Goal: Task Accomplishment & Management: Manage account settings

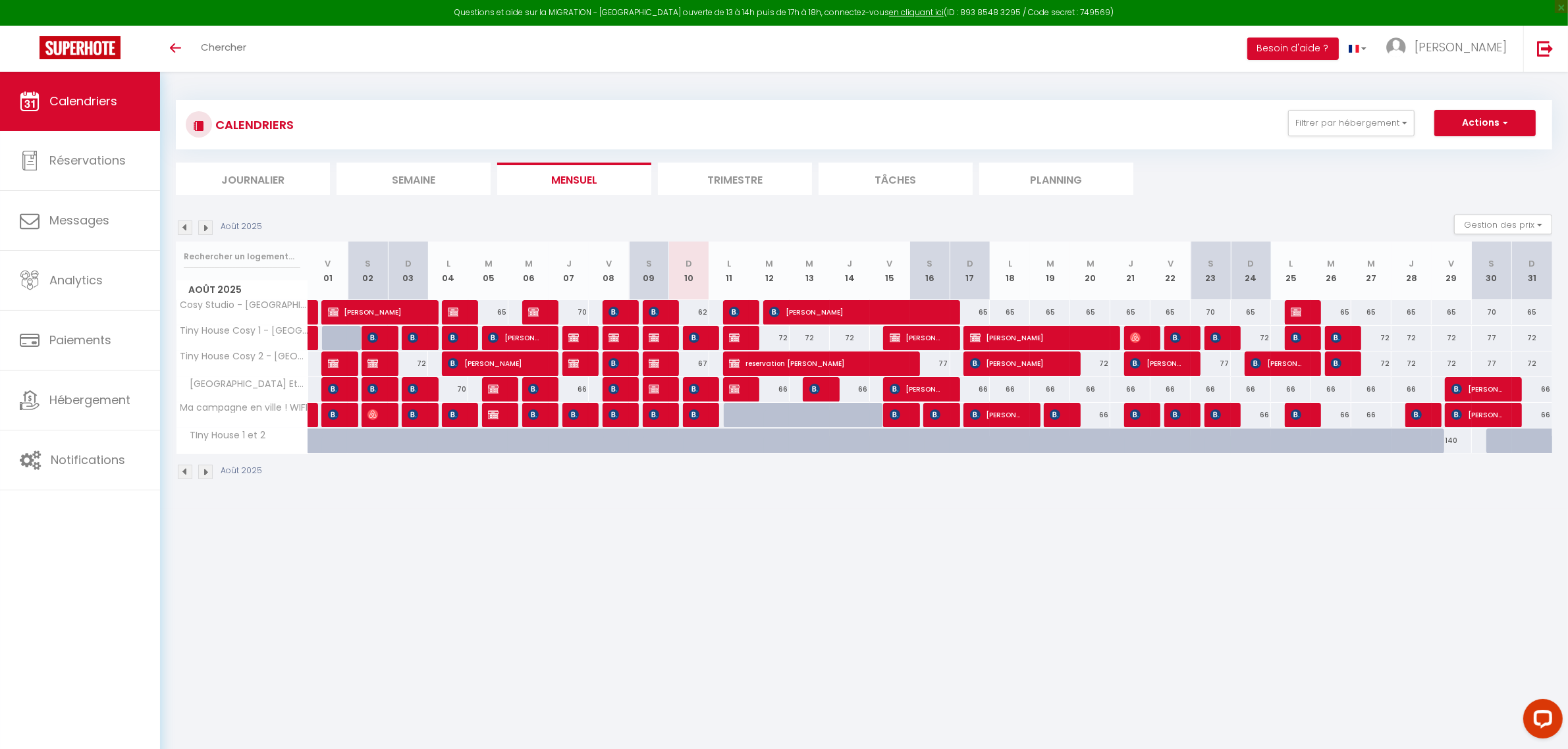
click at [777, 416] on div at bounding box center [783, 423] width 40 height 25
type input "66"
type input "[DATE]"
type input "Mer 13 Août 2025"
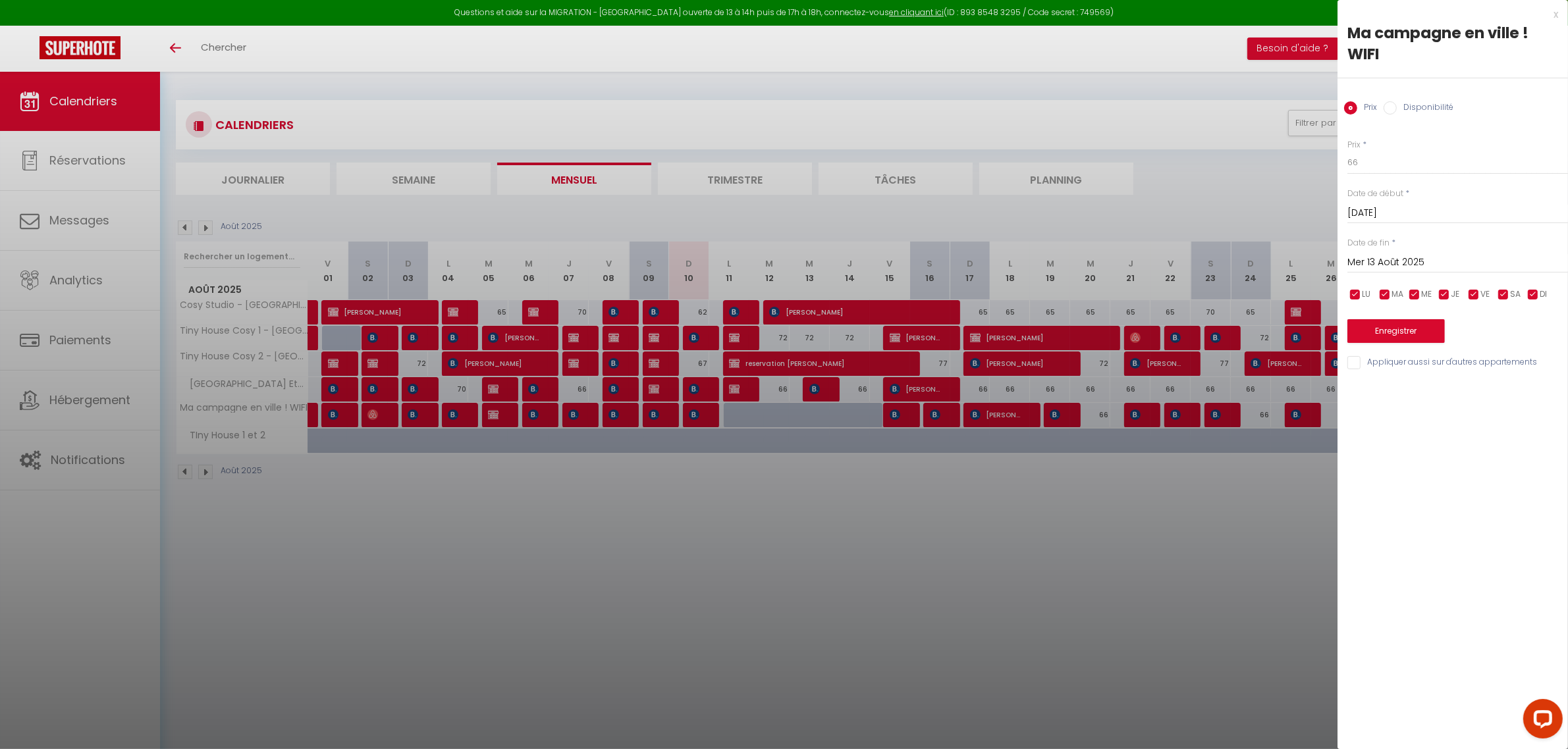
click at [709, 509] on div at bounding box center [784, 374] width 1568 height 749
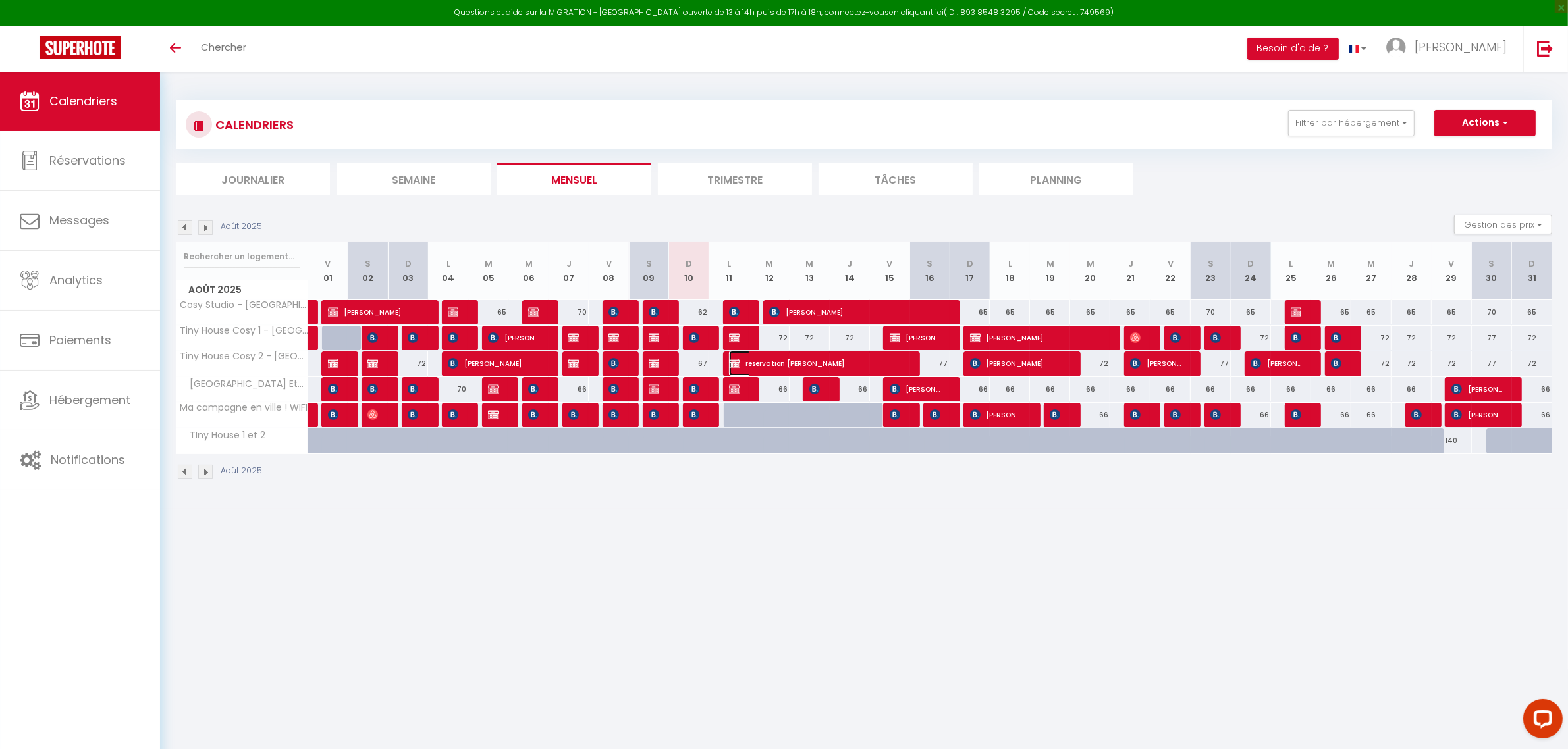
click at [765, 361] on span "reservation [PERSON_NAME]" at bounding box center [815, 363] width 174 height 25
select select "OK"
select select "KO"
select select "0"
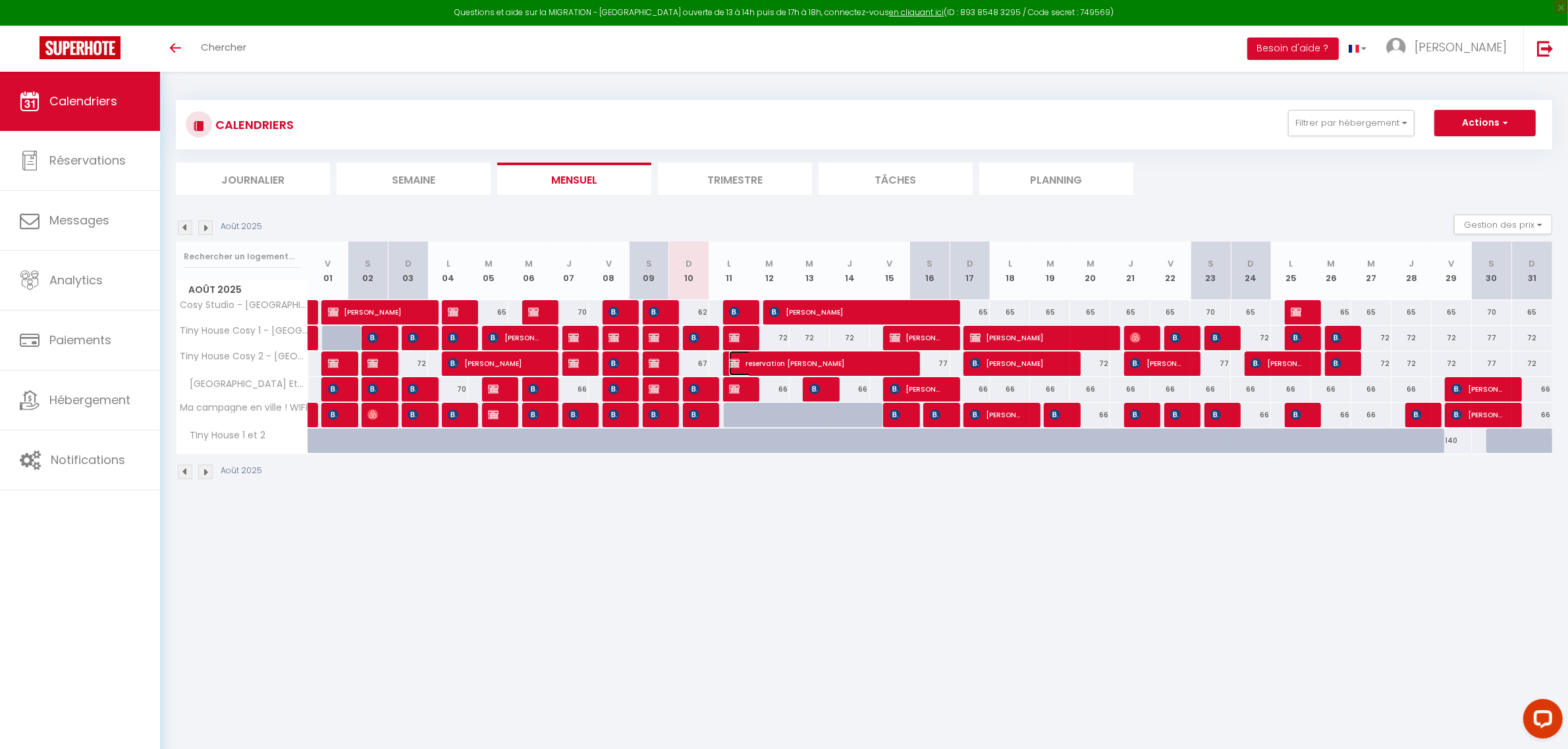
select select "1"
select select
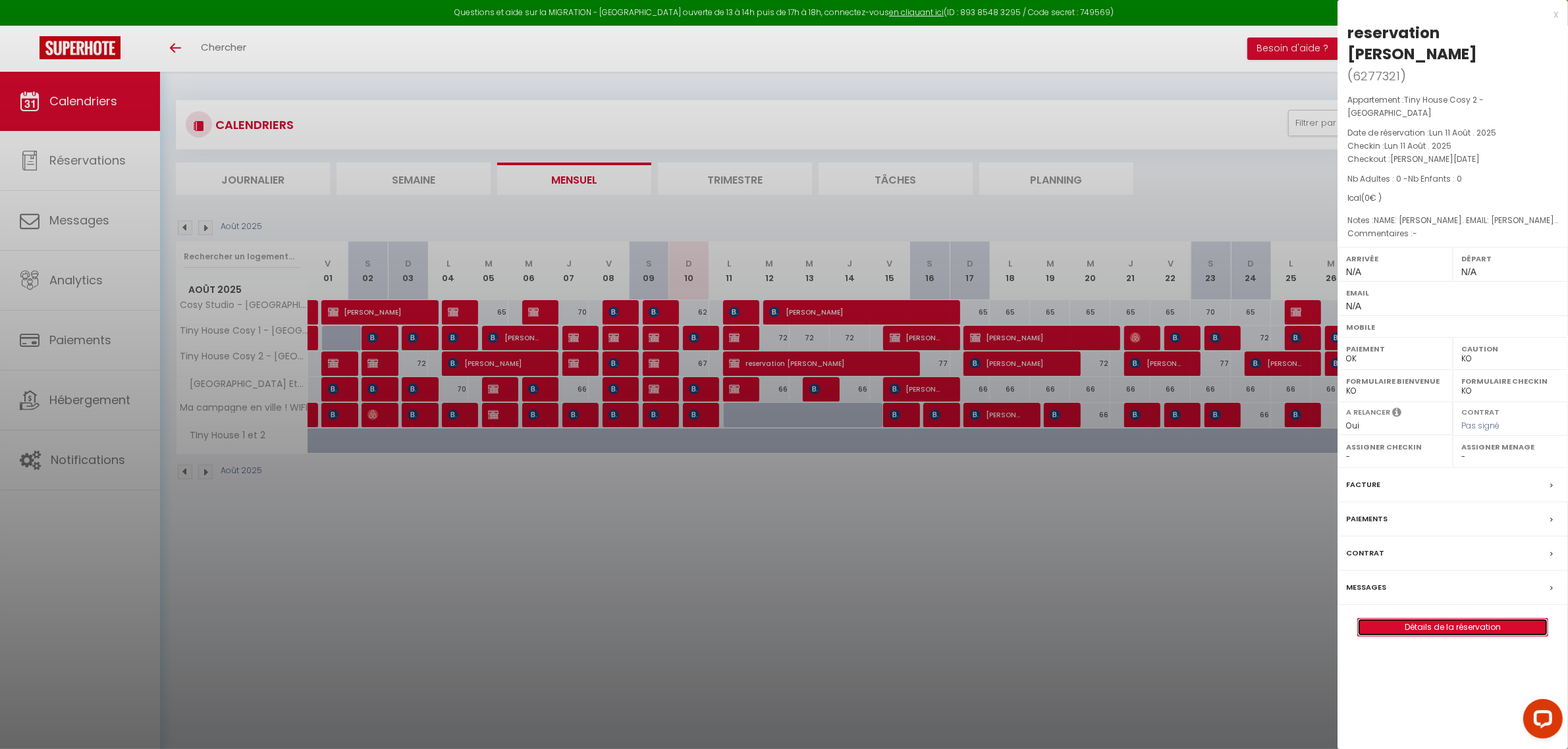
click at [1399, 619] on link "Détails de la réservation" at bounding box center [1453, 627] width 190 height 17
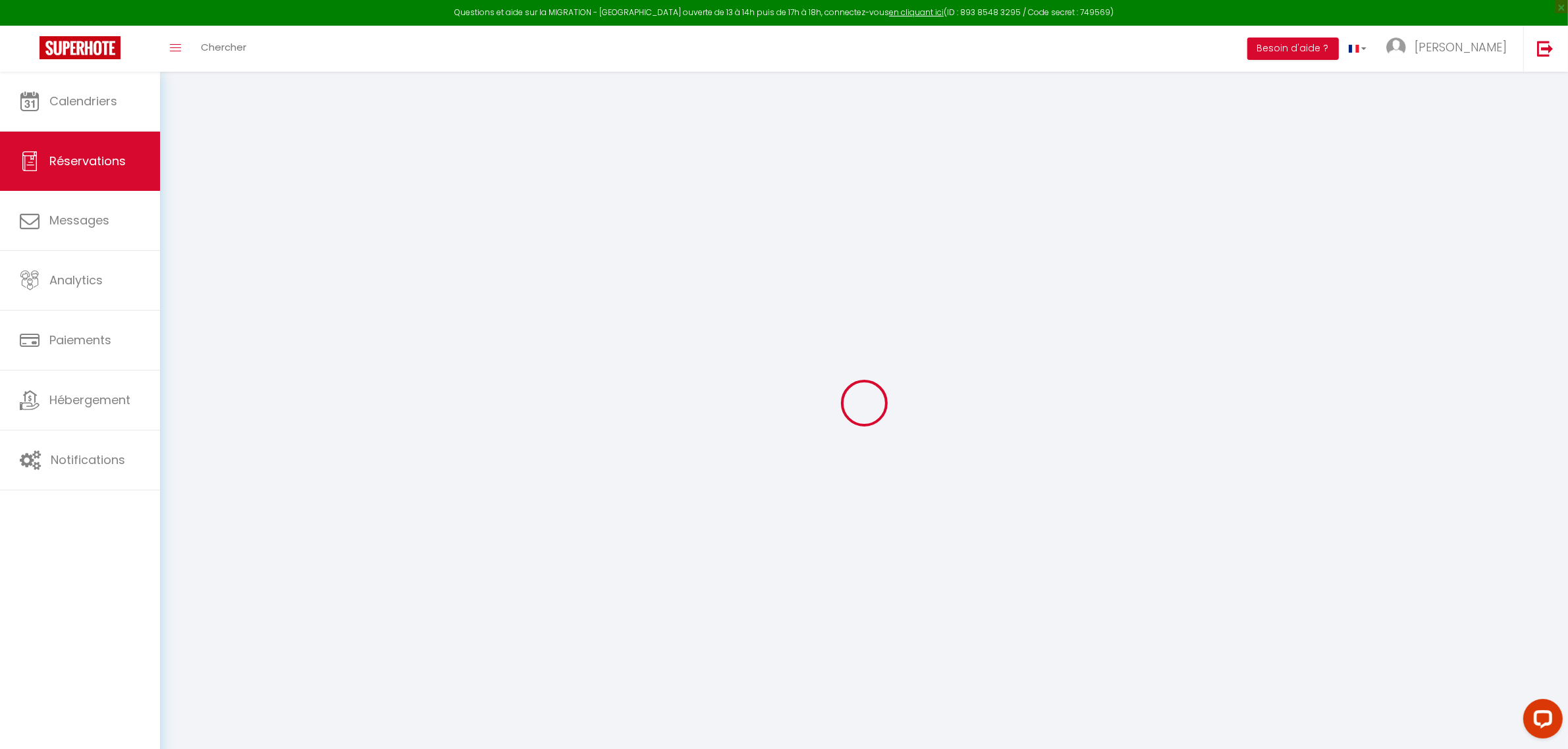
select index
select select
checkbox input "false"
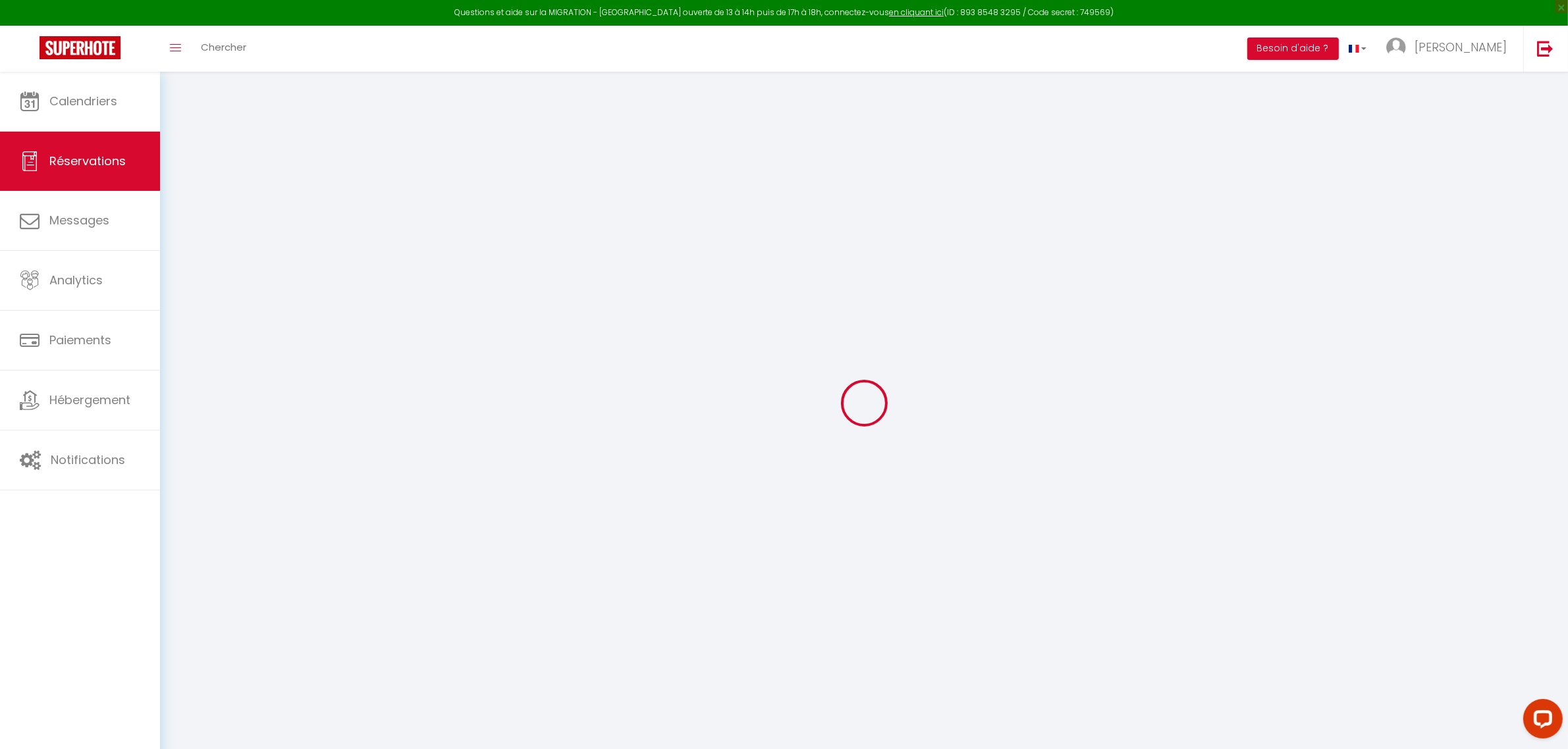
select index
select select
checkbox input "false"
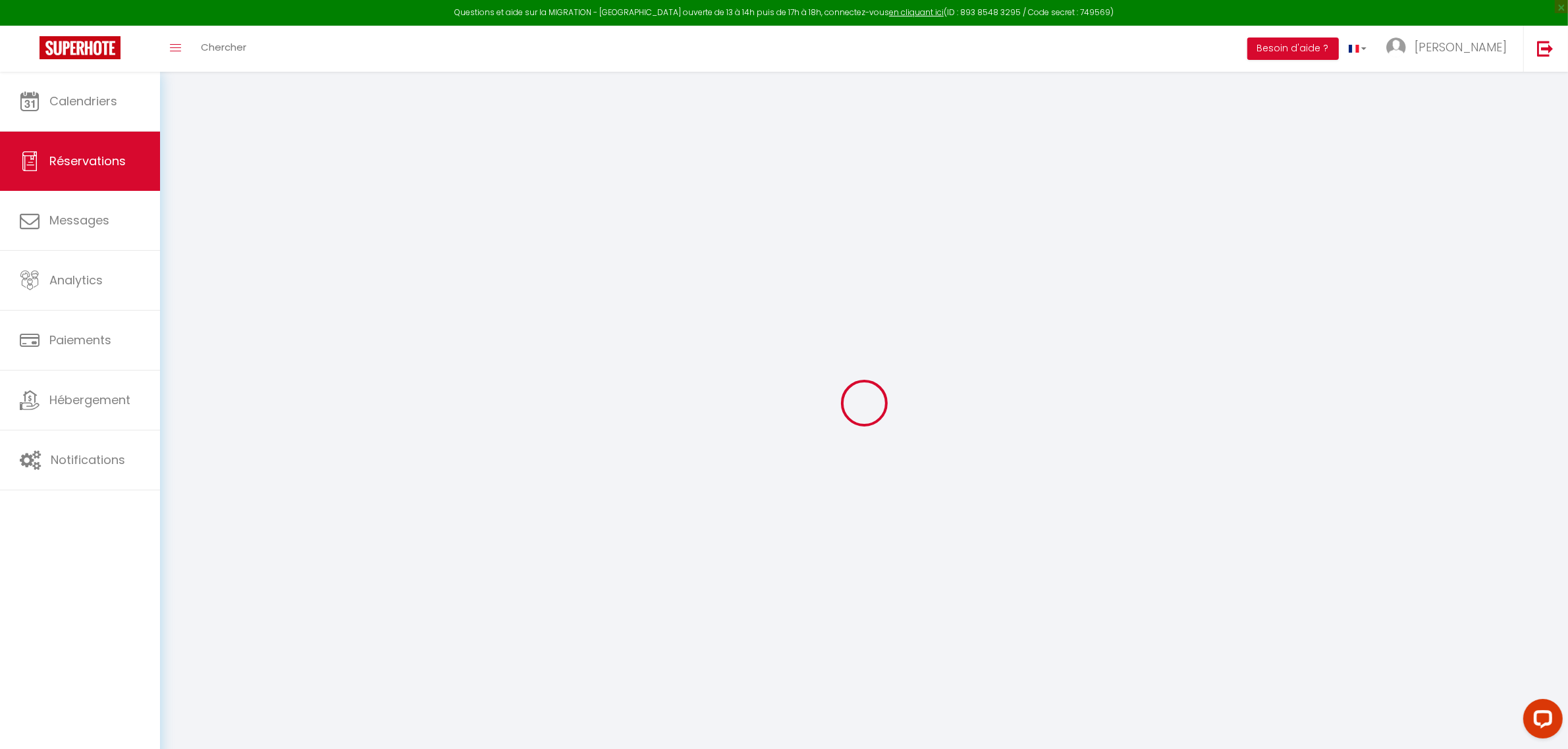
select index
select select
checkbox input "false"
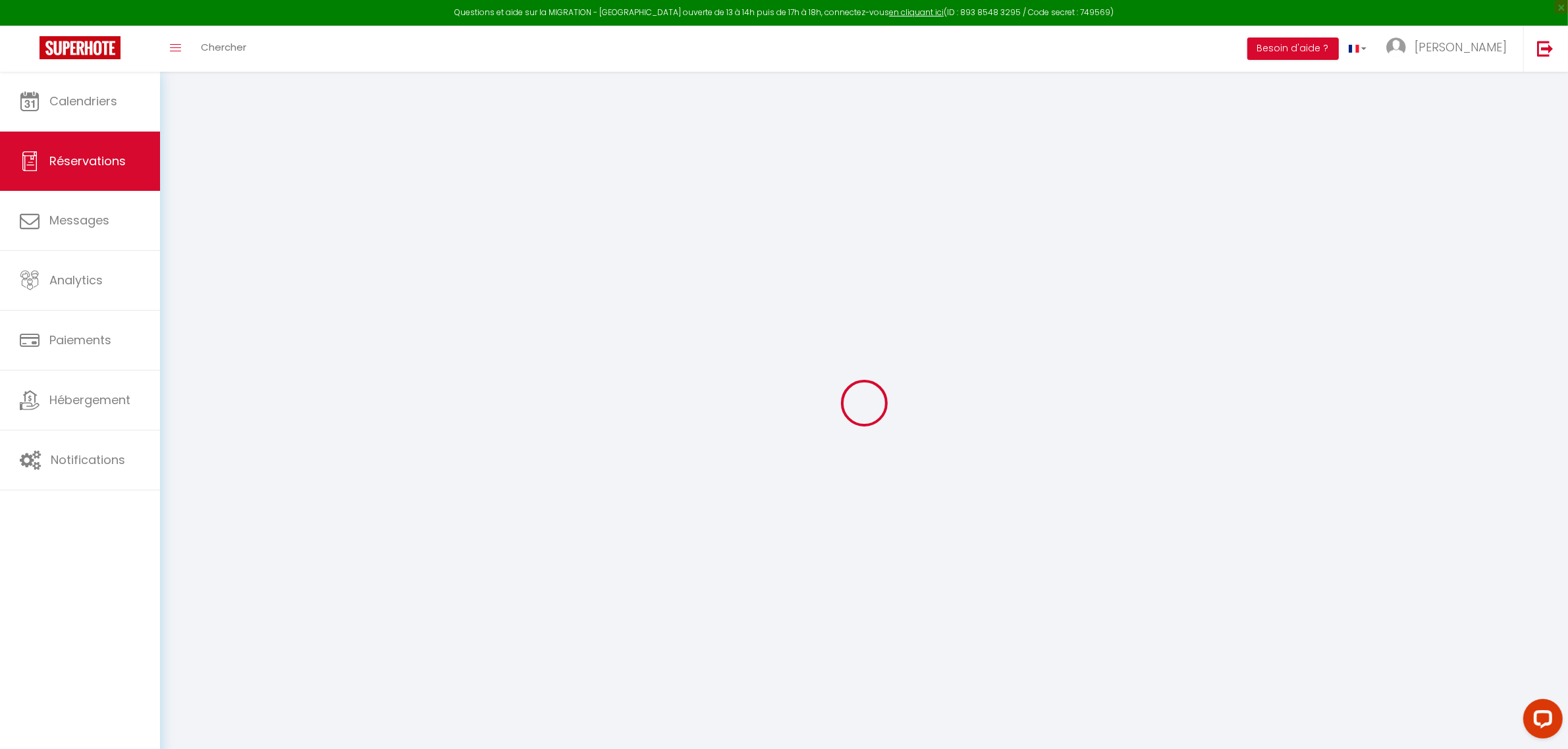
select index
select select
checkbox input "false"
select index
select select
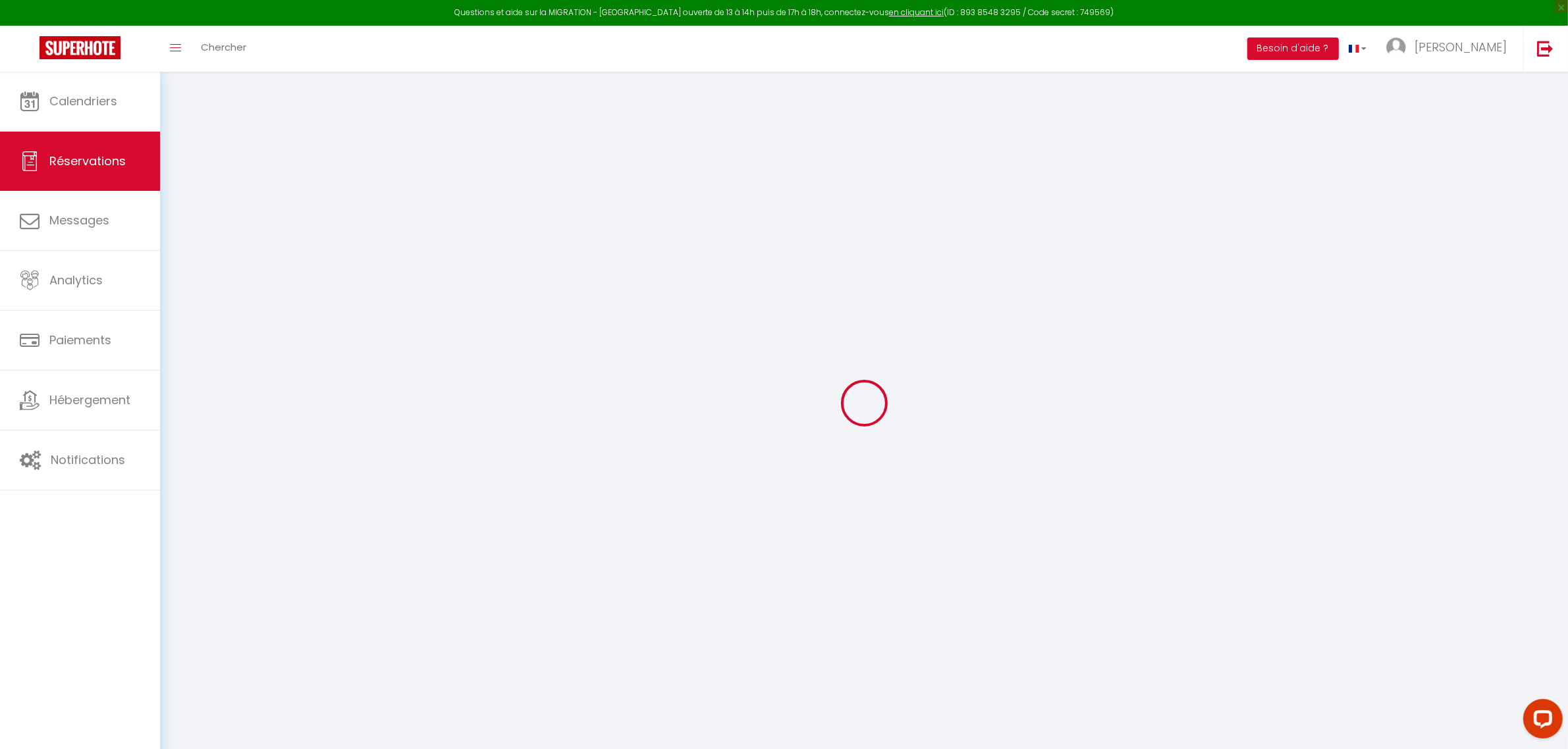
select select
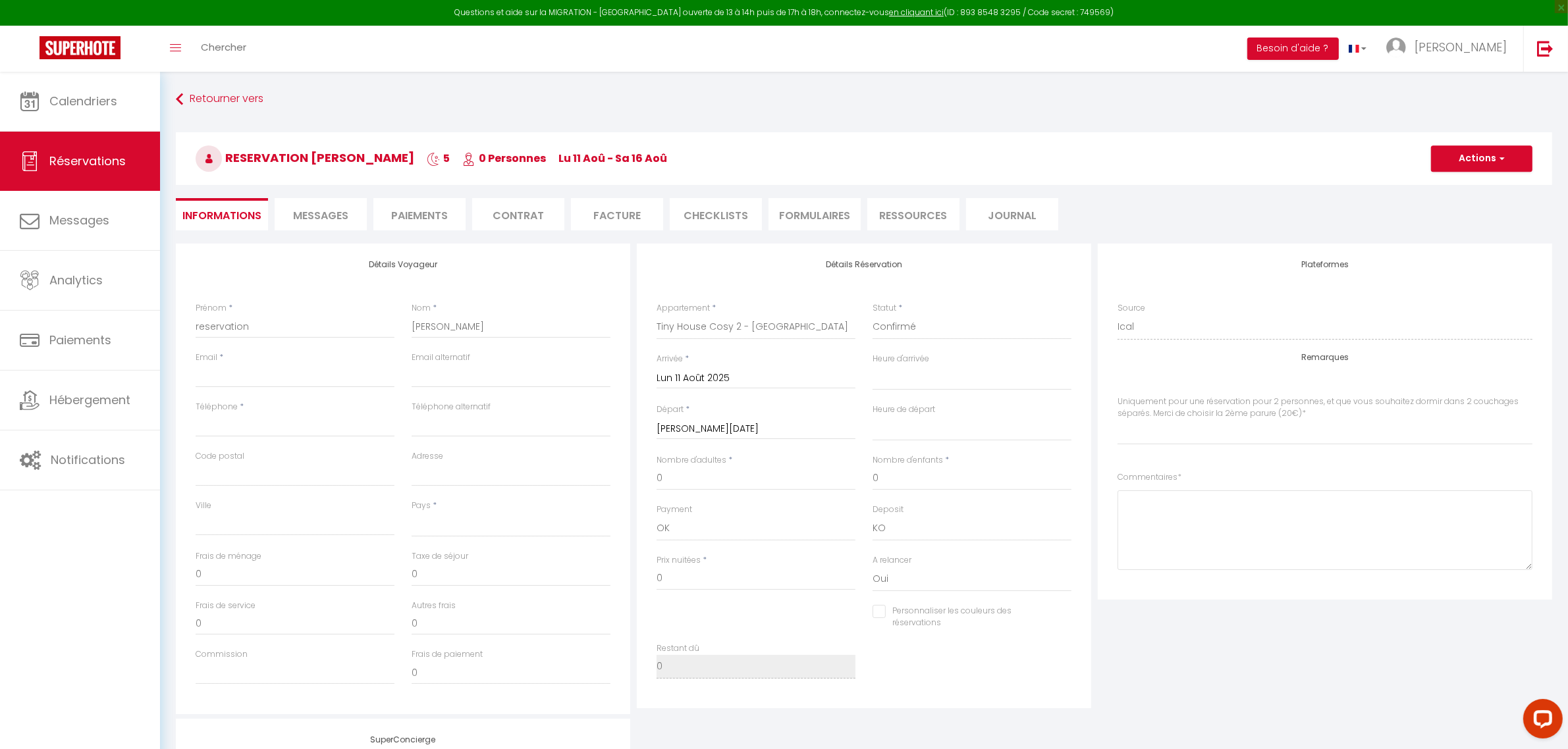
click at [320, 218] on span "Messages" at bounding box center [320, 215] width 55 height 15
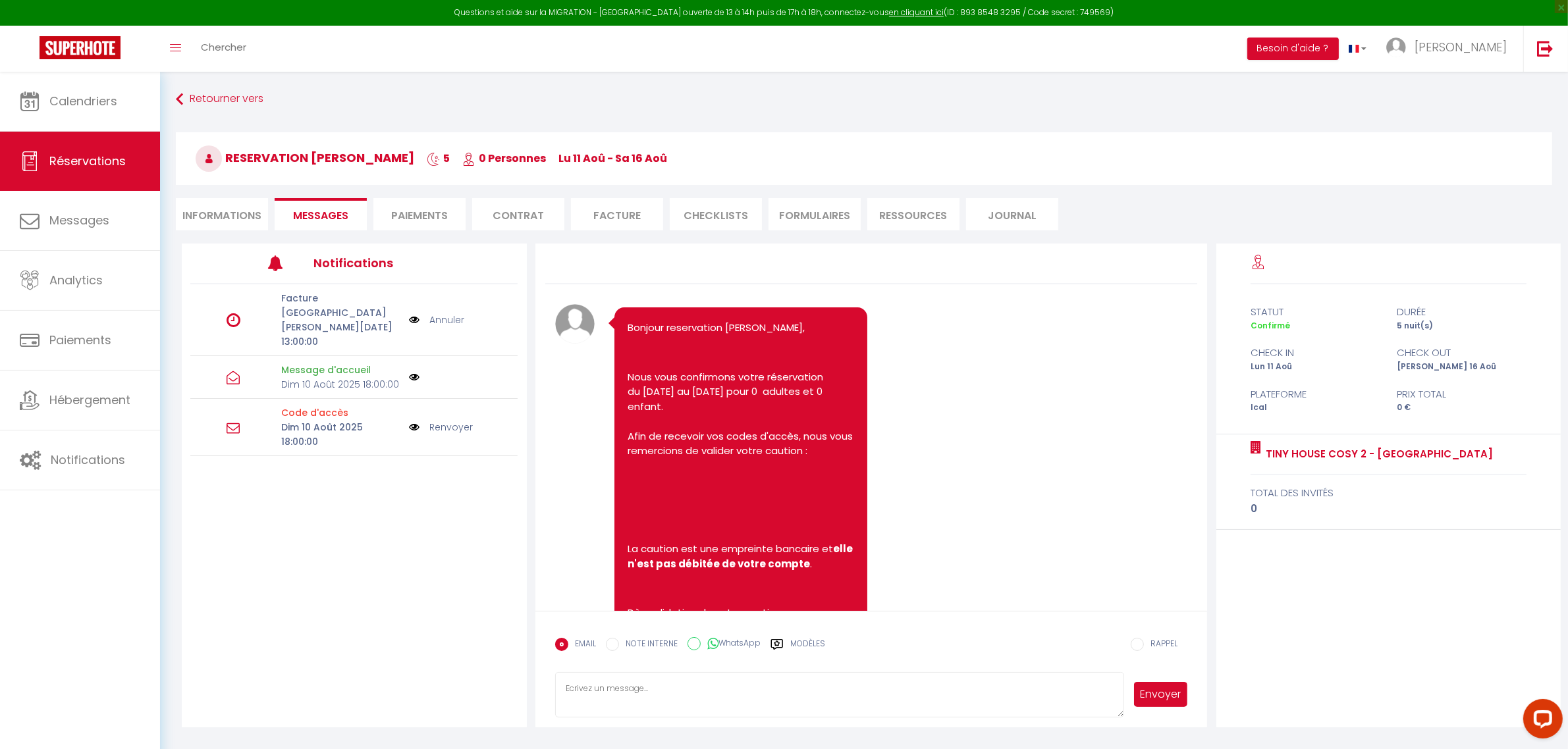
click at [237, 217] on li "Informations" at bounding box center [221, 214] width 92 height 32
select select
select index
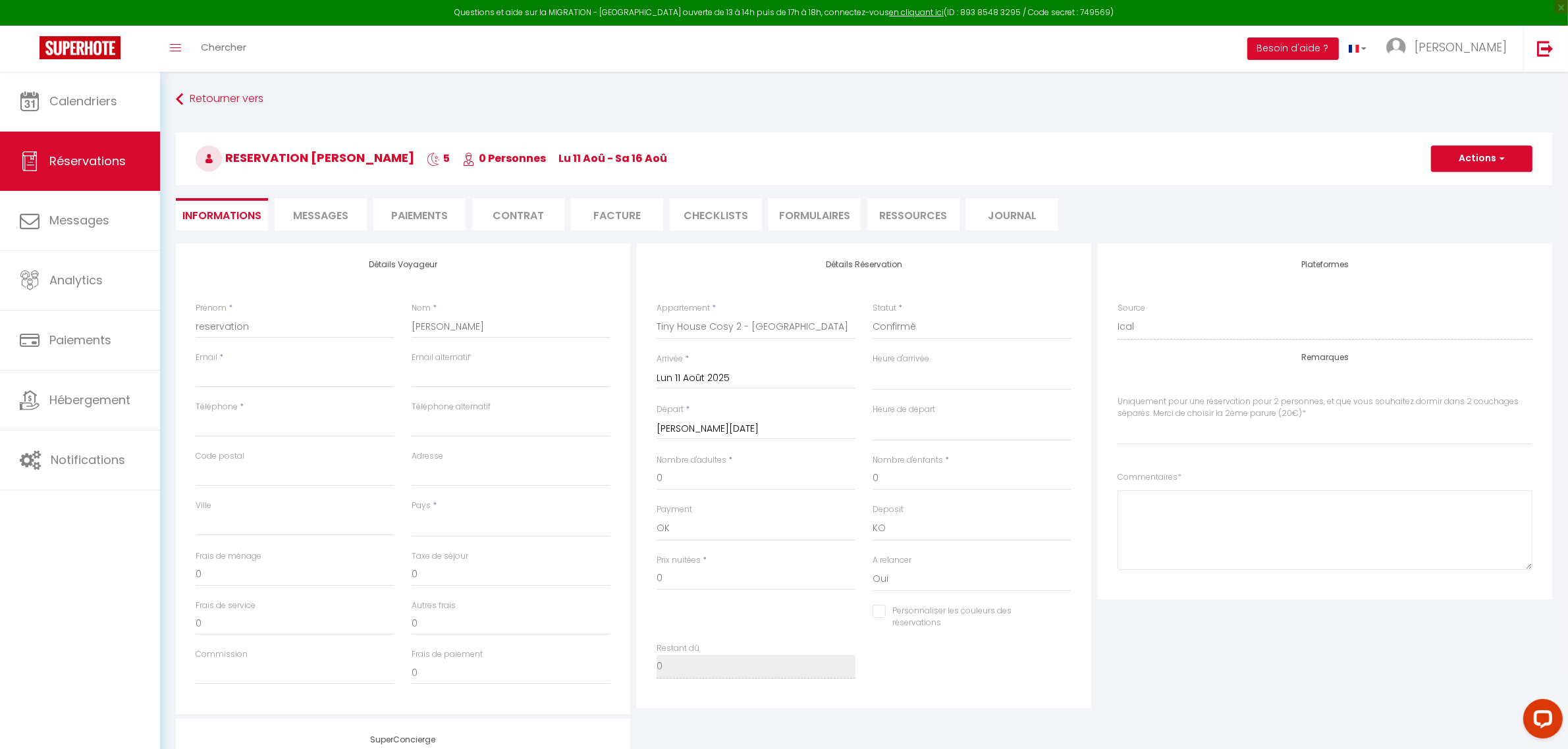
select select
select index
checkbox input "false"
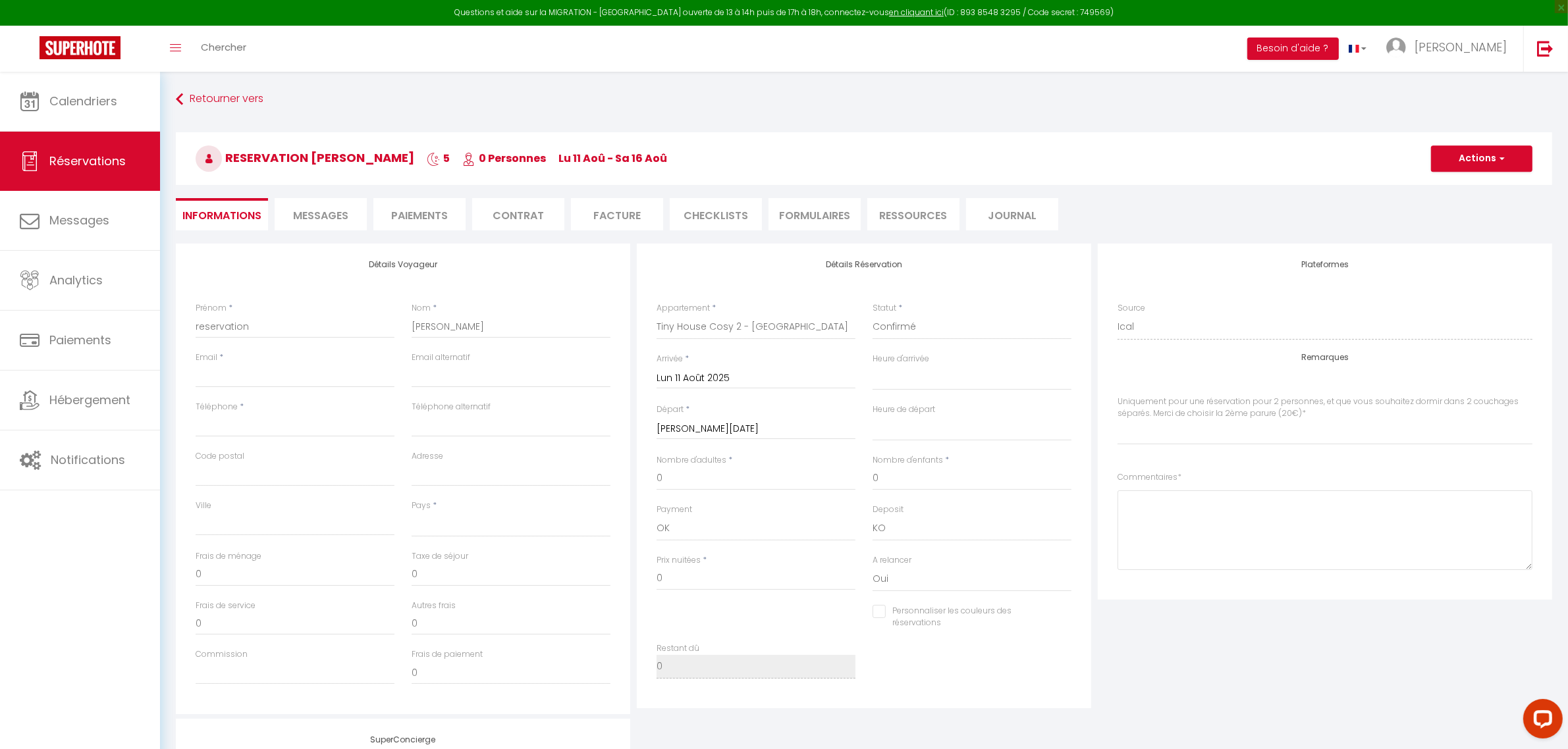
select select
select index
checkbox input "false"
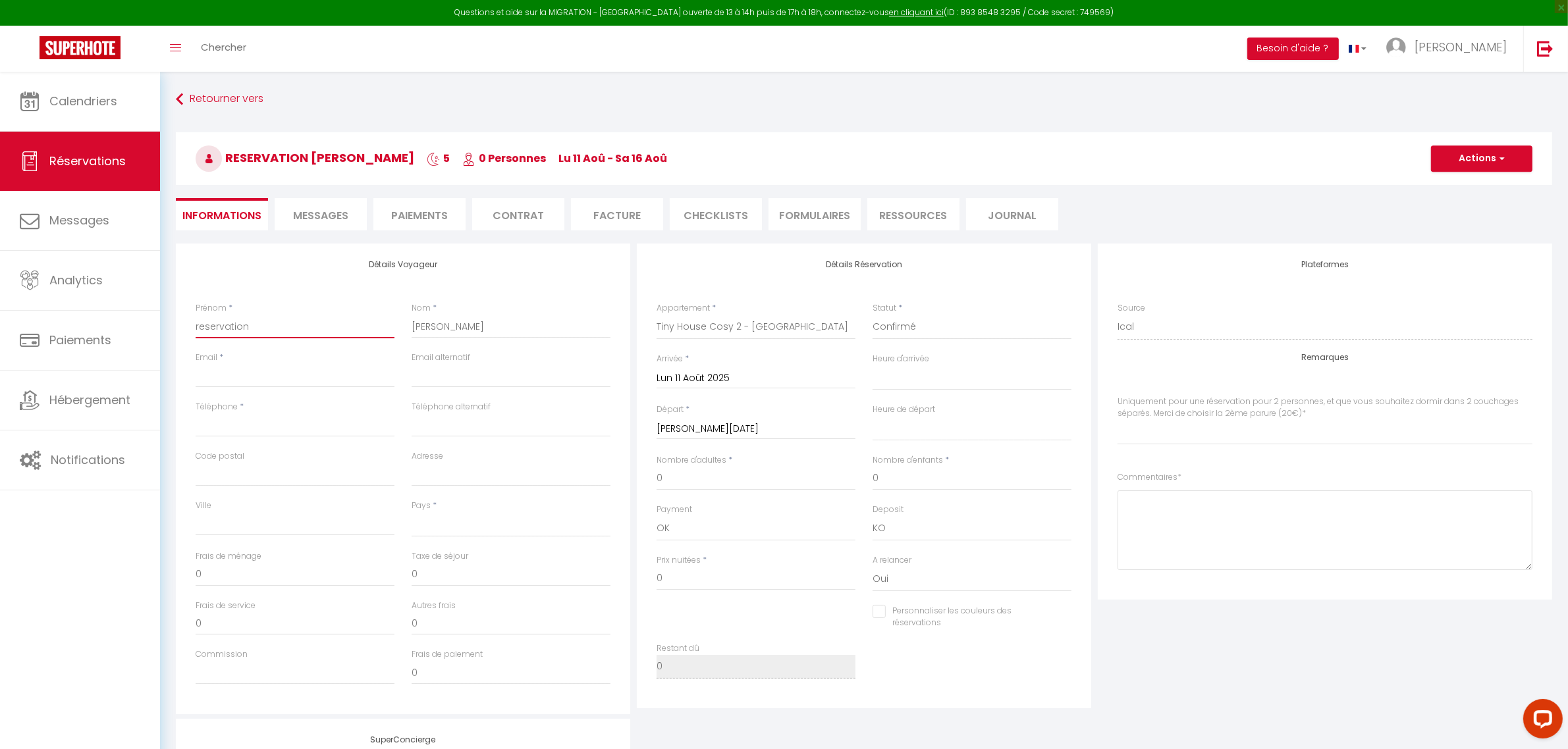
drag, startPoint x: 280, startPoint y: 330, endPoint x: 162, endPoint y: 313, distance: 119.2
click at [162, 313] on div "Retourner vers reservation [PERSON_NAME] 5 0 Personnes lu 11 Aoû - sa 16 Aoû Ac…" at bounding box center [864, 529] width 1408 height 913
type input "A"
select select
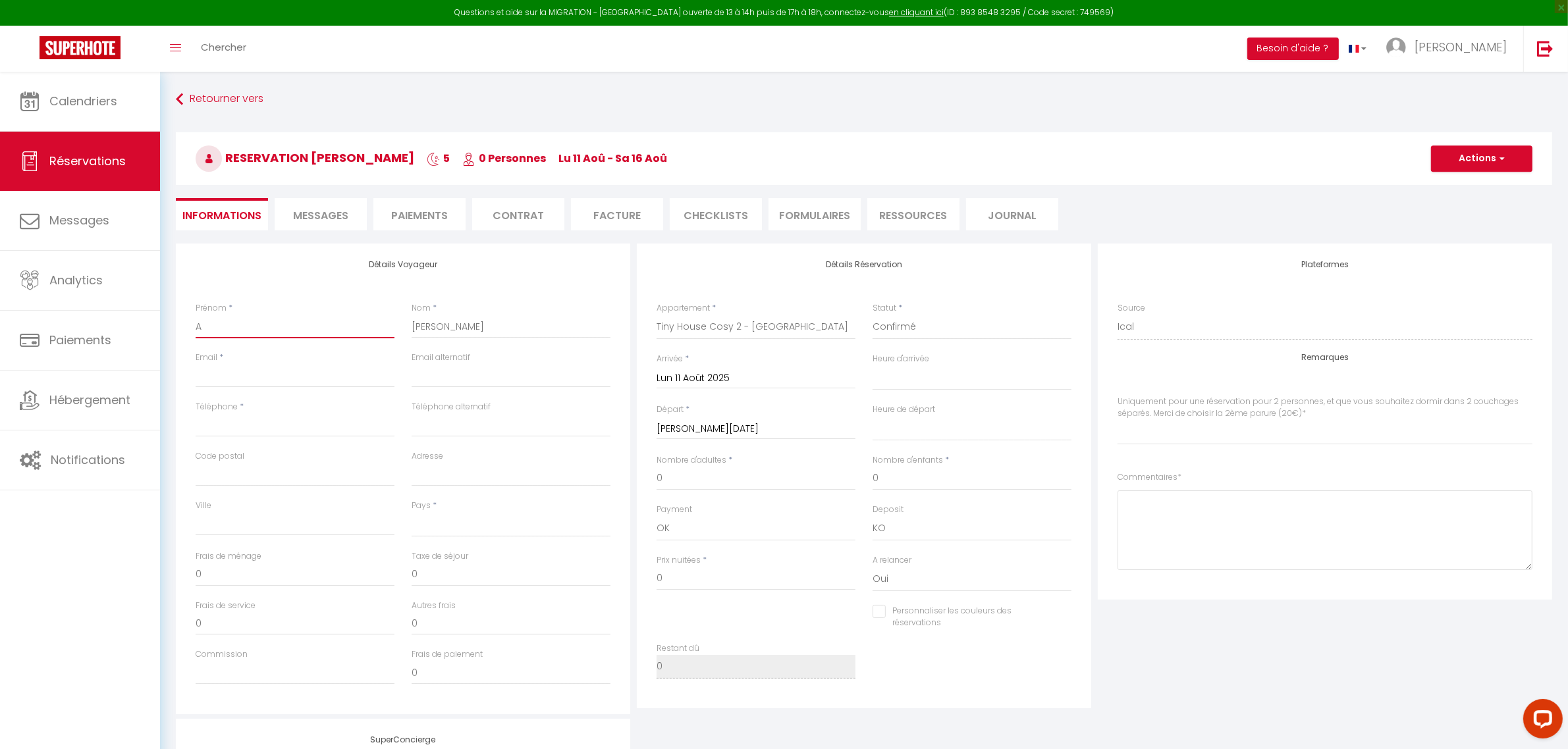
select select
select index
checkbox input "false"
type input "An"
select select
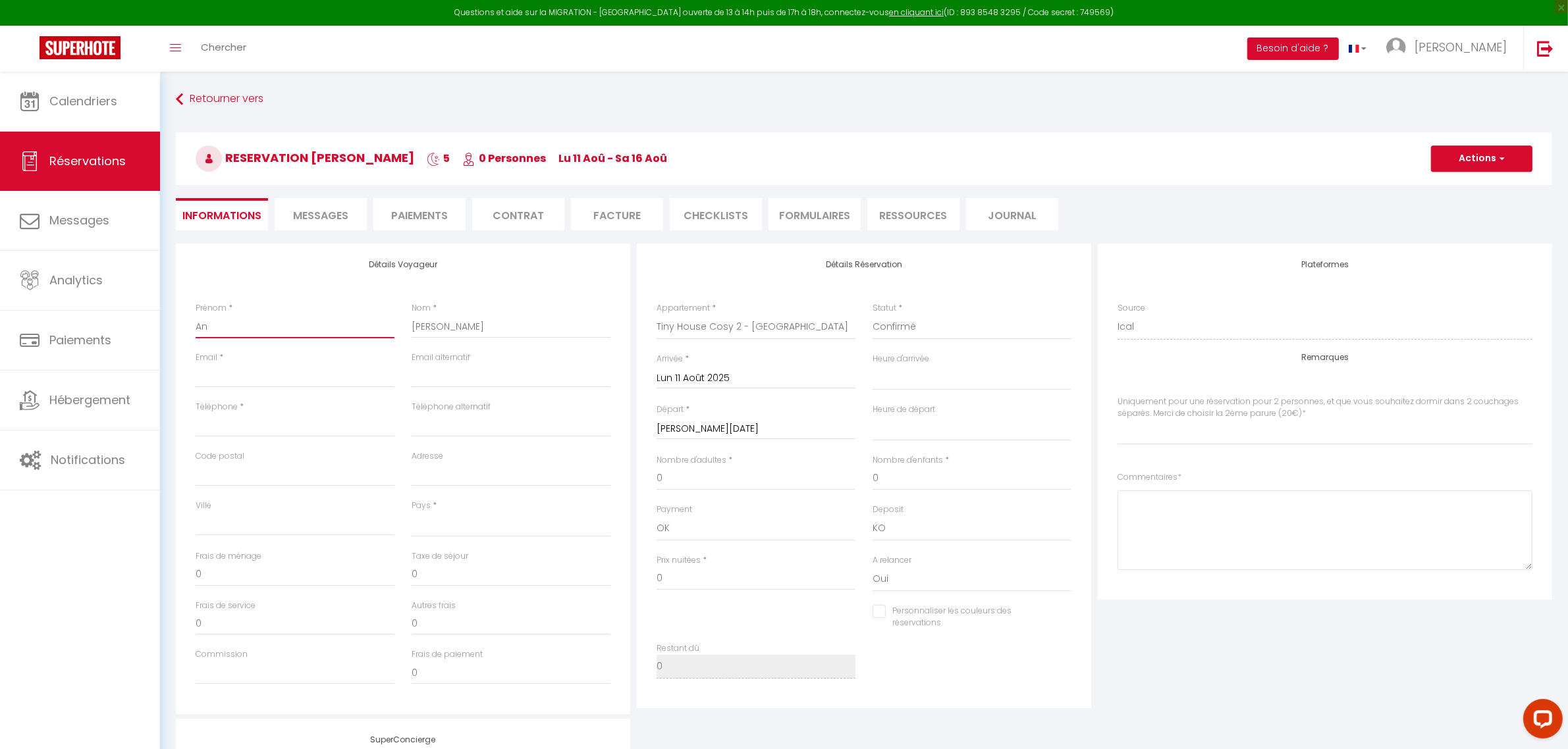
select select
select index
checkbox input "false"
type input "Ans"
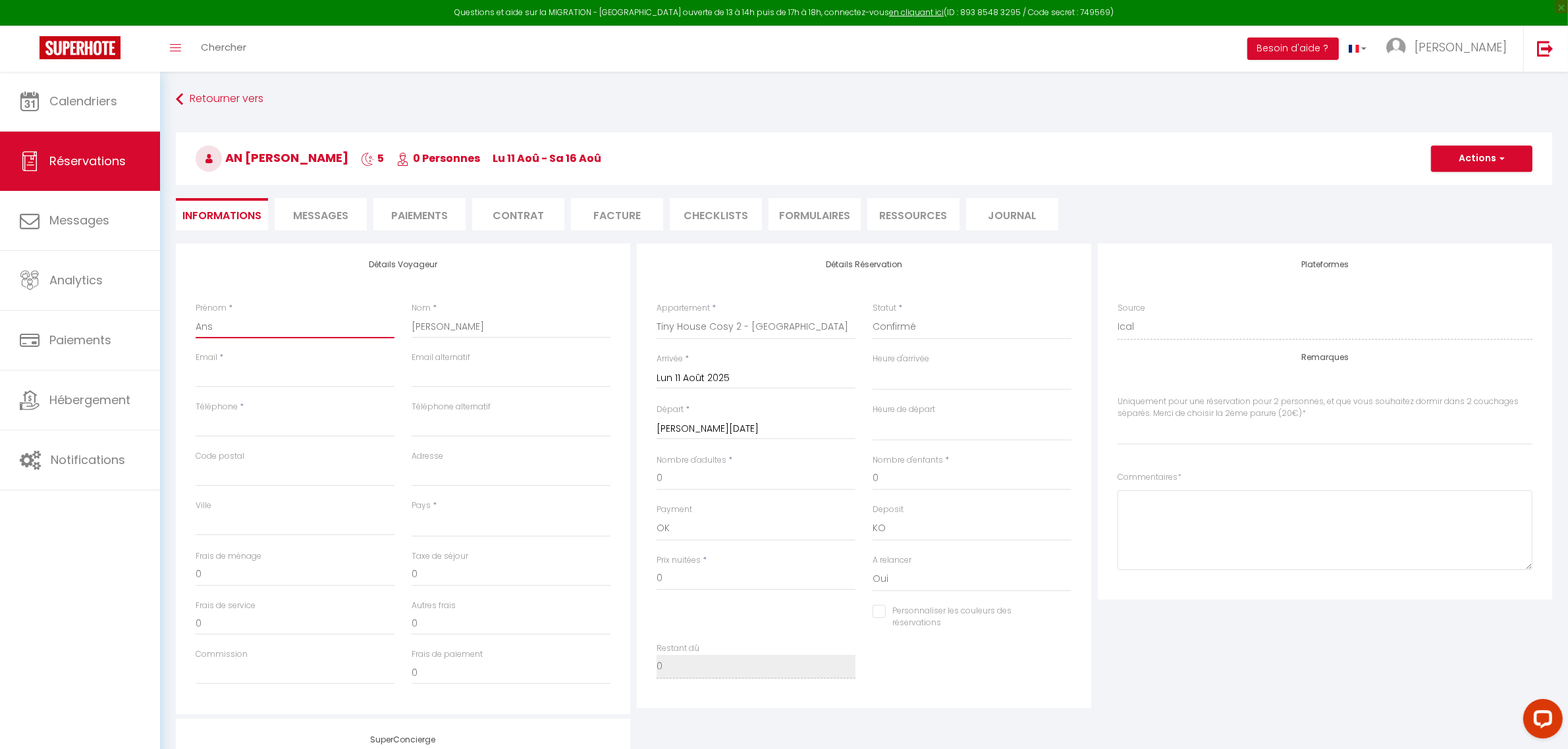
select select
select index
checkbox input "false"
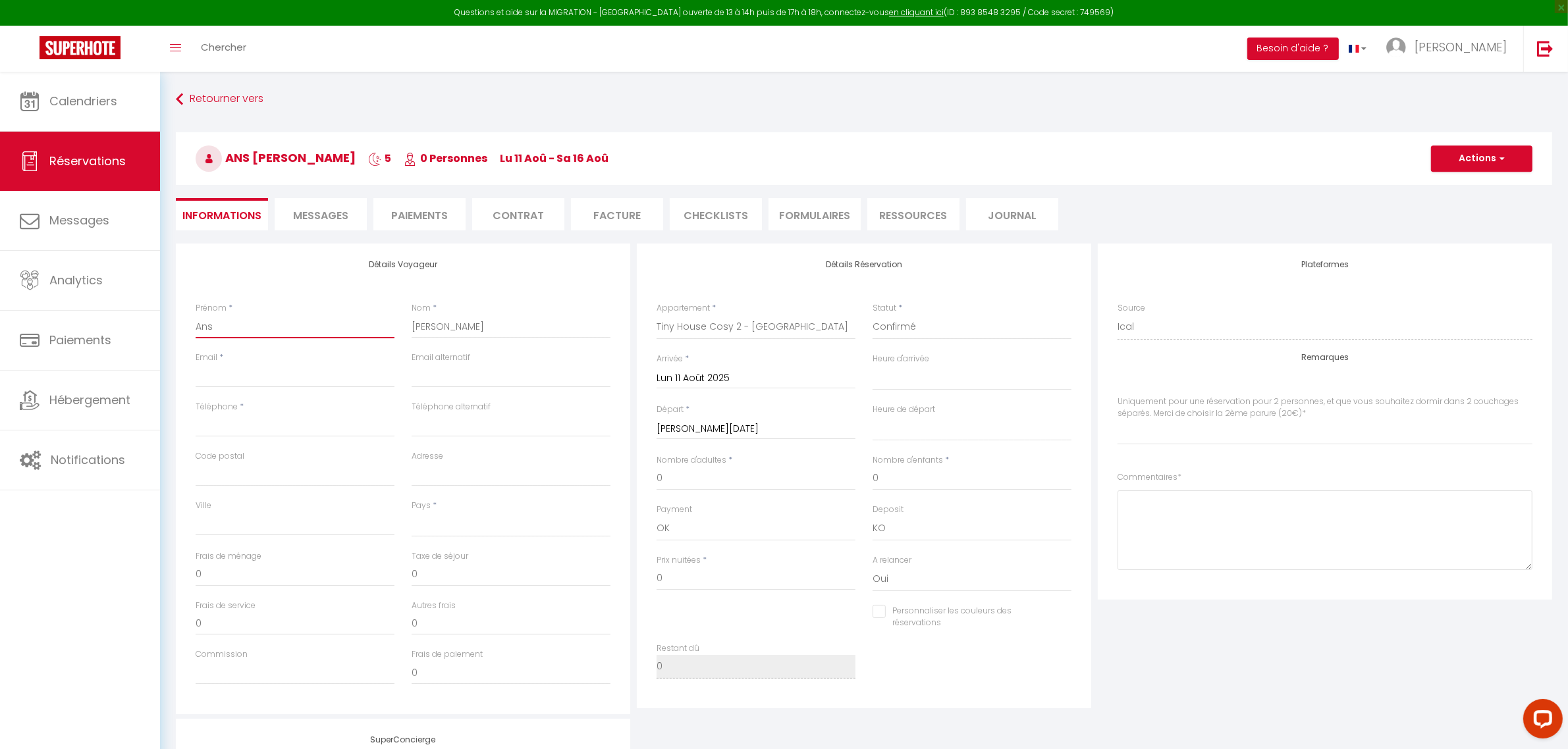
type input "Ansa"
select select
select index
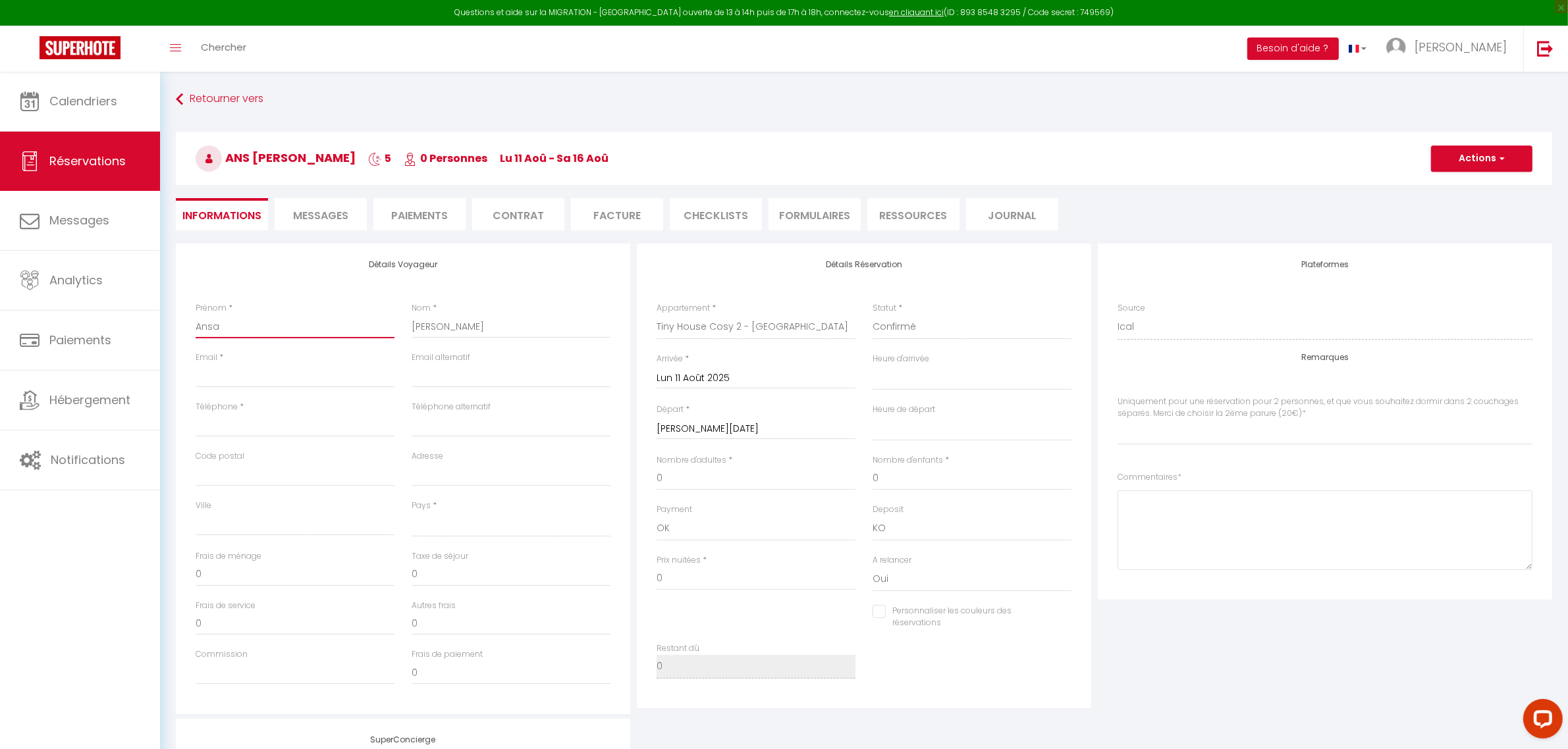
checkbox input "false"
type input "Ansar"
select select
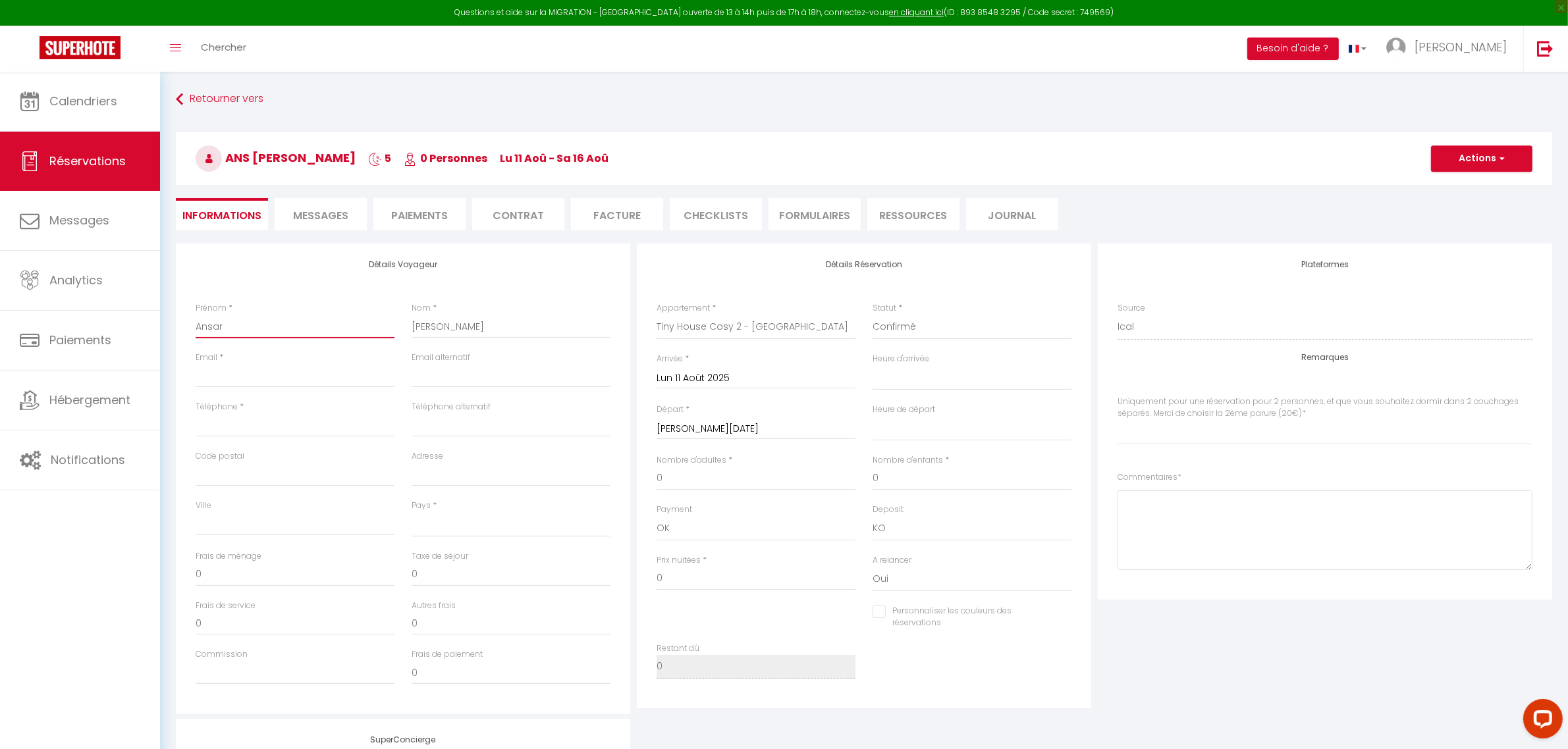
select index
checkbox input "false"
type input "Ansart"
select select
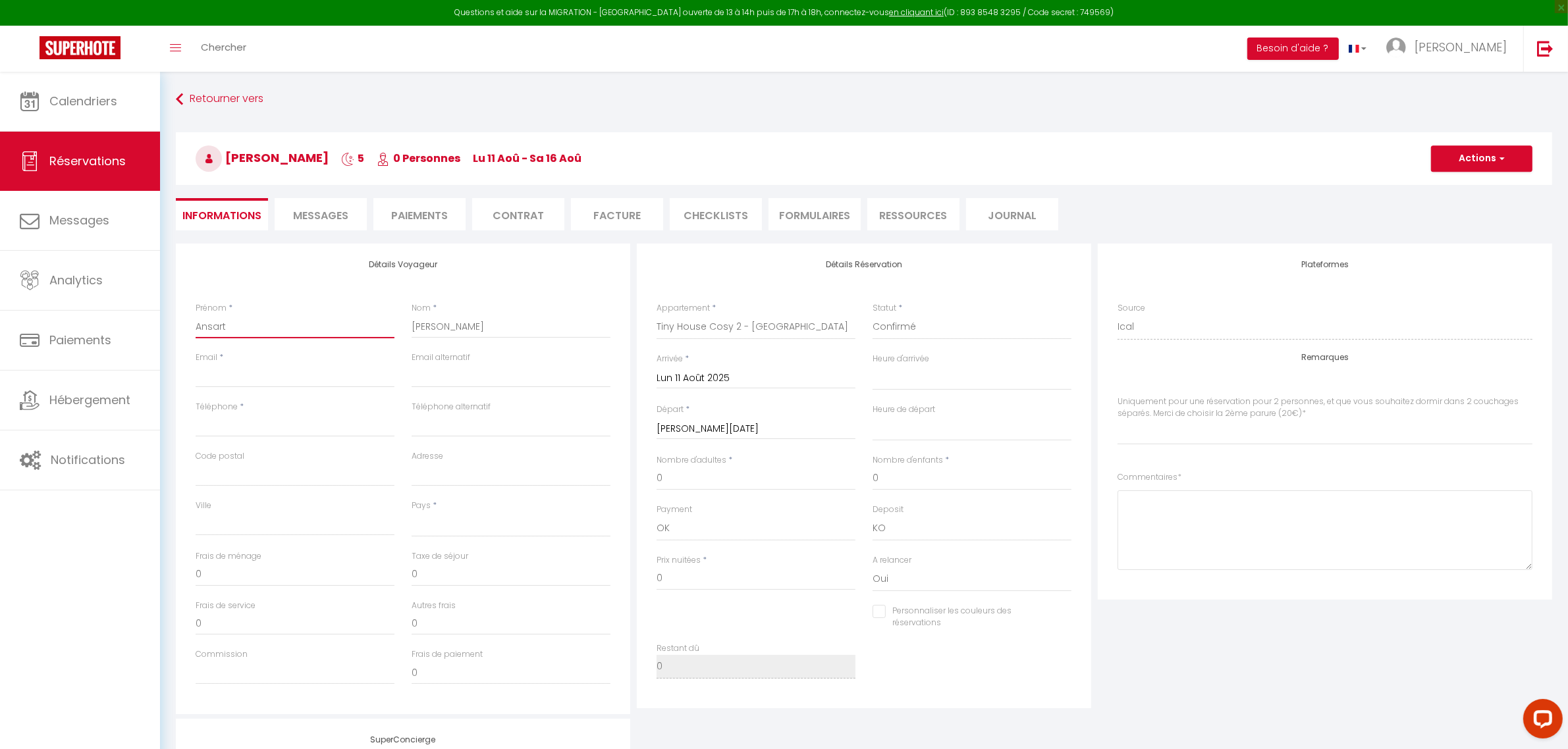
select select
select index
checkbox input "false"
type input "Ansart"
select select
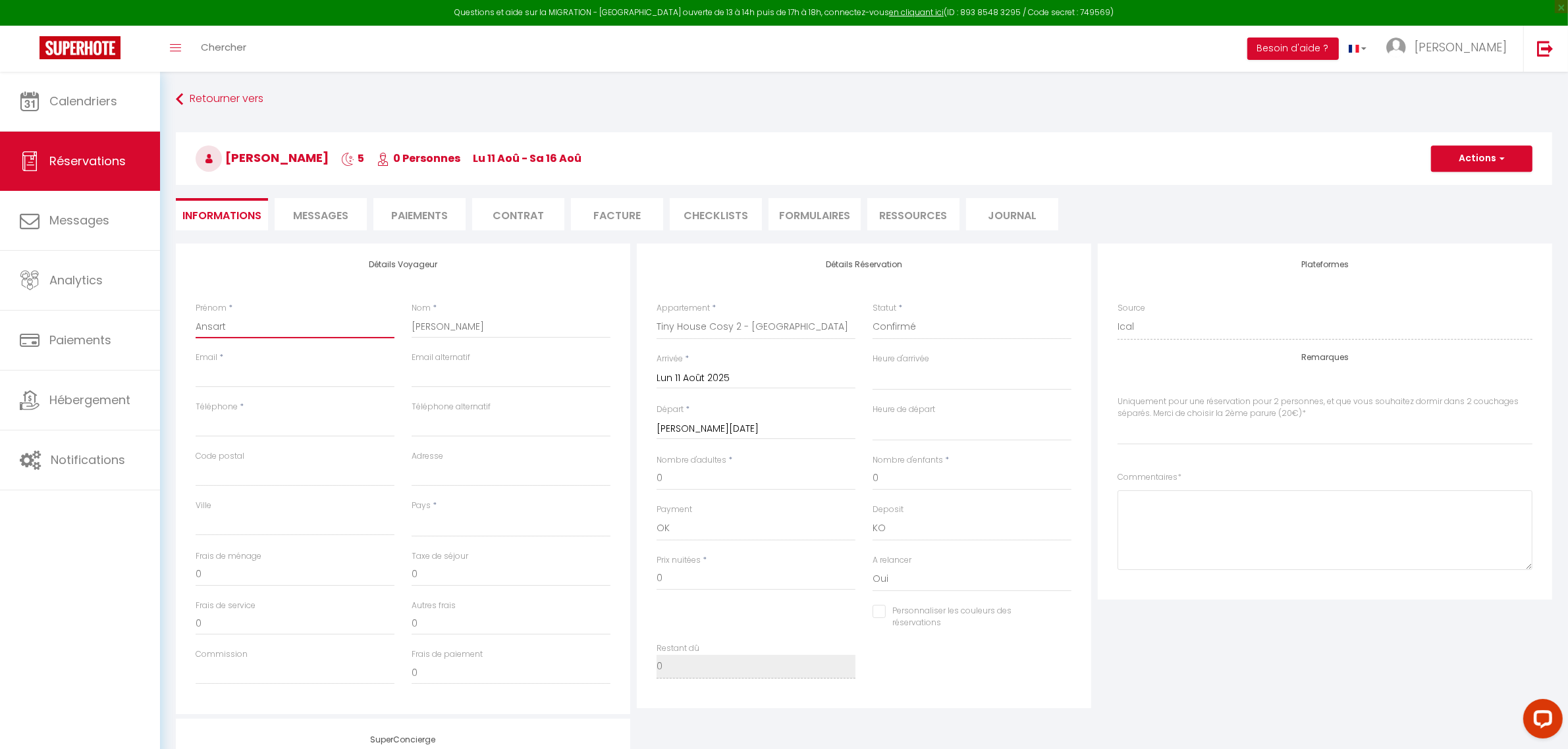
select select
select index
checkbox input "false"
select select
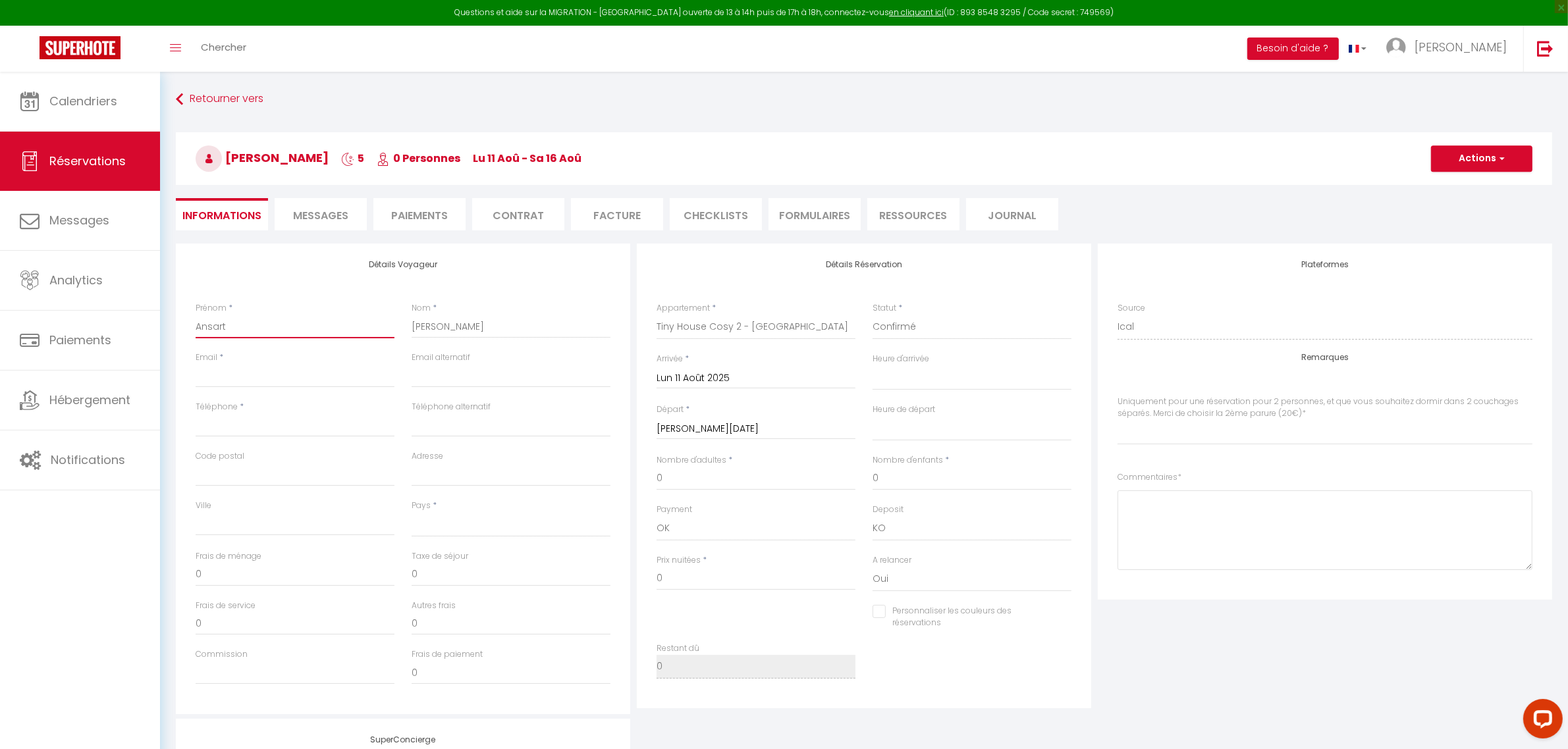
select select
select index
checkbox input "false"
click at [711, 480] on input "0" at bounding box center [756, 479] width 199 height 24
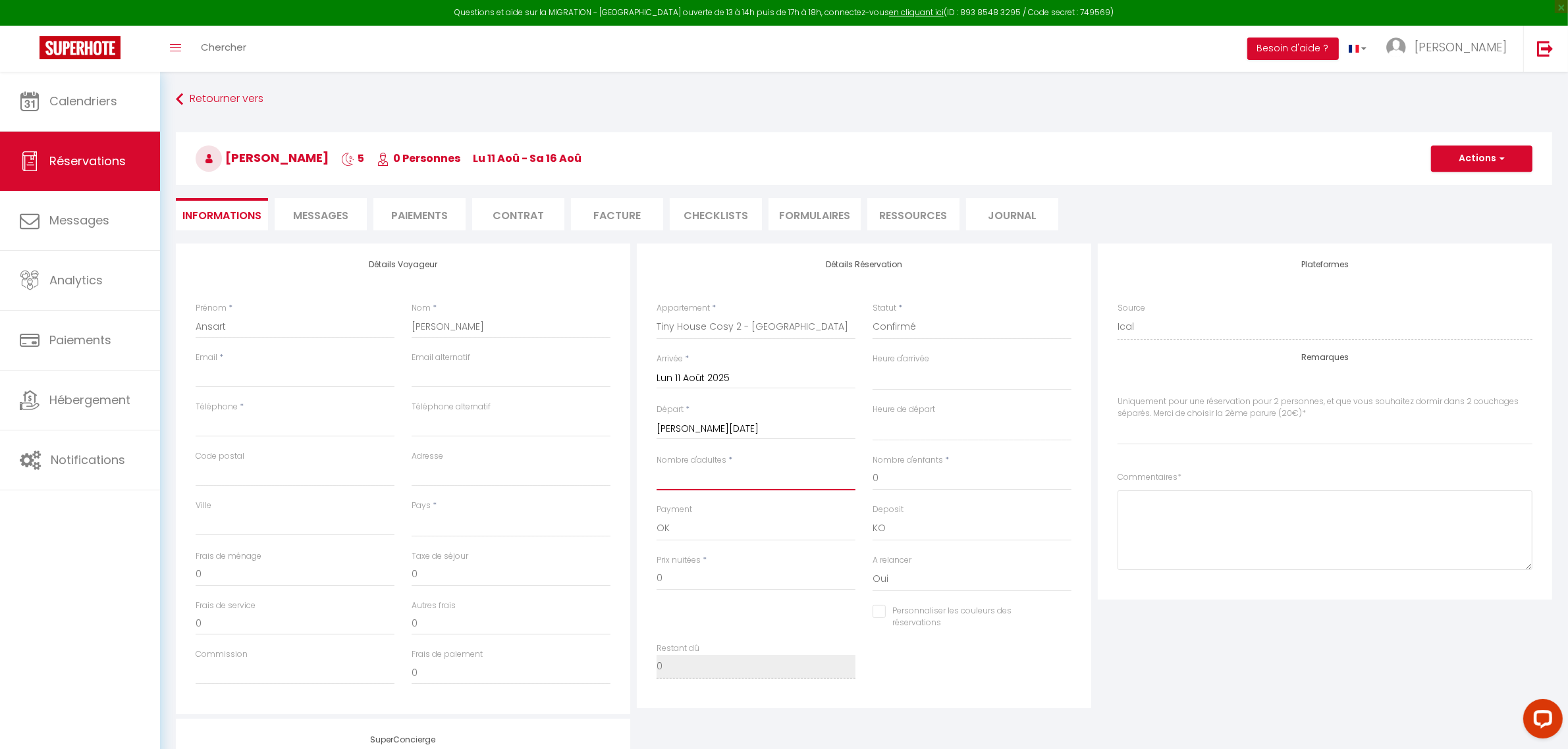
select select
select index
checkbox input "false"
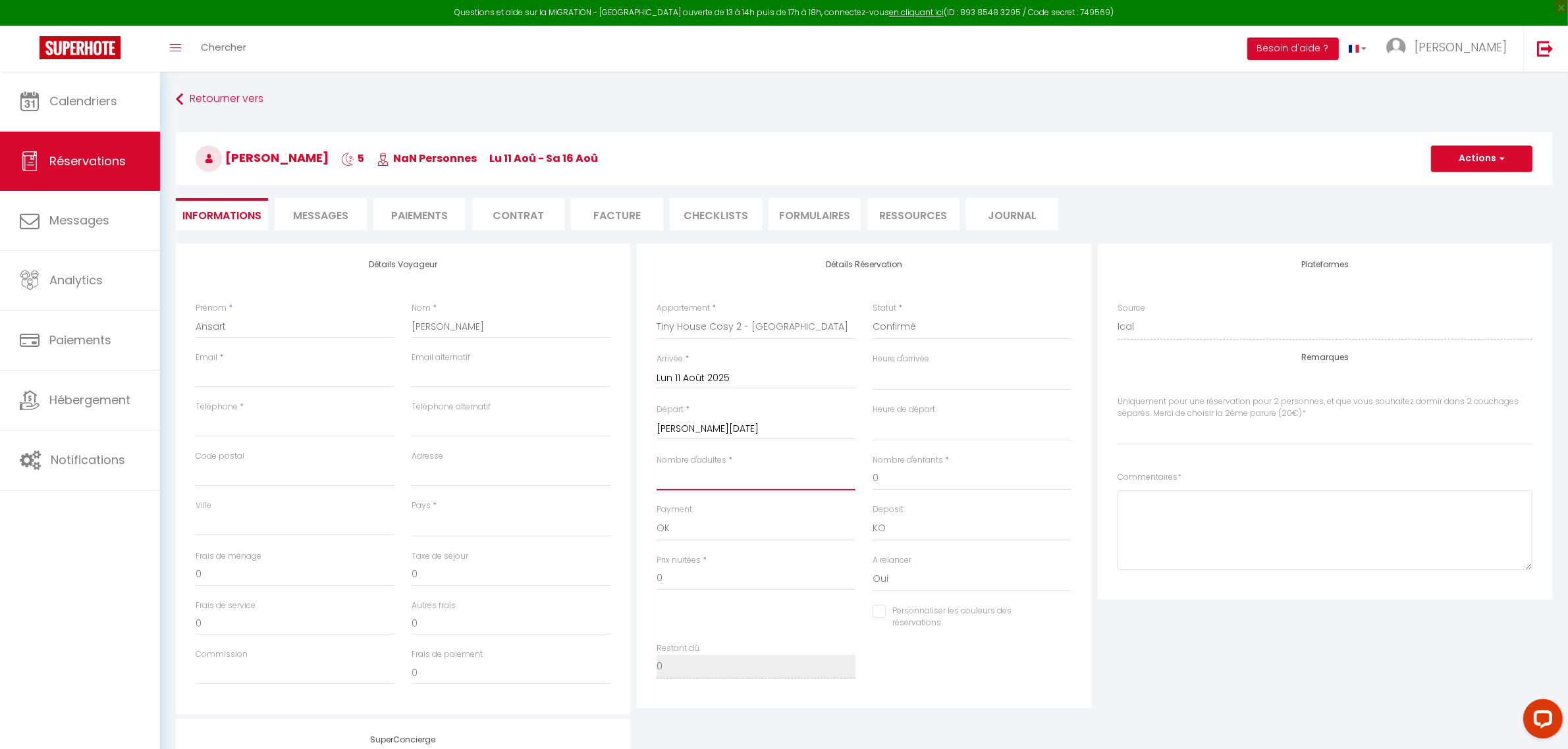
type input "2"
select select
select index
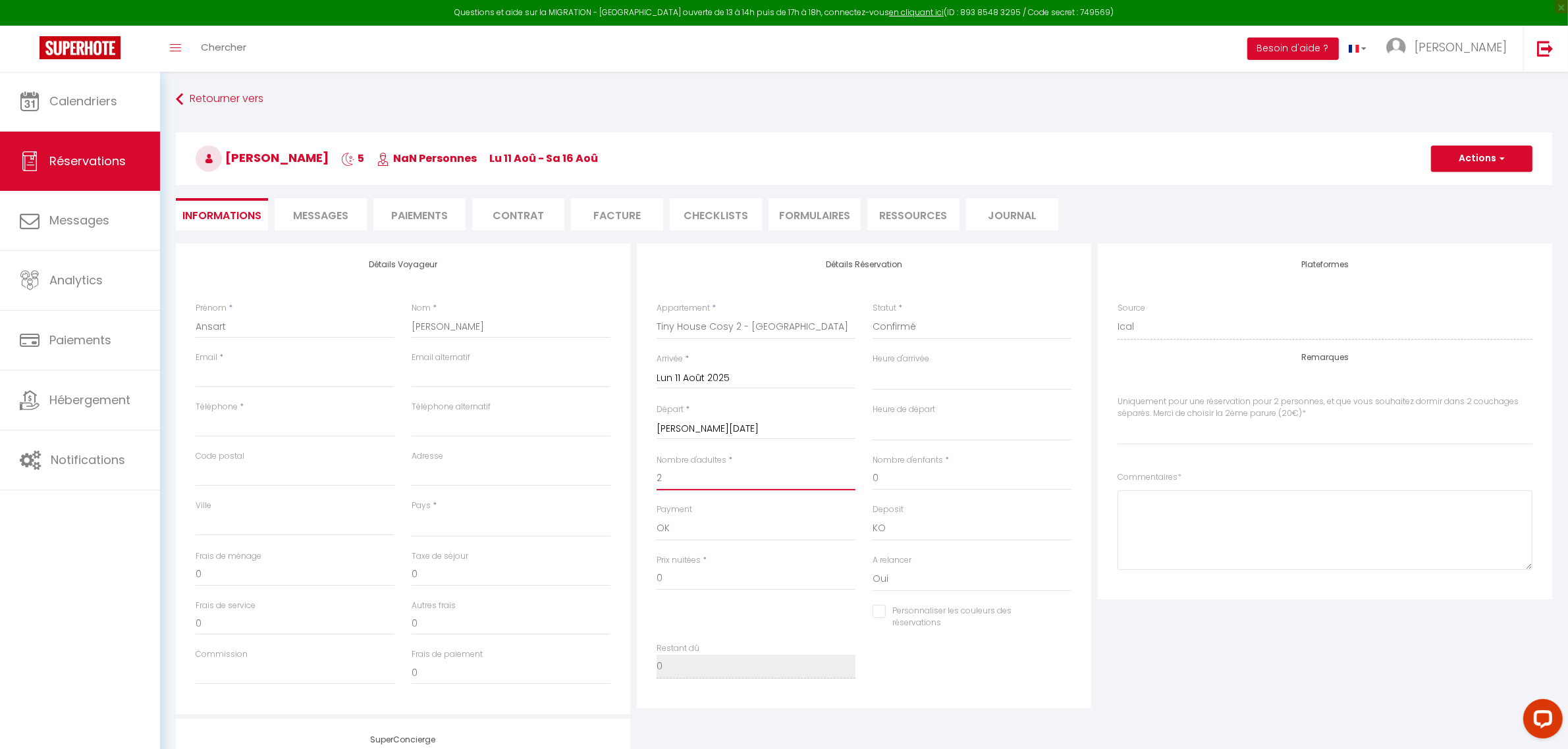
checkbox input "false"
select select
type input "8"
select select
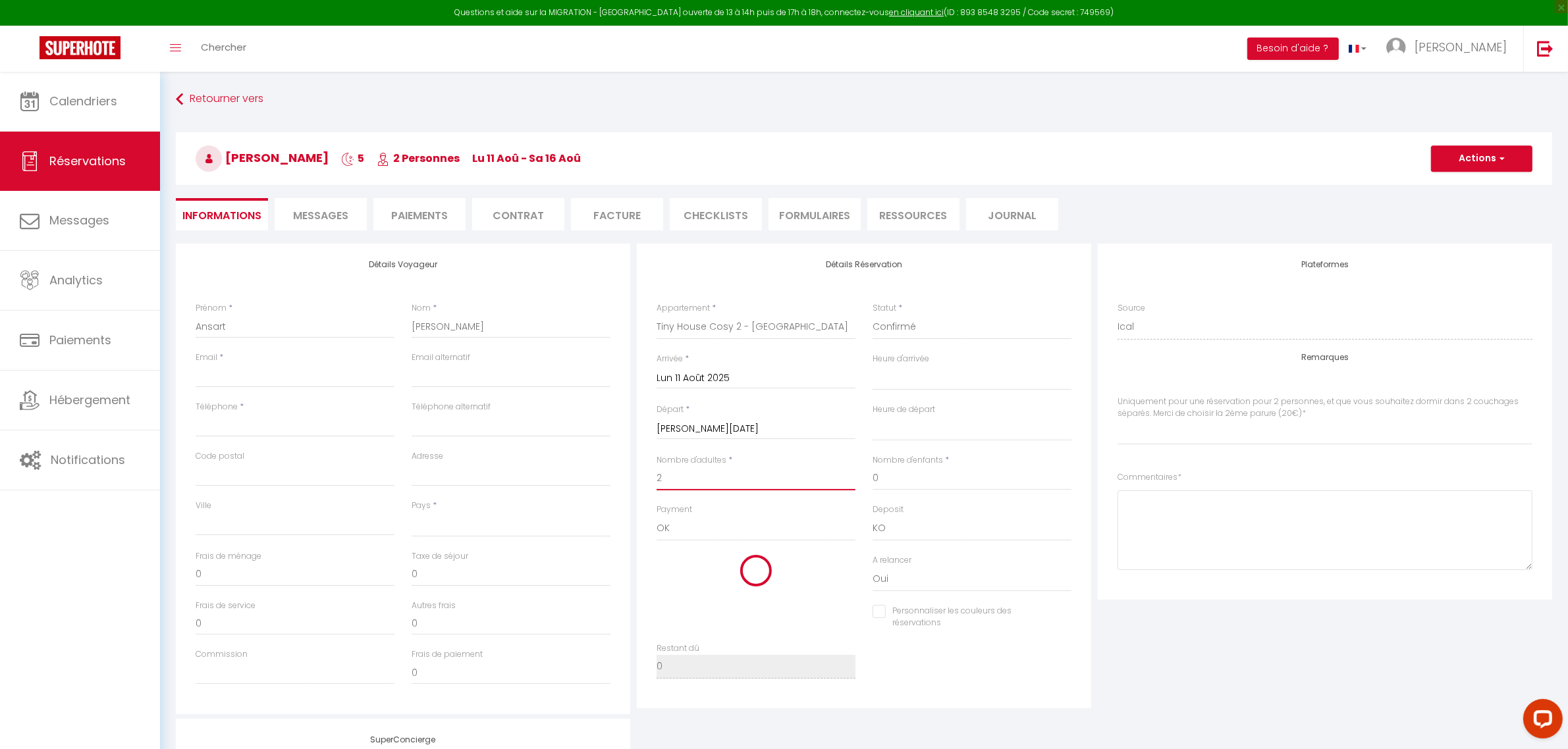
select index
type input "360"
checkbox input "false"
type input "2"
click at [634, 488] on div "Détails Réservation Appartement * [GEOGRAPHIC_DATA] - [GEOGRAPHIC_DATA] [GEOGRA…" at bounding box center [864, 478] width 461 height 470
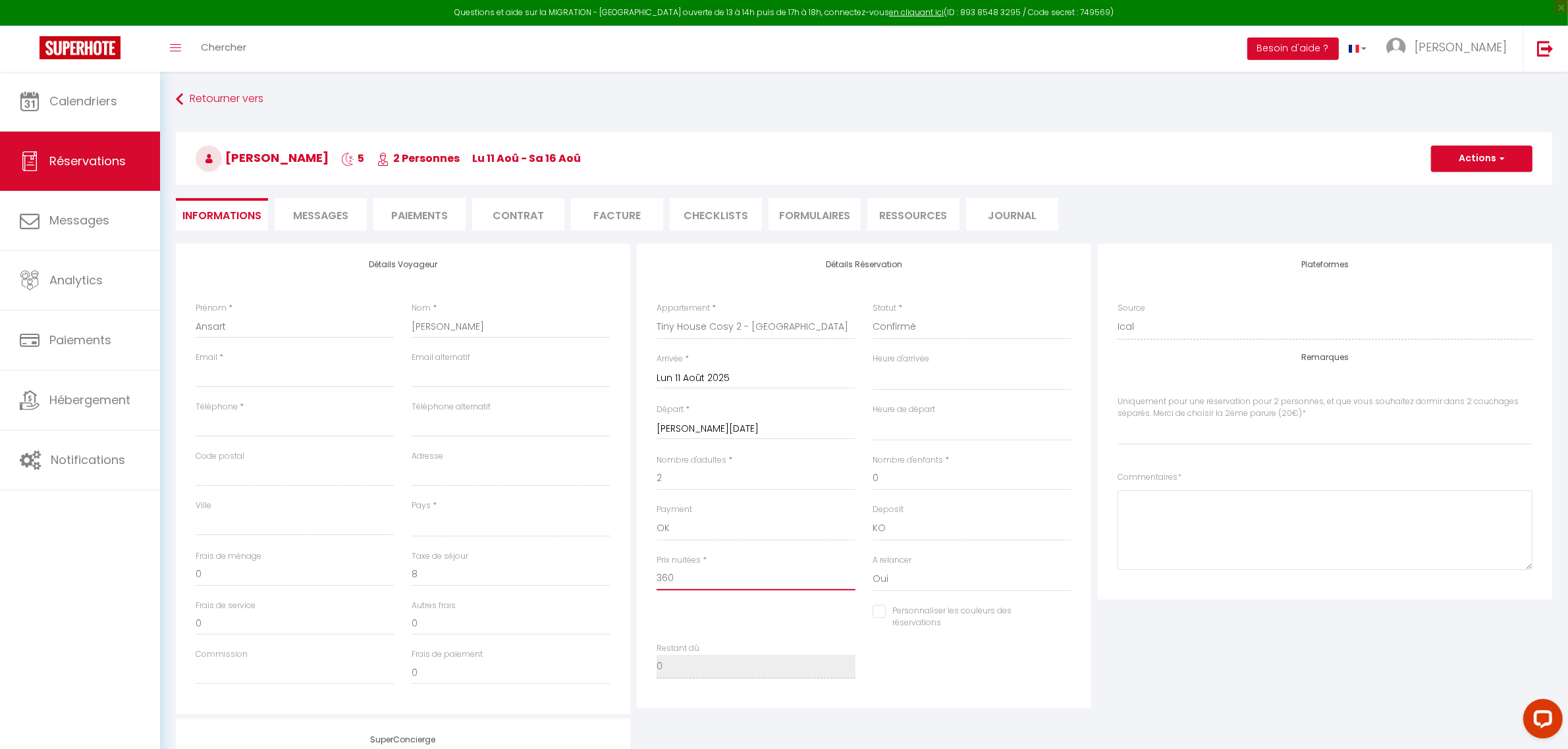
drag, startPoint x: 689, startPoint y: 580, endPoint x: 640, endPoint y: 585, distance: 49.3
click at [640, 585] on div "Détails Réservation Appartement * [GEOGRAPHIC_DATA] - [GEOGRAPHIC_DATA] [GEOGRA…" at bounding box center [864, 475] width 454 height 464
type input "4"
select select
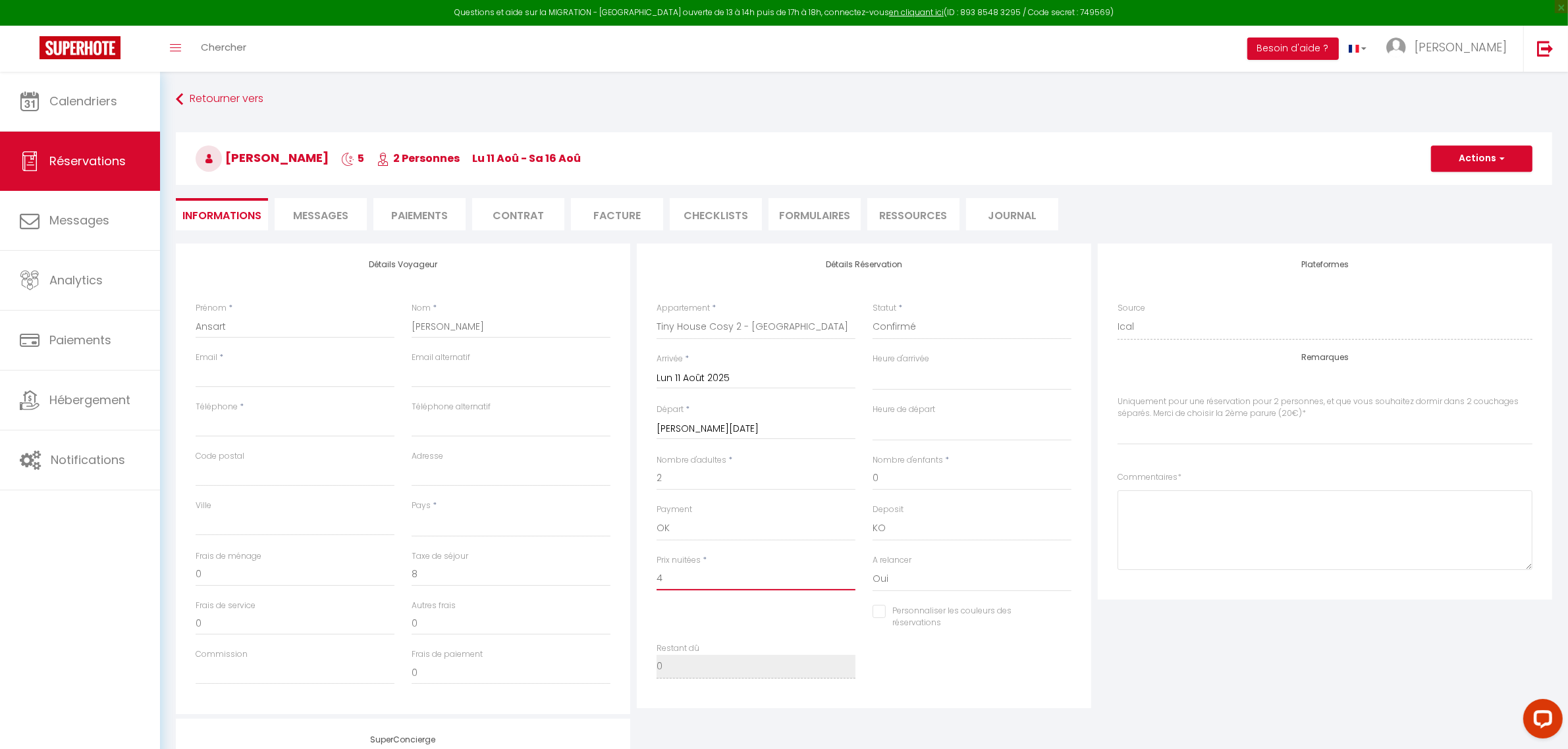
select select
select index
checkbox input "false"
type input "46"
select select
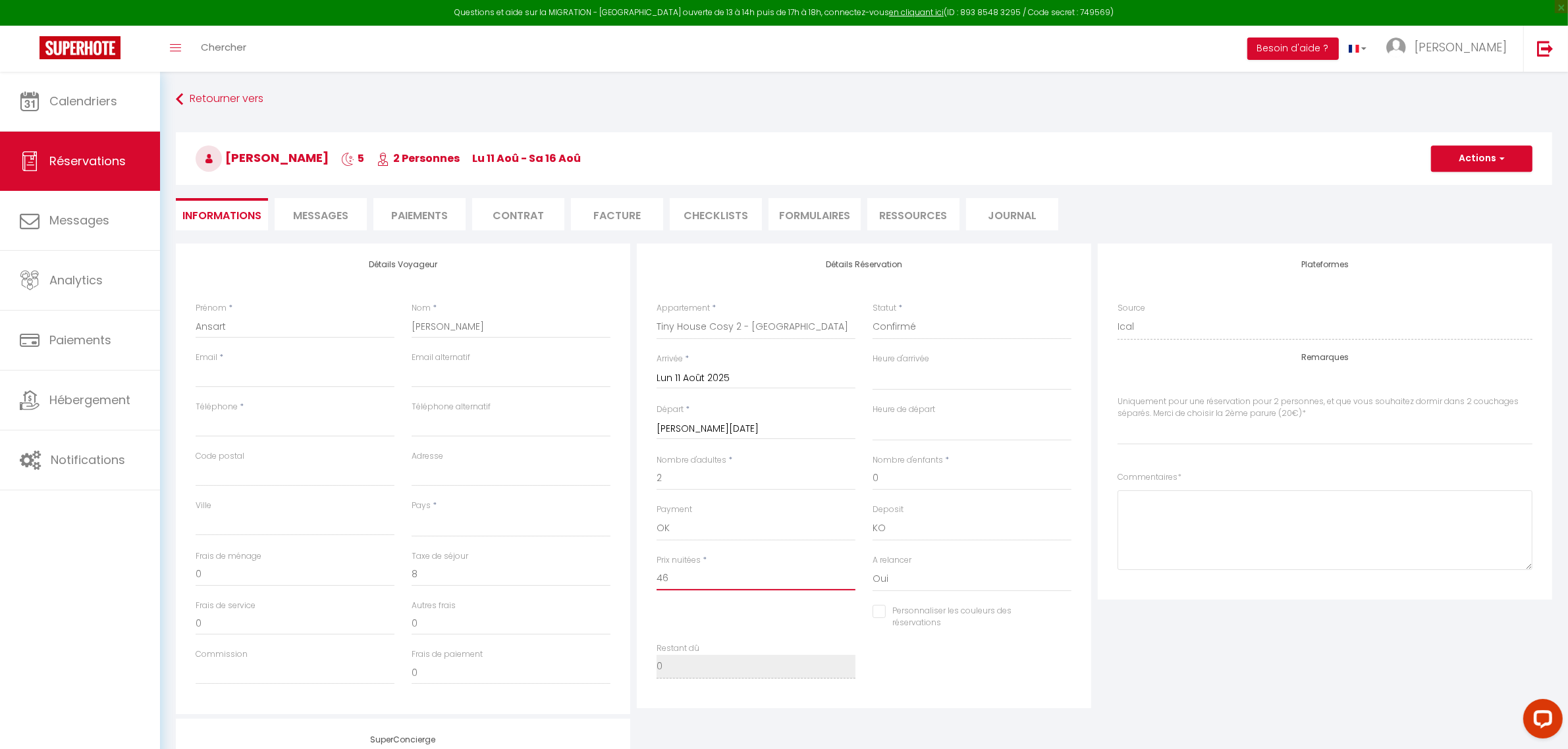
select select
select index
checkbox input "false"
type input "469"
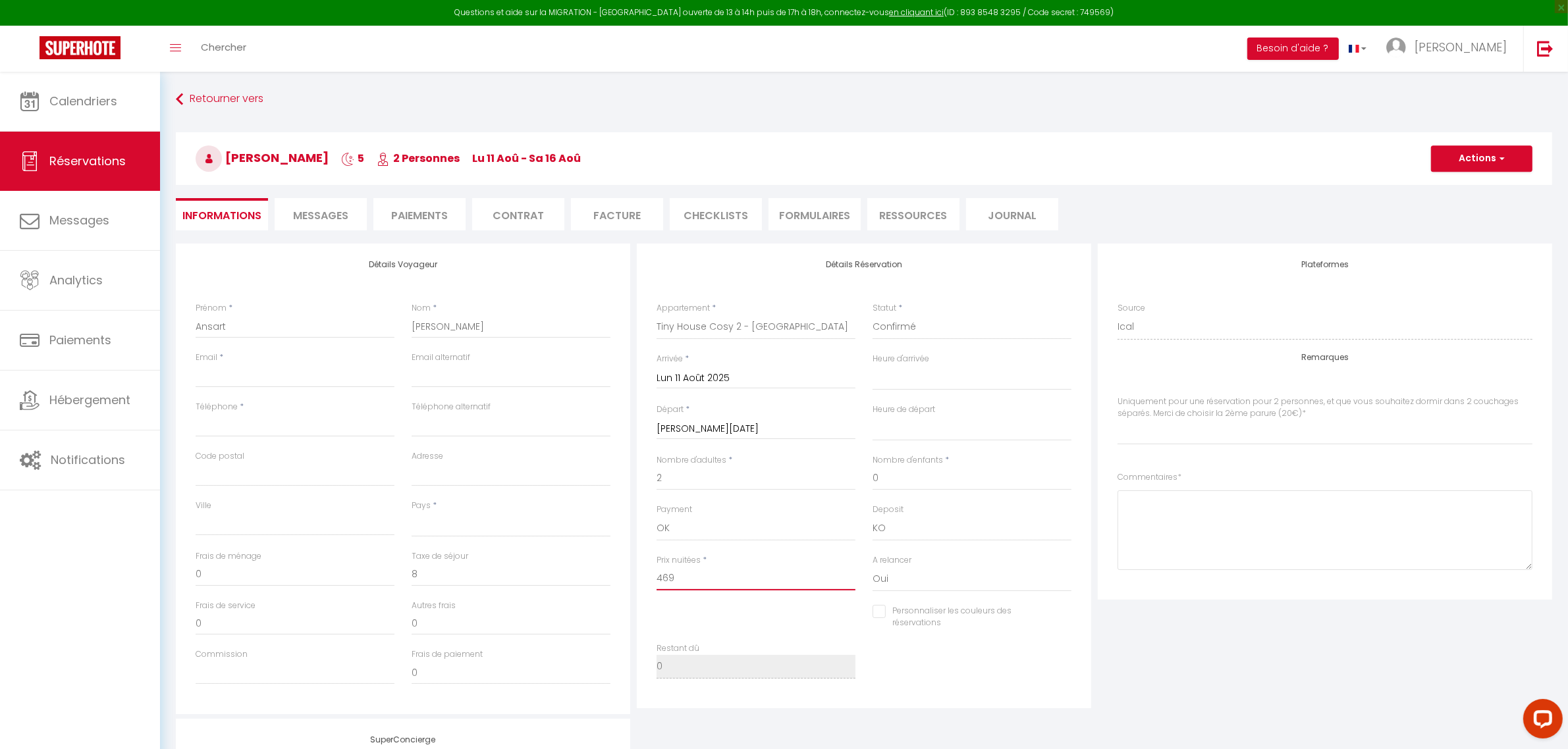
select select
select index
checkbox input "false"
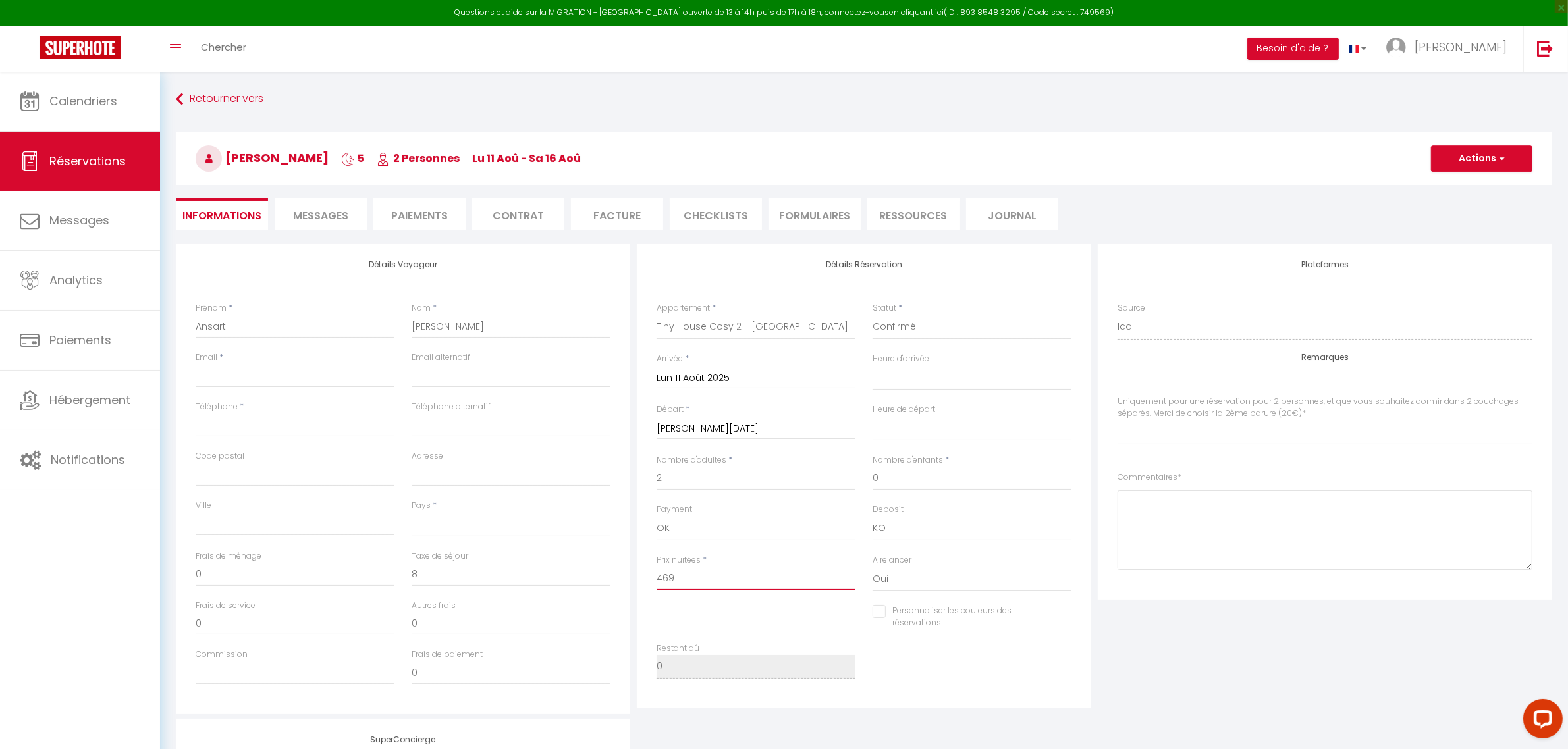
type input "469"
select select
type input "0"
select select
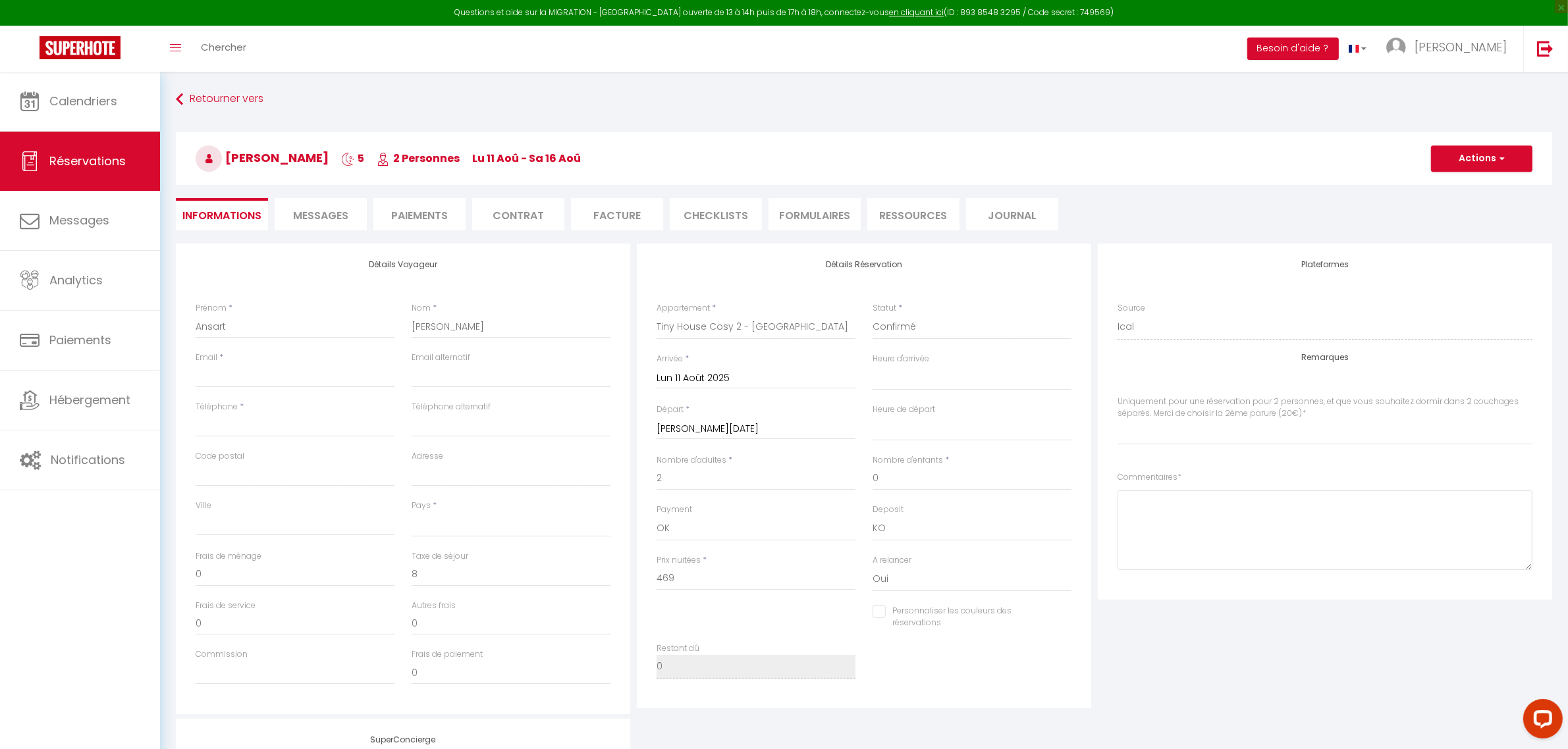
select index
checkbox input "false"
click at [636, 541] on div "Détails Réservation Appartement * [GEOGRAPHIC_DATA] - [GEOGRAPHIC_DATA] [GEOGRA…" at bounding box center [864, 478] width 461 height 470
select select
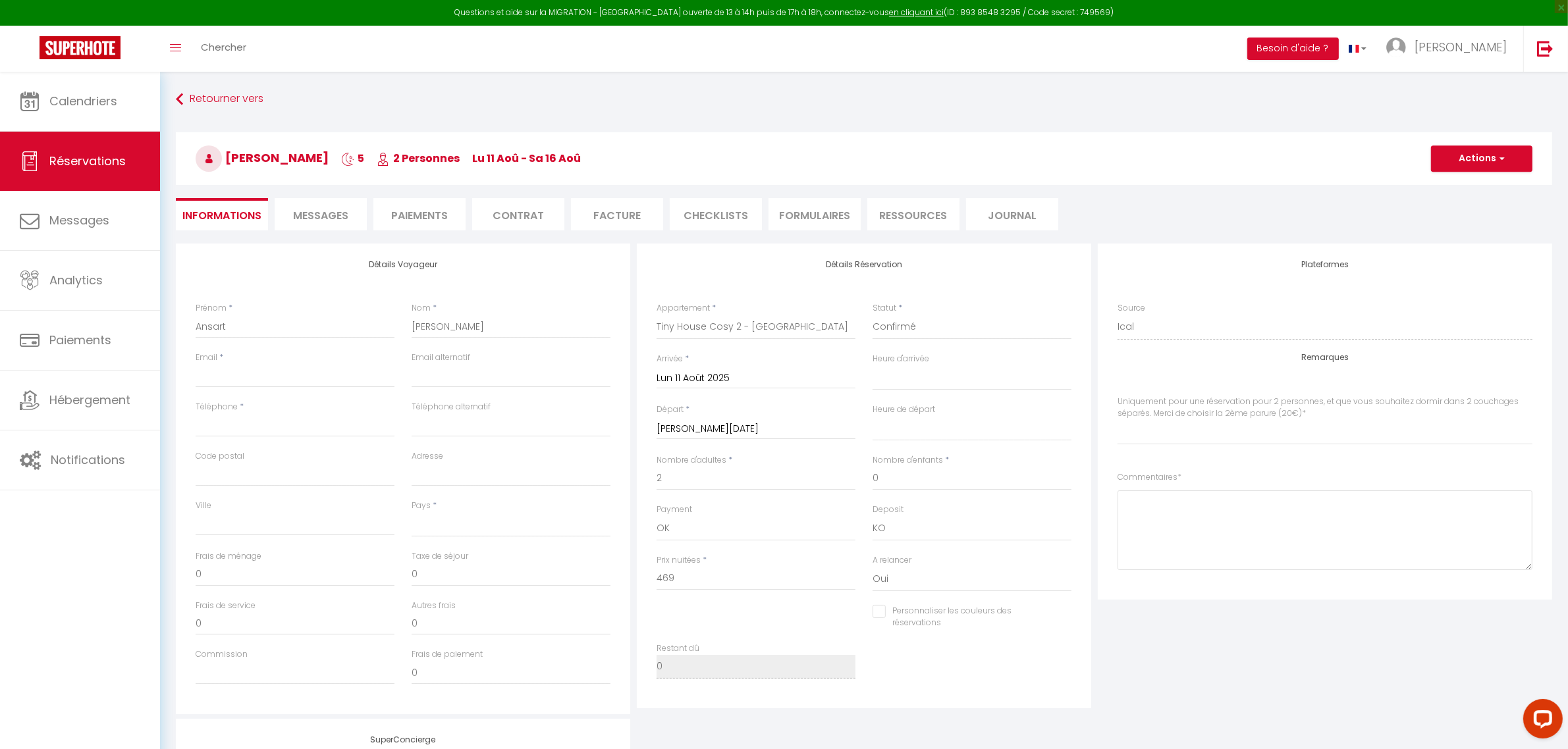
select select
select index
checkbox input "false"
select select
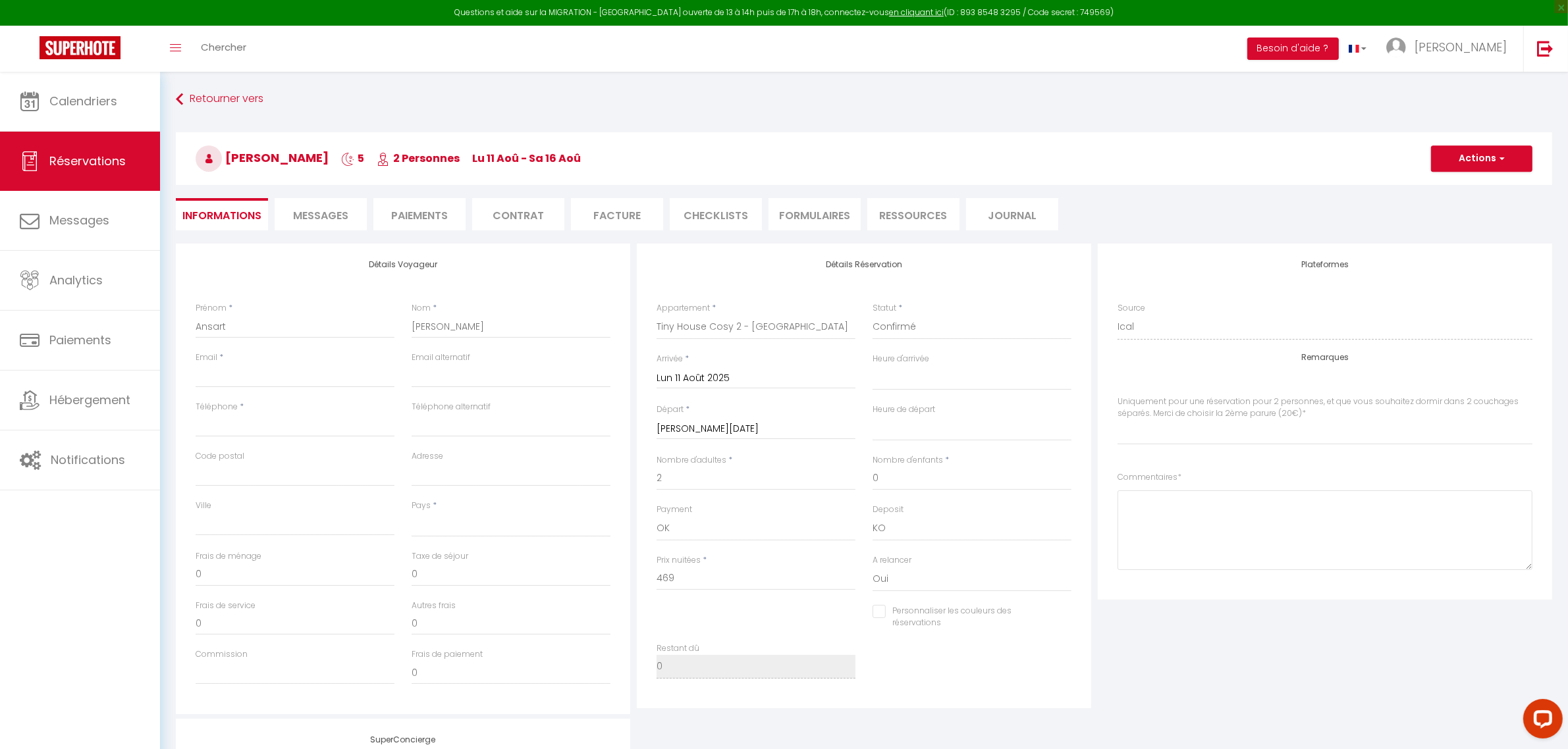
select select
select index
checkbox input "false"
click at [259, 380] on input "Email client" at bounding box center [295, 376] width 199 height 24
paste input "[PERSON_NAME][EMAIL_ADDRESS][DOMAIN_NAME]"
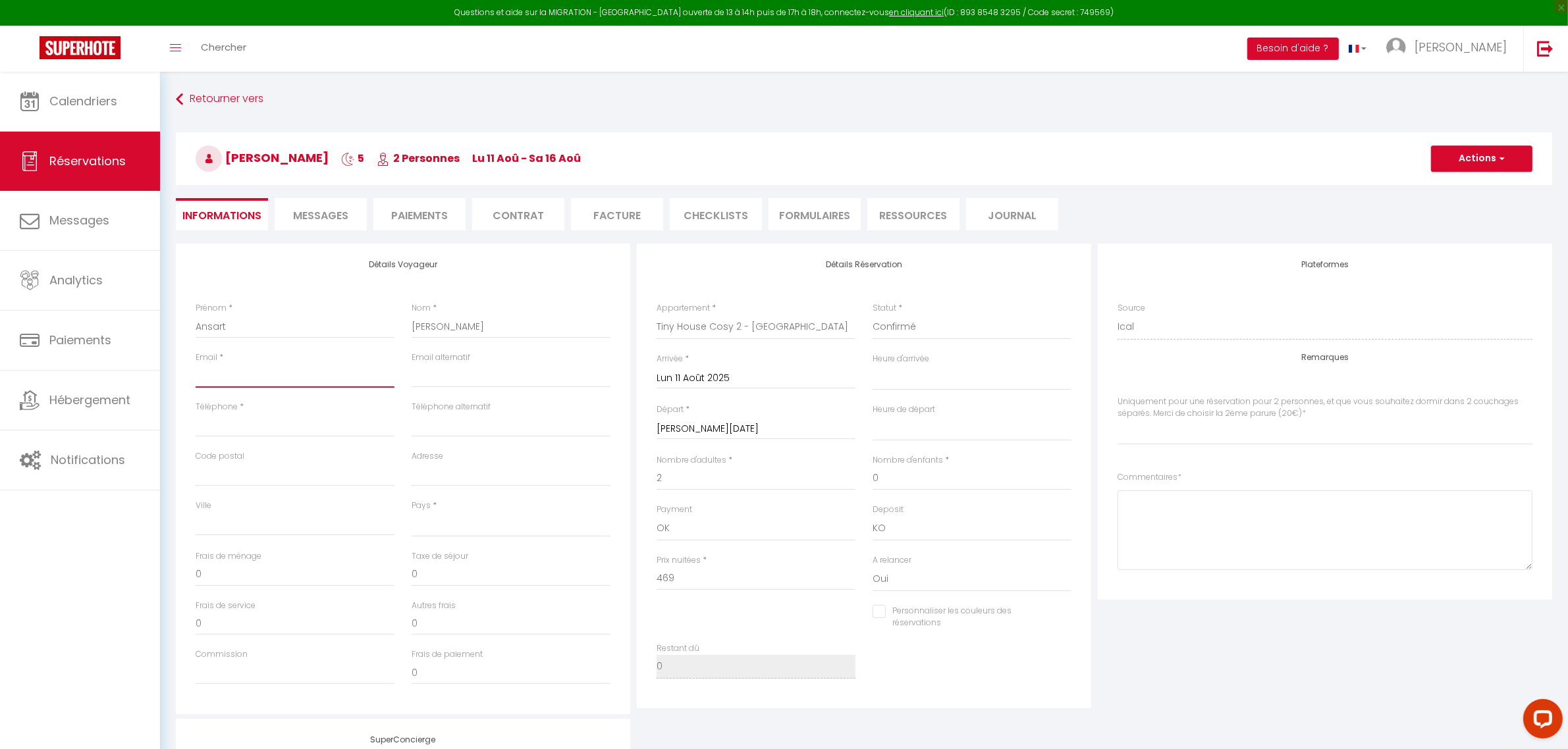
type input "[PERSON_NAME][EMAIL_ADDRESS][DOMAIN_NAME]"
select select
select index
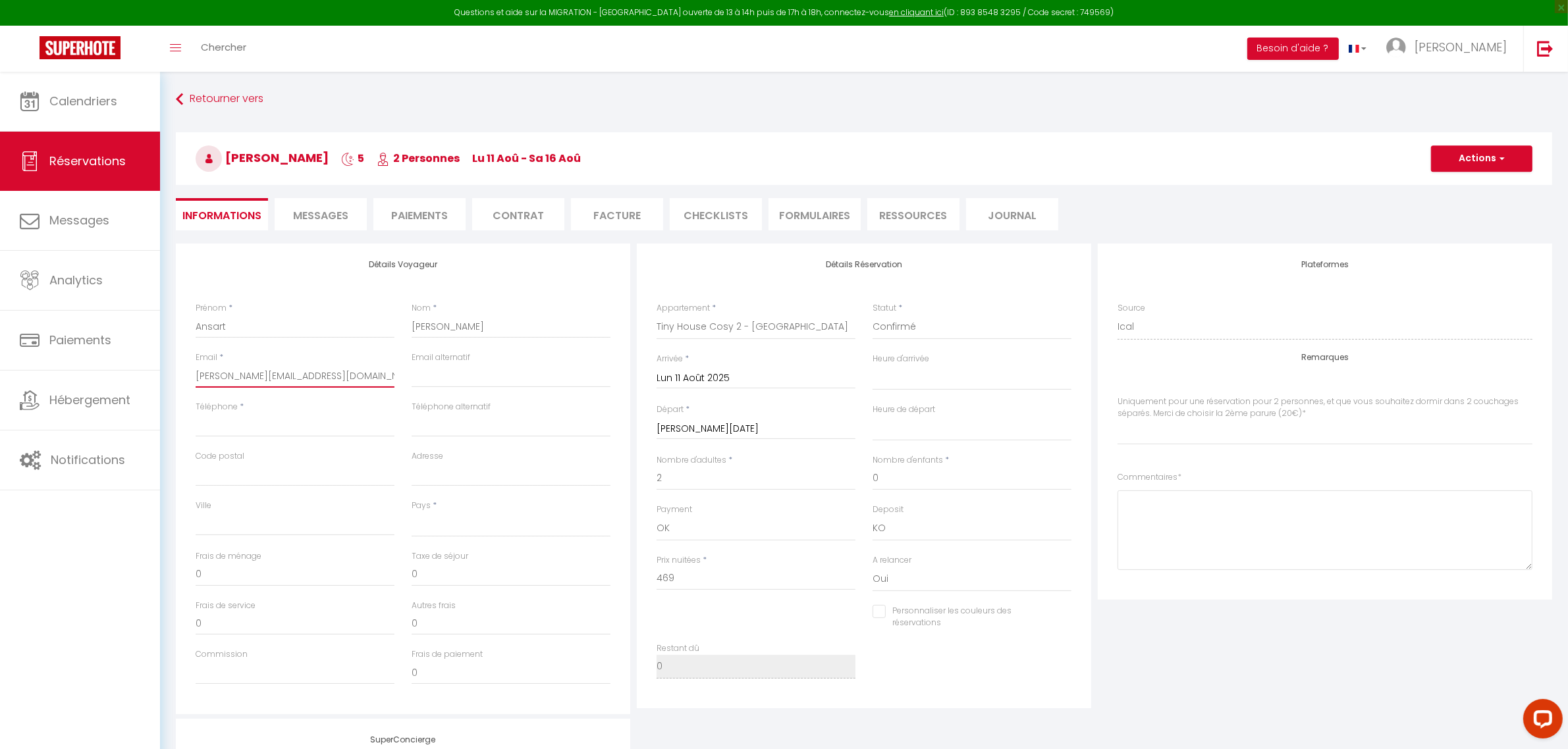
checkbox input "false"
type input "[PERSON_NAME][EMAIL_ADDRESS][DOMAIN_NAME]"
click at [227, 422] on input "Téléphone" at bounding box center [295, 425] width 199 height 24
paste input "06 27 38 32 66"
type input "06 27 38 32 66"
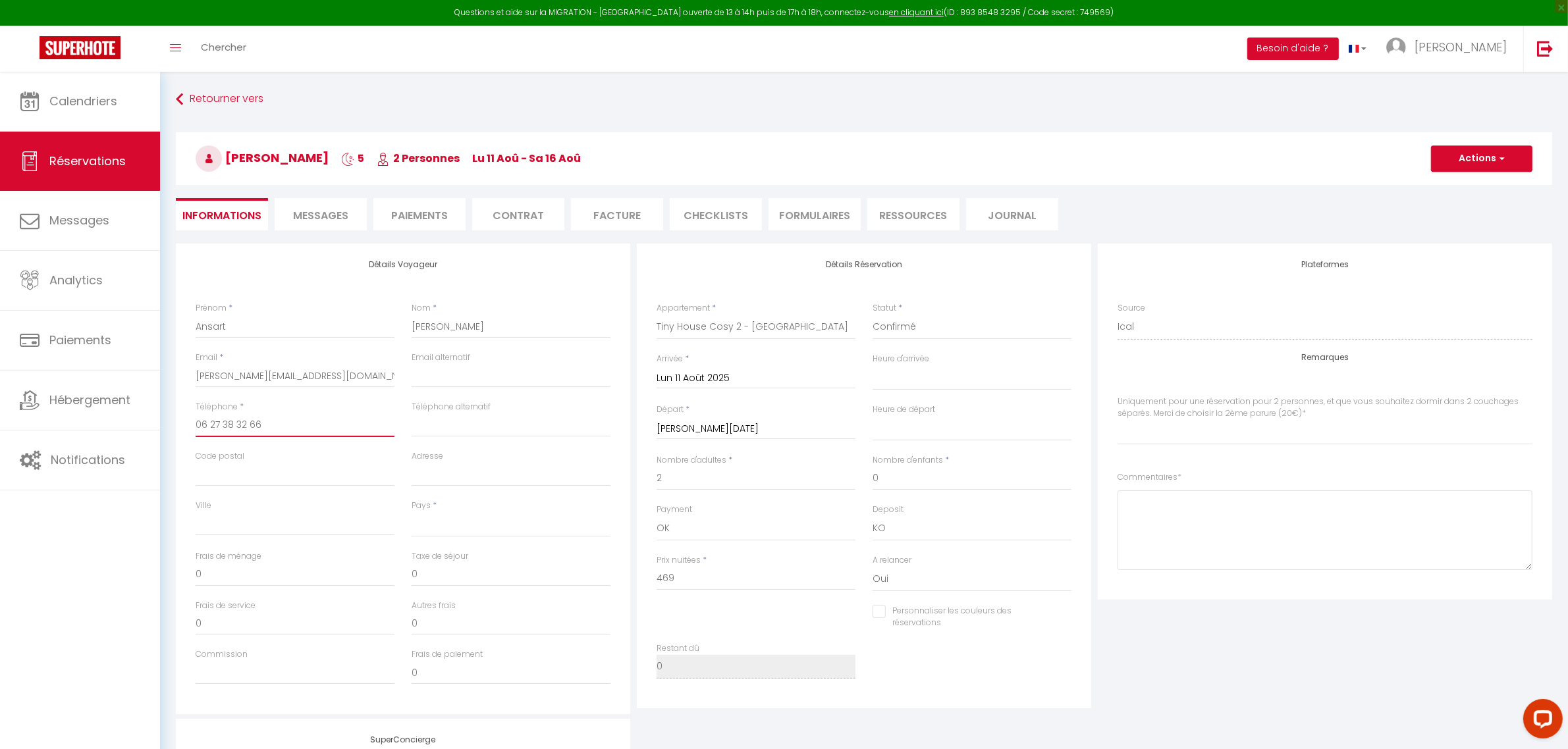
select select
select index
checkbox input "false"
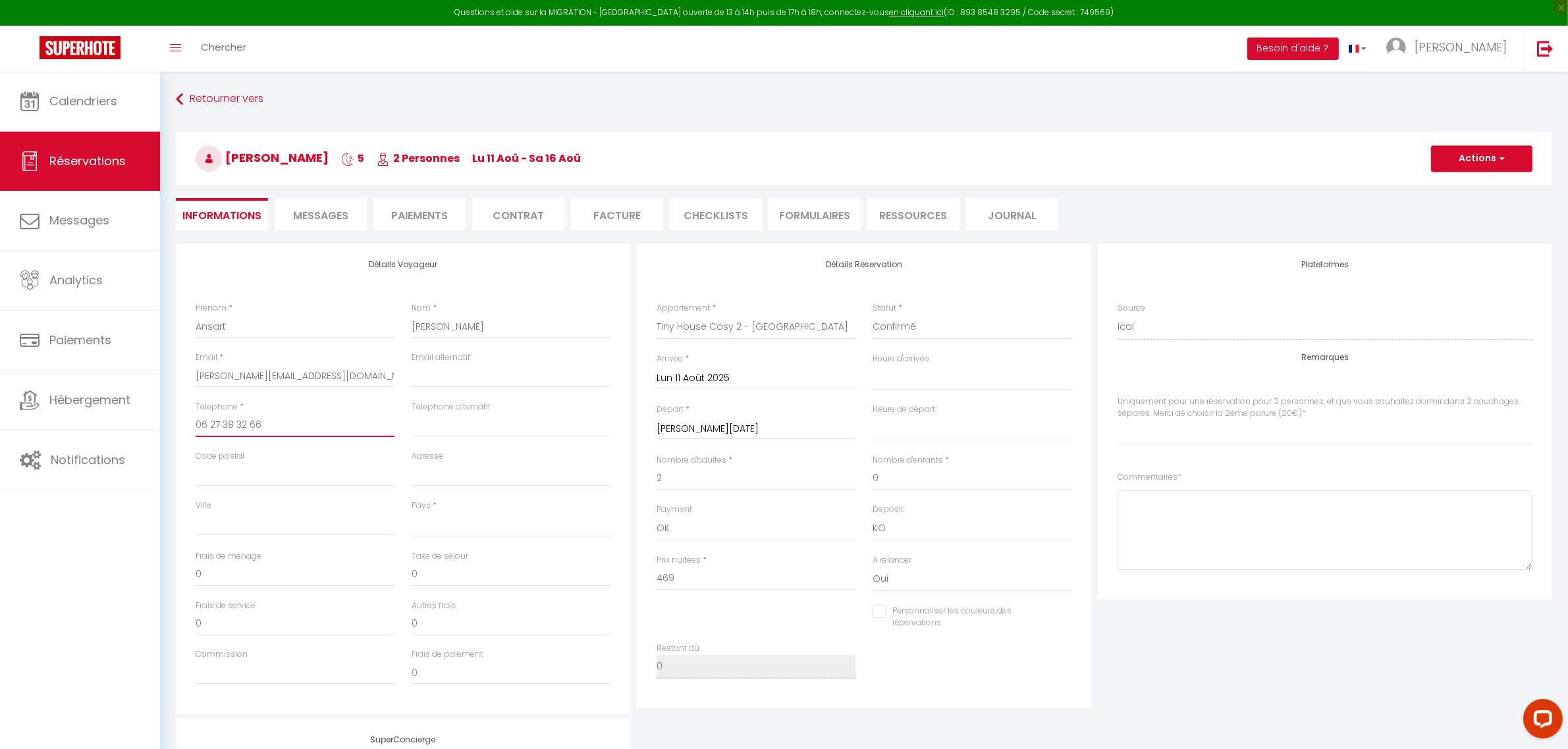
type input "06 27 38 32 66"
click at [241, 478] on input "Code postal" at bounding box center [295, 474] width 199 height 24
type input "6"
select select
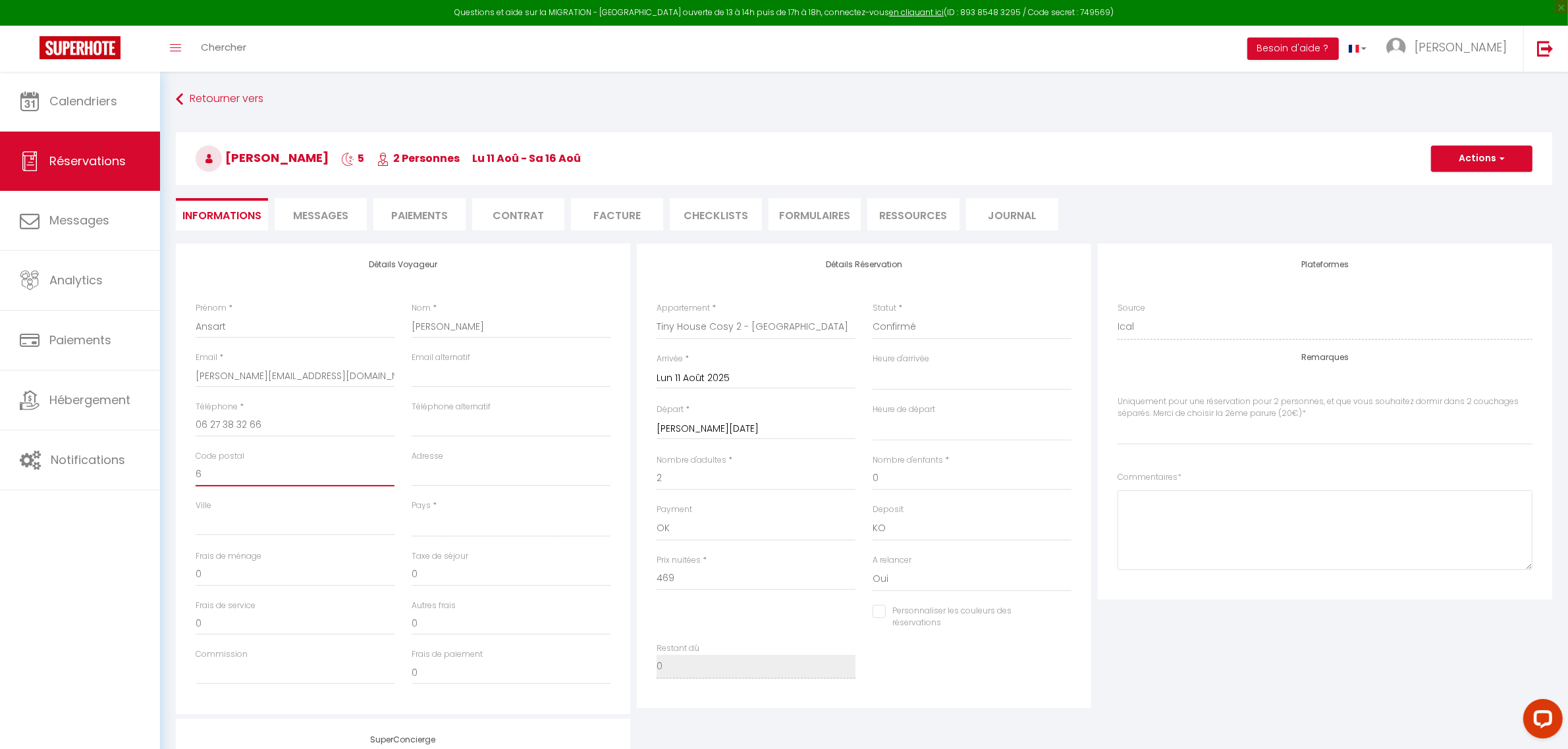
select select
select index
checkbox input "false"
type input "69"
select select
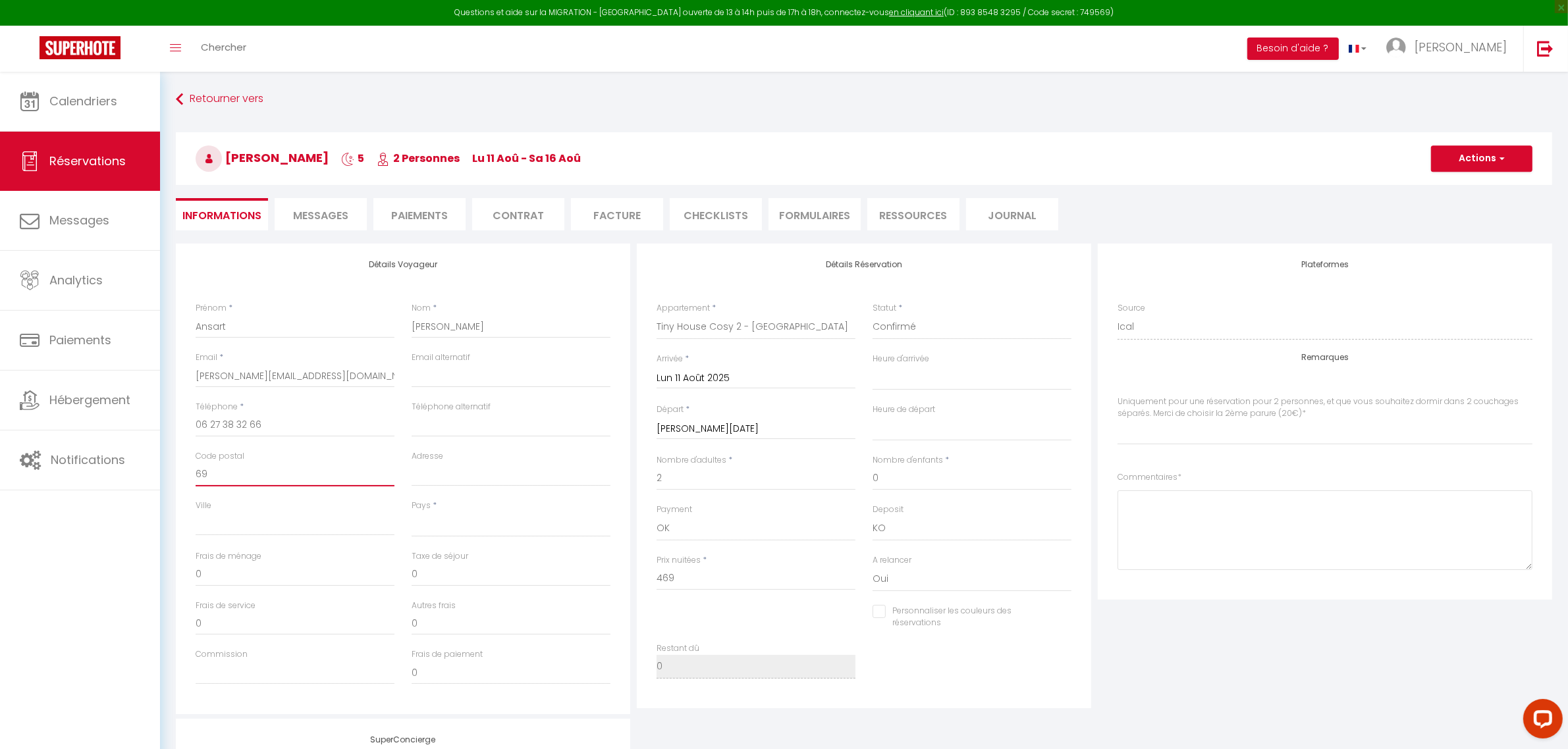
select select
select index
checkbox input "false"
type input "691"
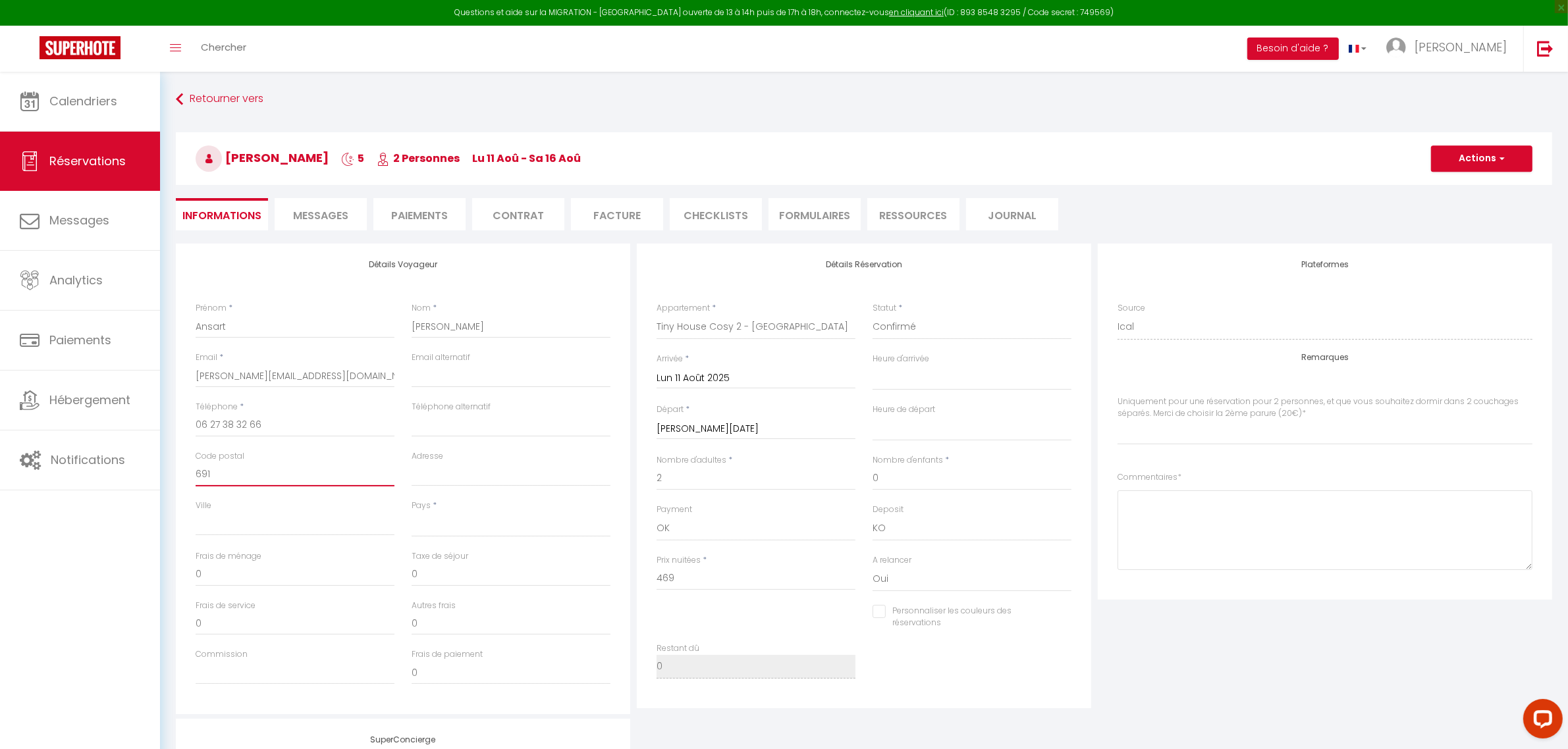
select select
select index
checkbox input "false"
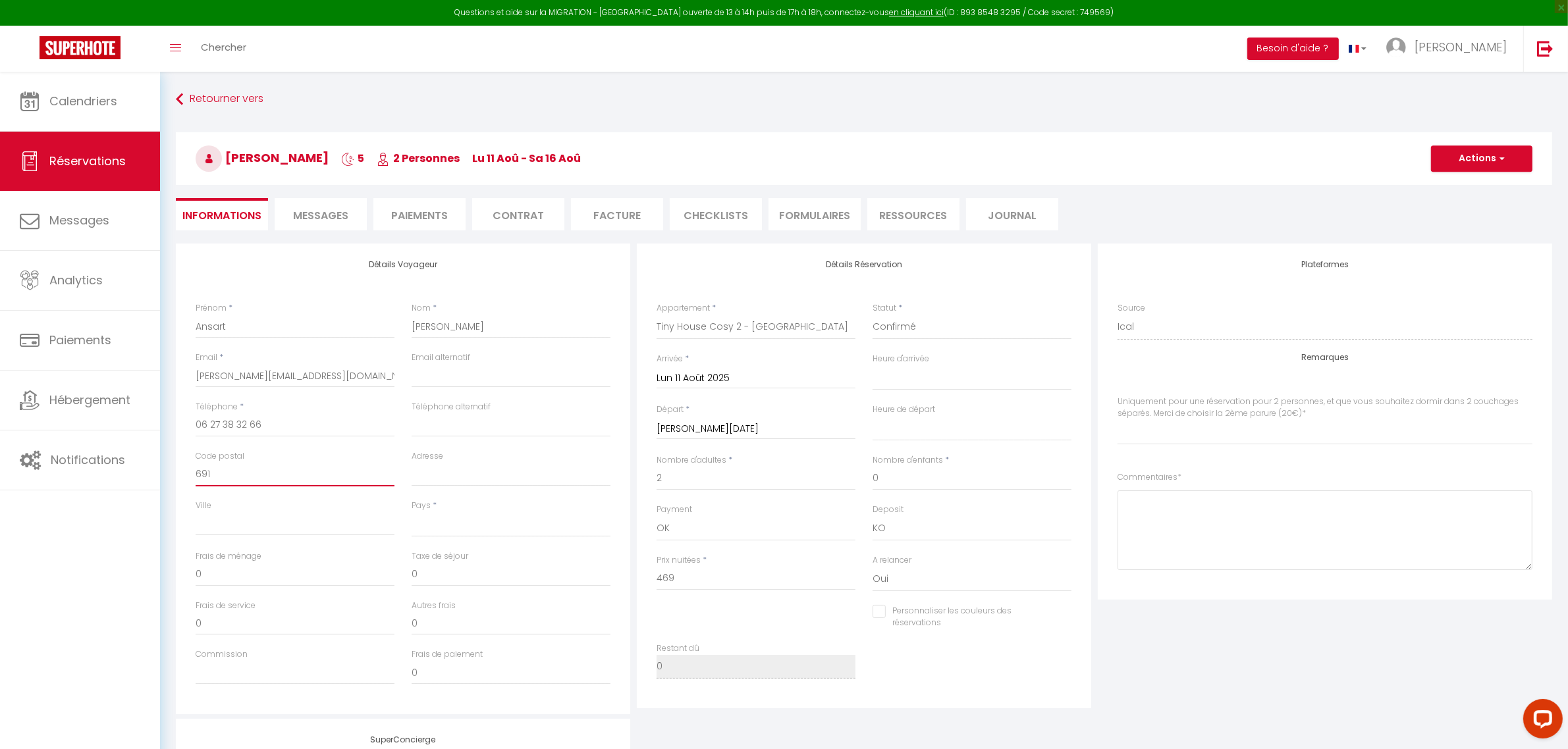
type input "6910"
select select
select index
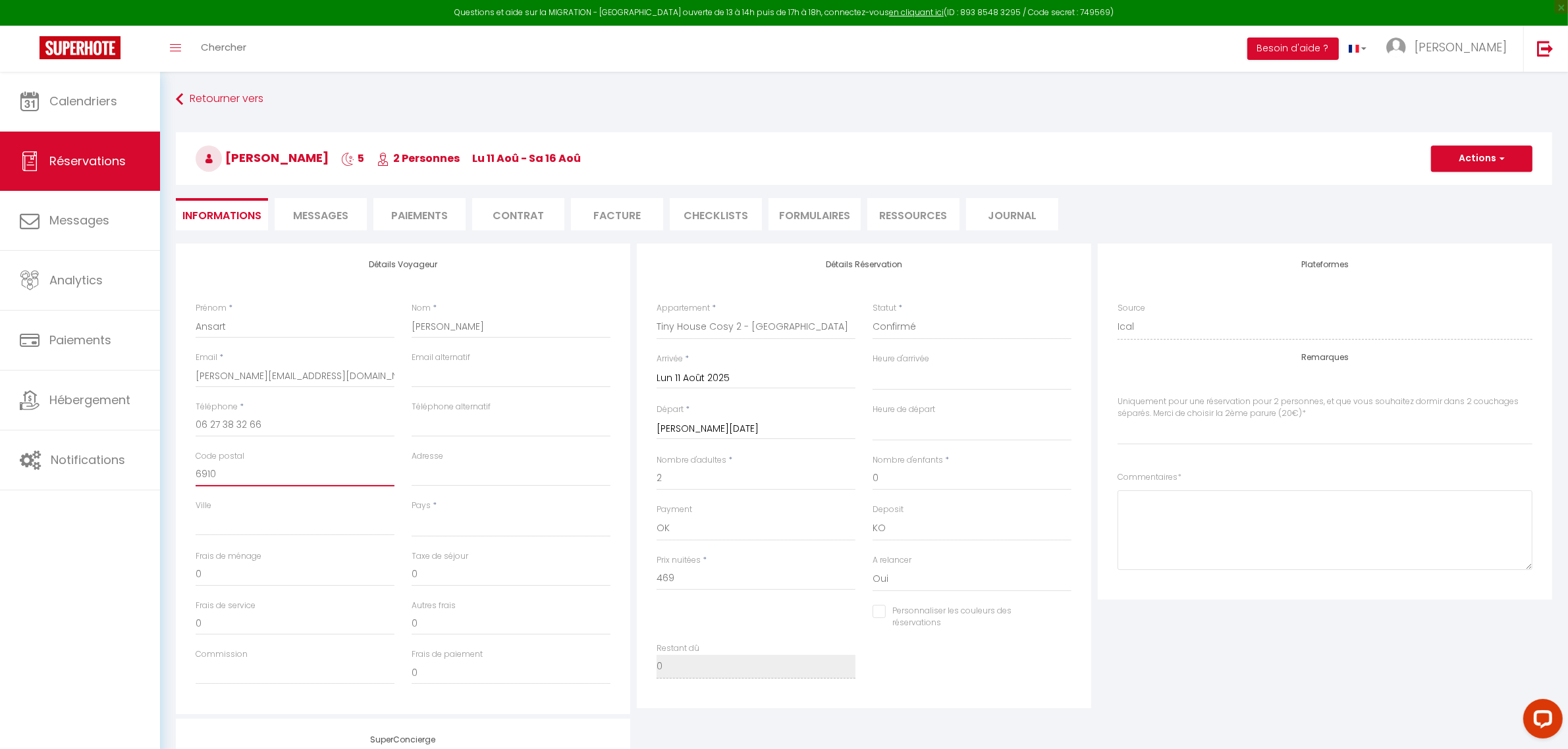
checkbox input "false"
type input "69100"
select select
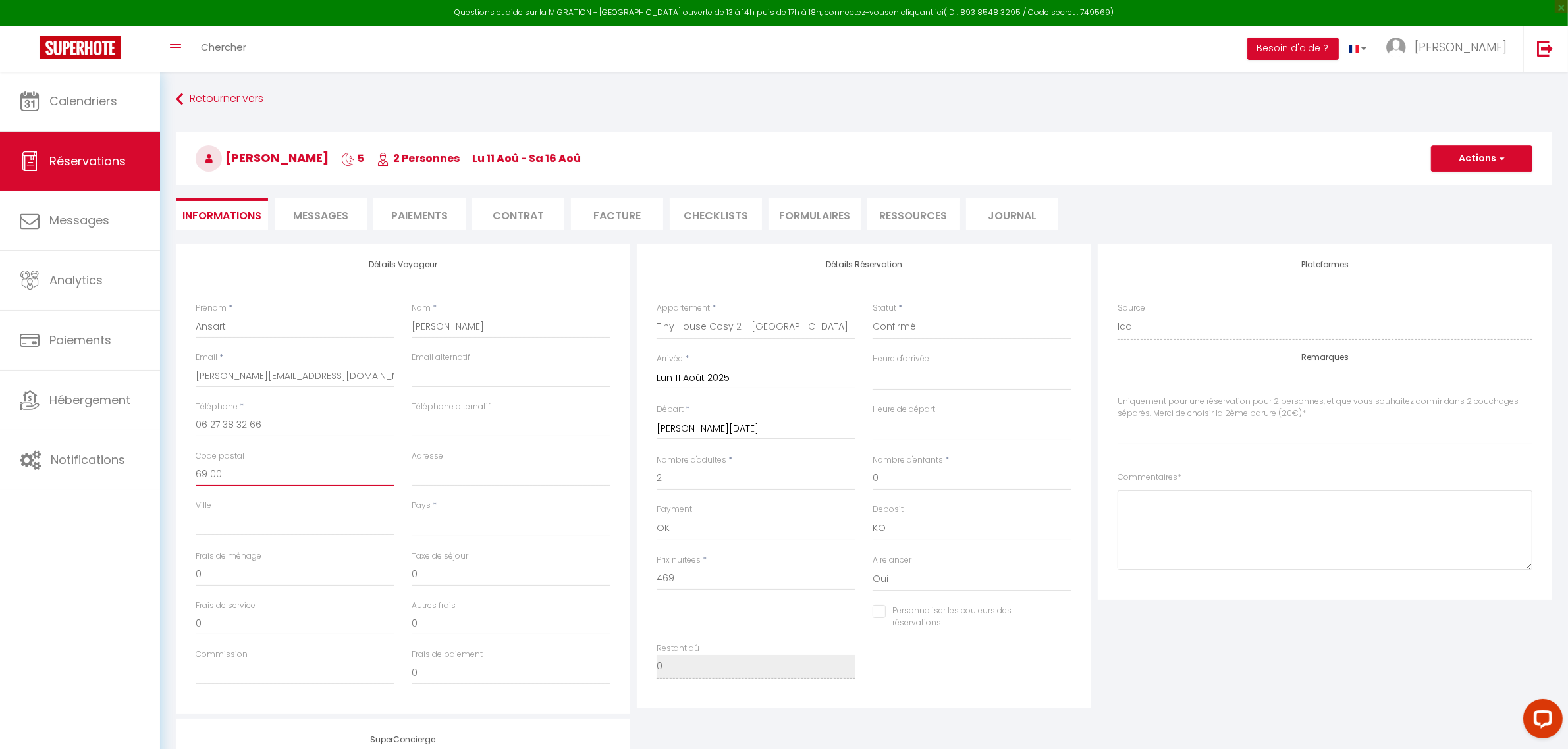
select index
checkbox input "false"
type input "69100"
click at [236, 520] on input "Ville" at bounding box center [295, 524] width 199 height 24
paste input "[GEOGRAPHIC_DATA]"
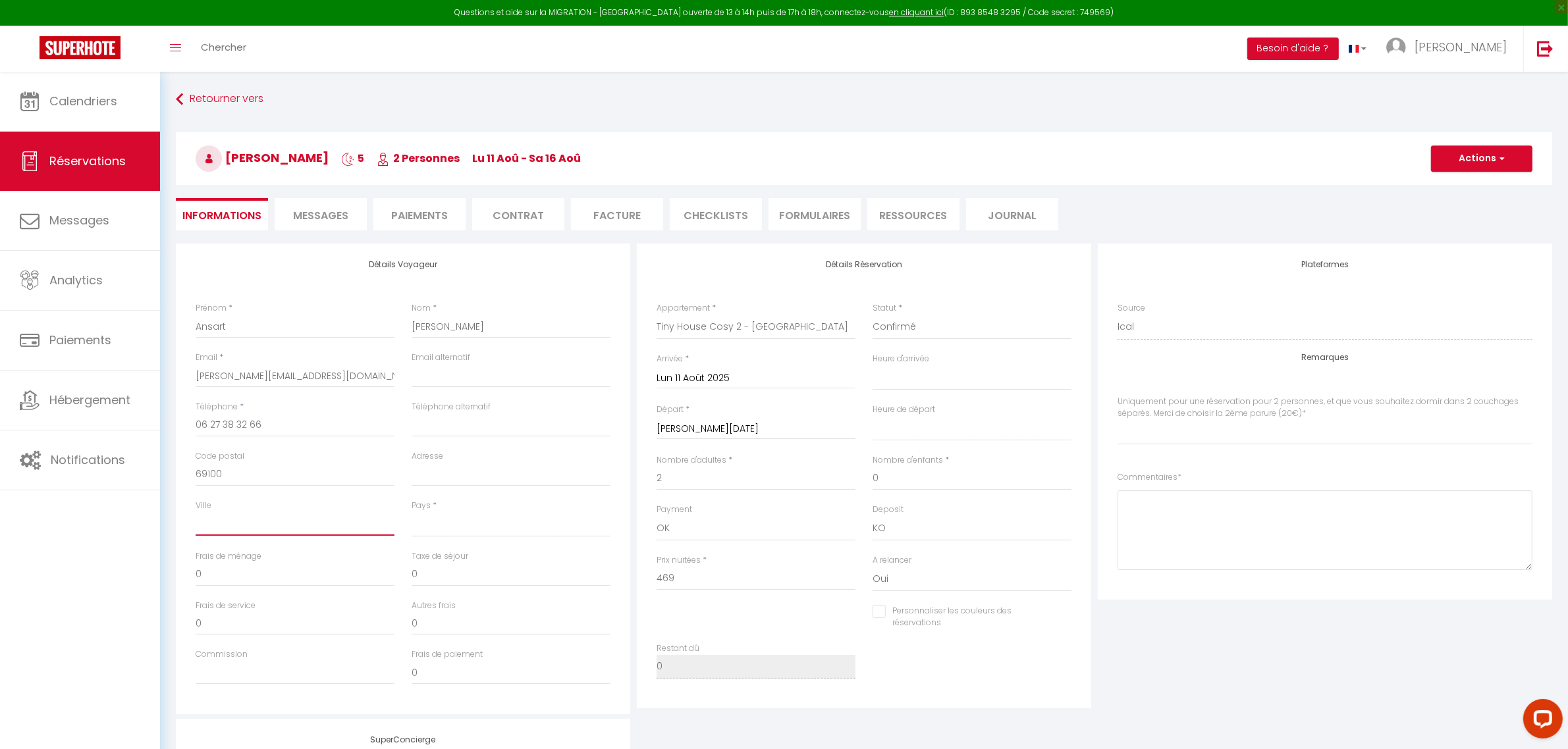
type input "[GEOGRAPHIC_DATA]"
select select
select index
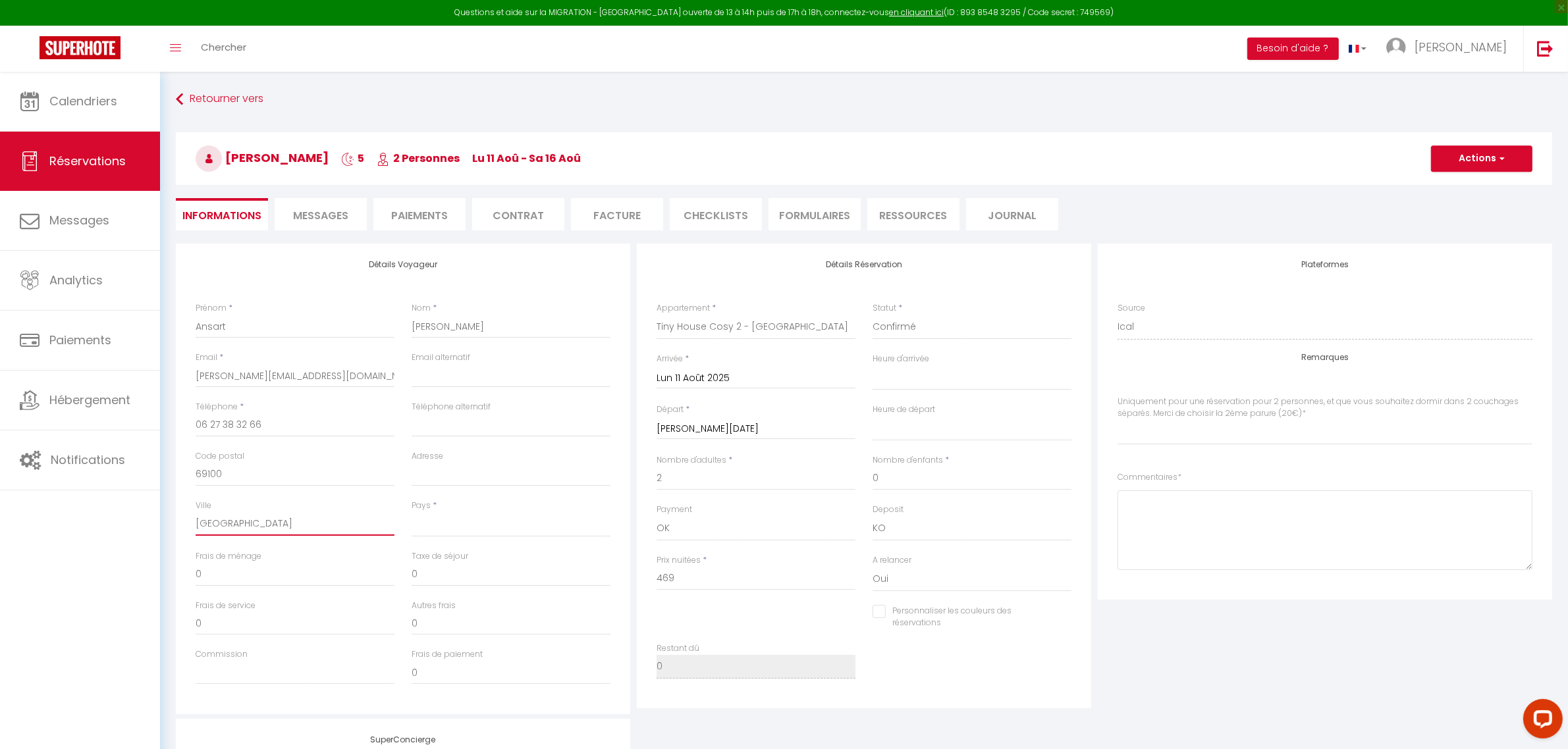
checkbox input "false"
select select
click at [1498, 149] on button "Actions" at bounding box center [1482, 158] width 102 height 26
click at [1468, 180] on link "Enregistrer" at bounding box center [1468, 187] width 104 height 17
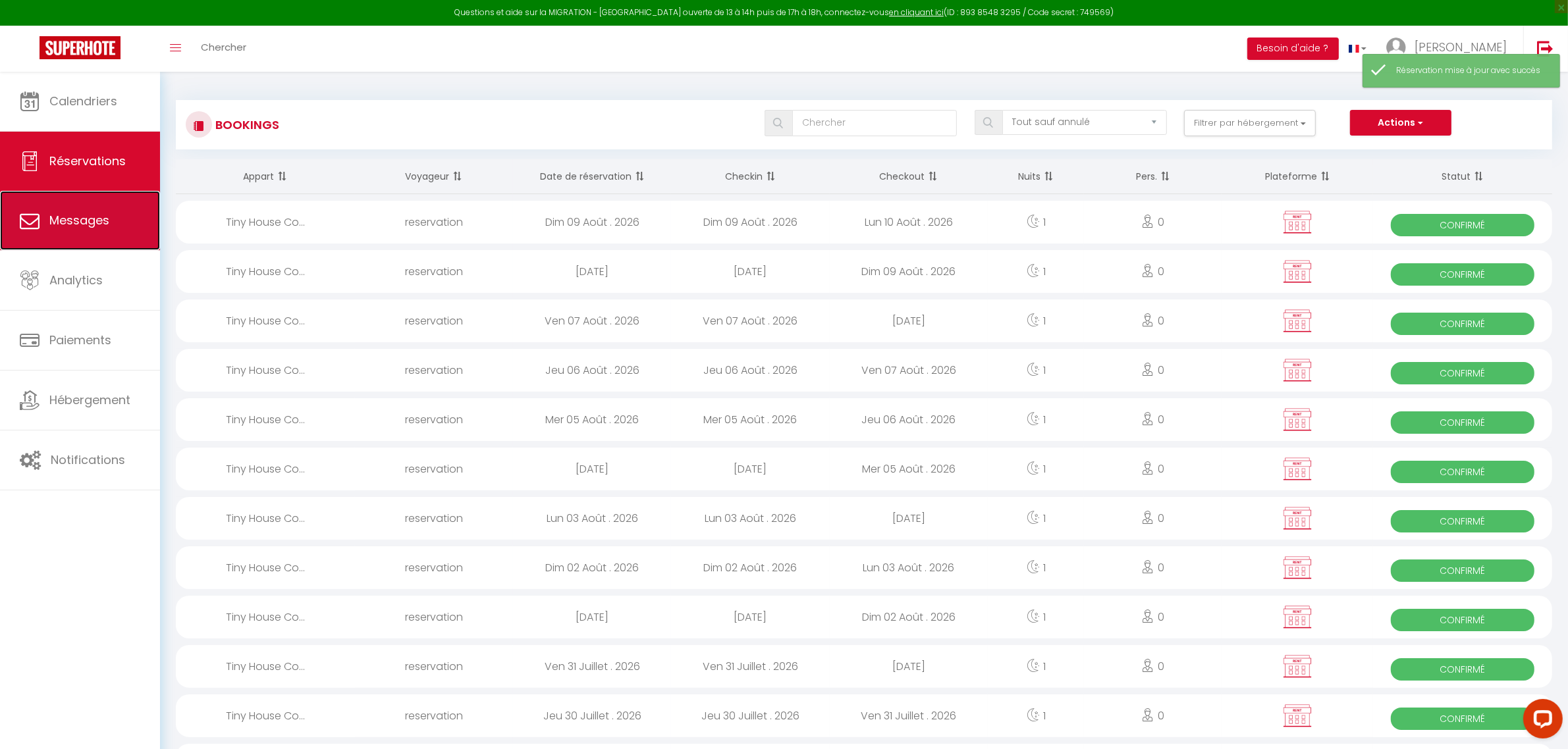
click at [70, 218] on span "Messages" at bounding box center [79, 219] width 60 height 16
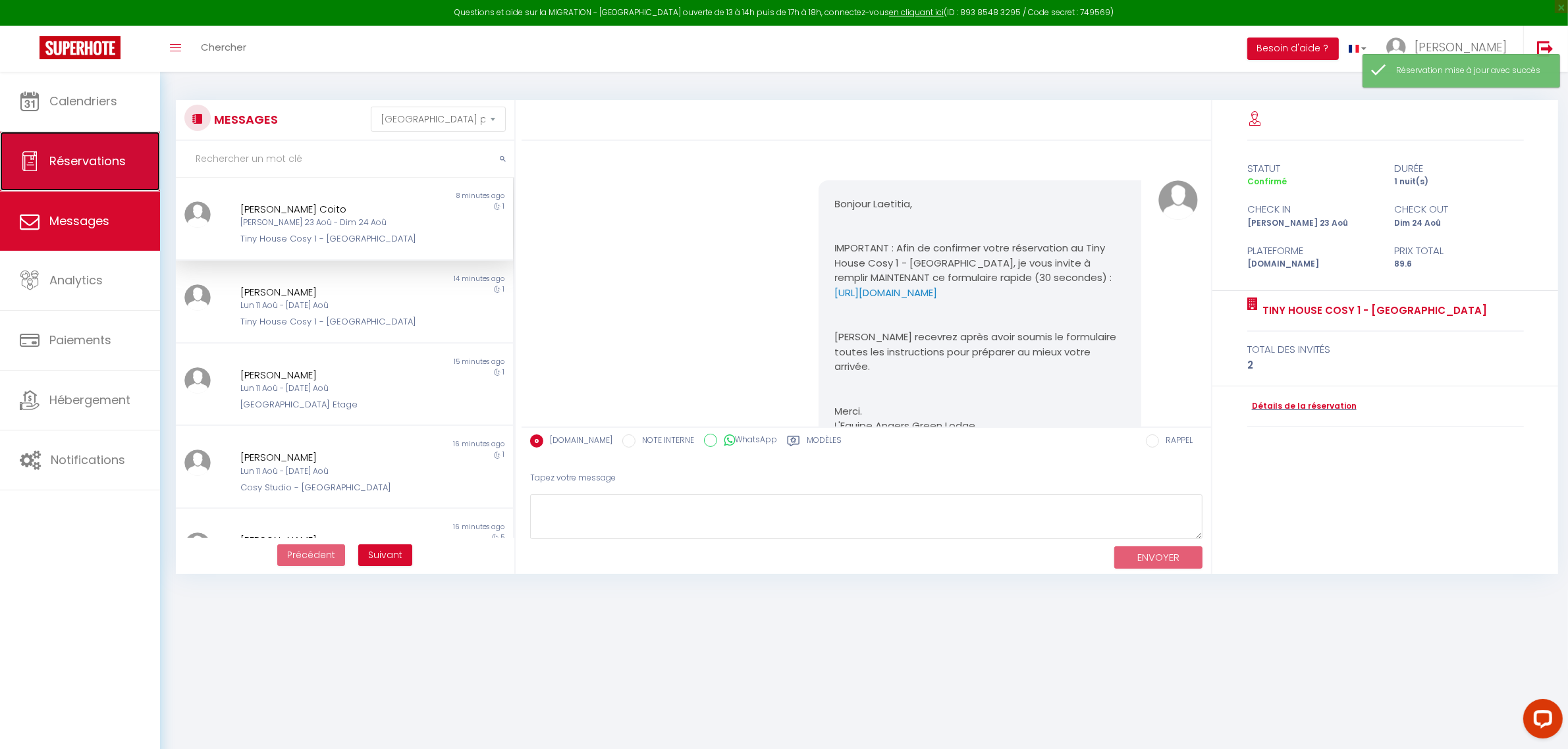
click at [86, 150] on link "Réservations" at bounding box center [80, 161] width 160 height 59
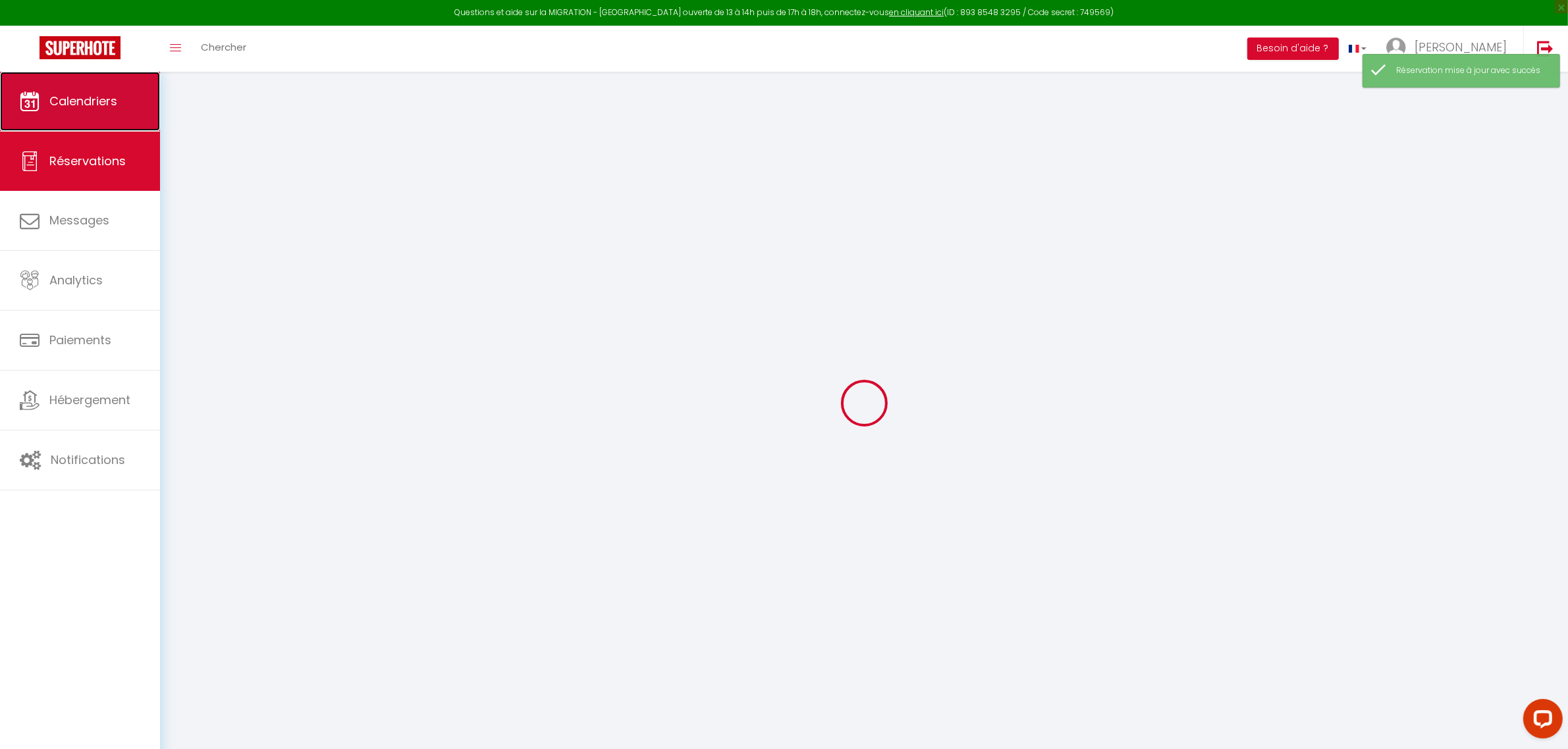
click at [91, 86] on link "Calendriers" at bounding box center [80, 102] width 160 height 59
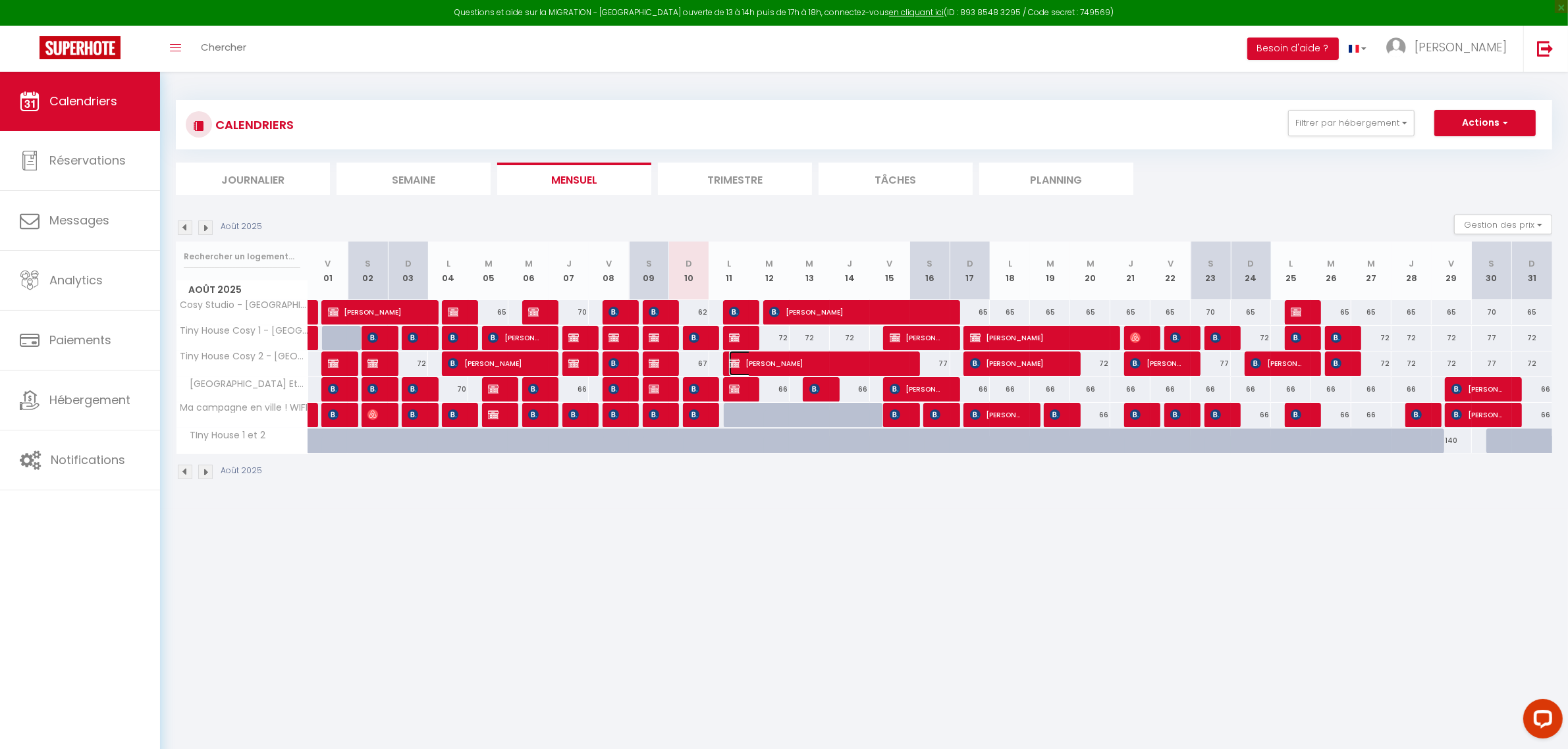
click at [759, 361] on span "[PERSON_NAME]" at bounding box center [815, 363] width 174 height 25
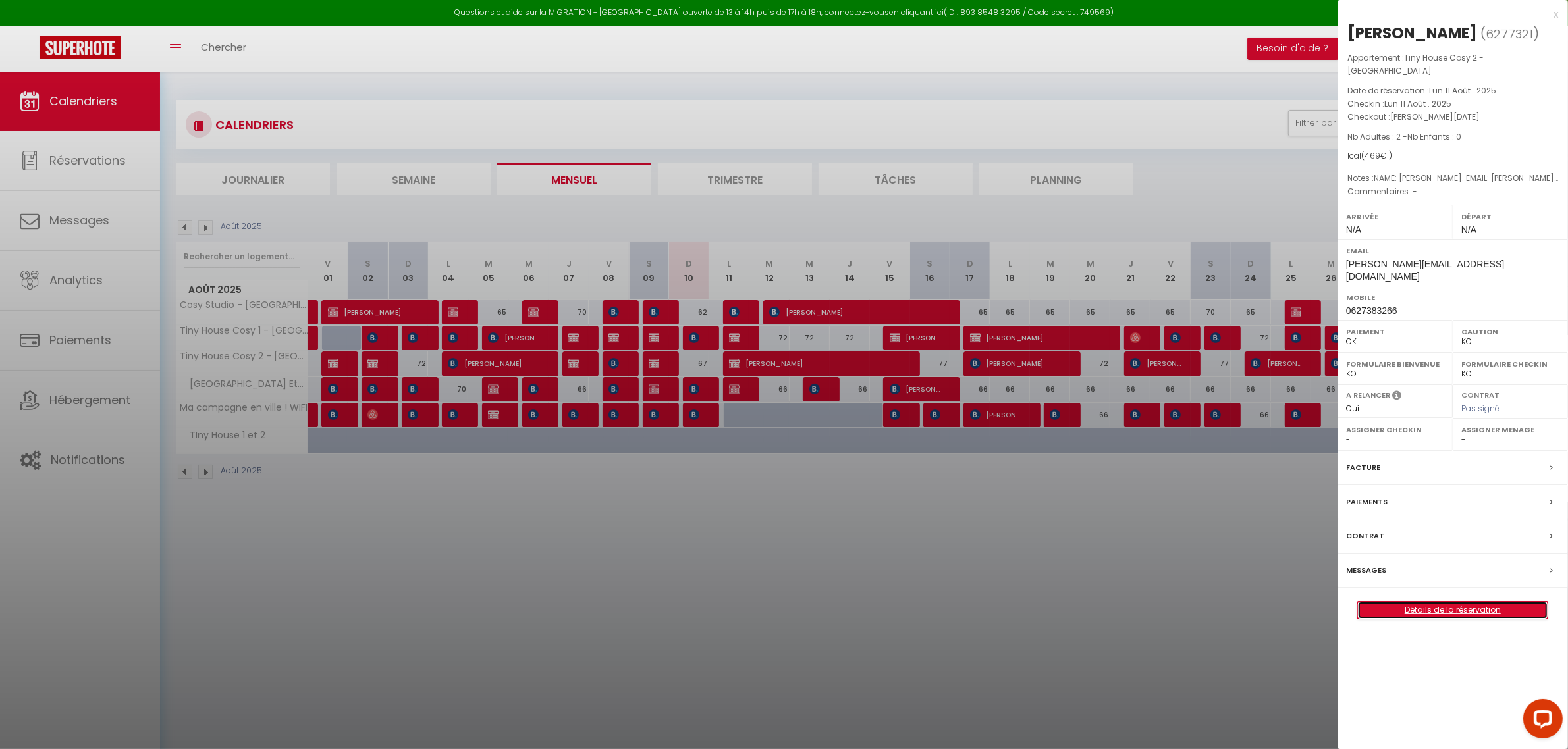
drag, startPoint x: 1411, startPoint y: 601, endPoint x: 1341, endPoint y: 603, distance: 70.0
click at [1412, 602] on link "Détails de la réservation" at bounding box center [1453, 610] width 190 height 17
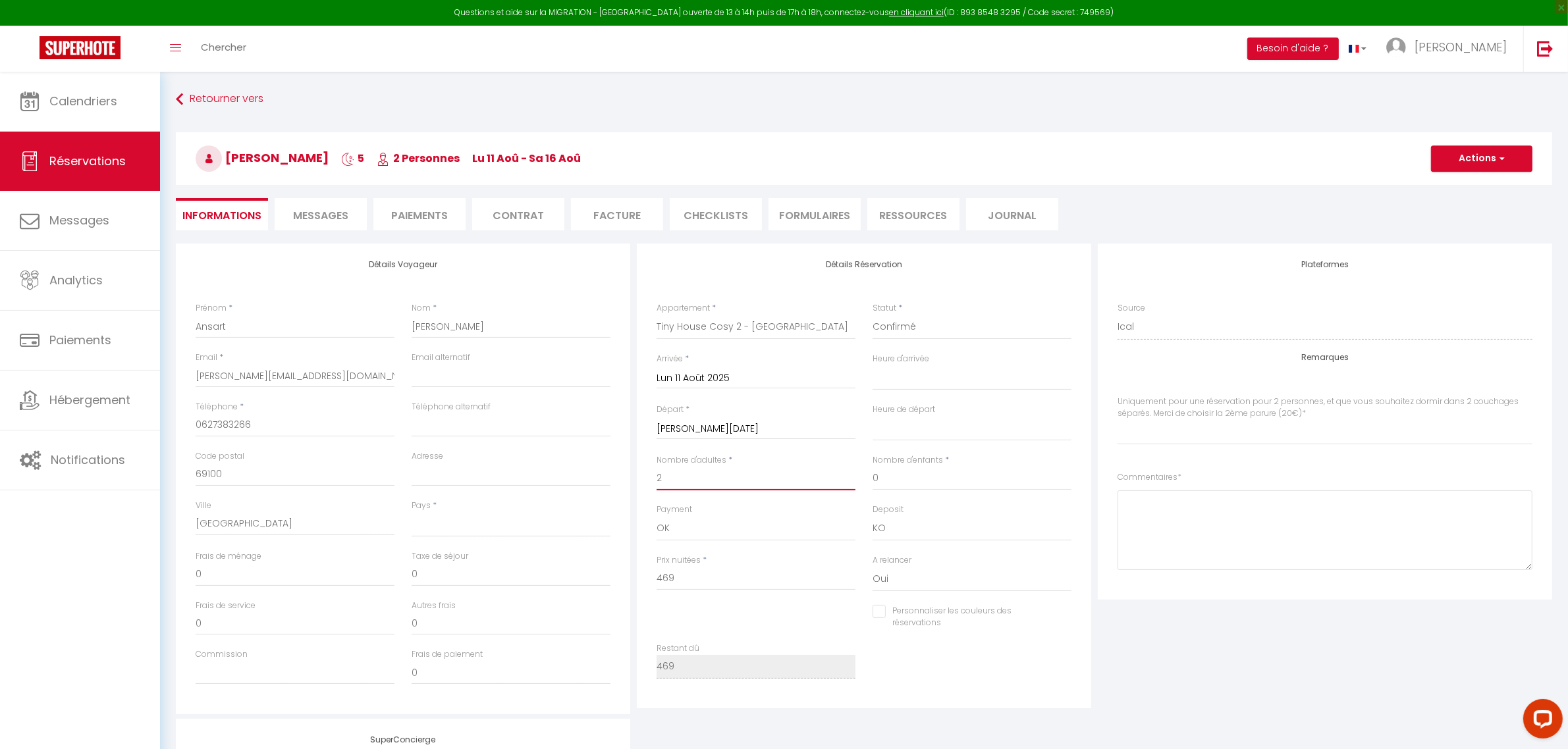
click at [659, 481] on input "2" at bounding box center [756, 479] width 199 height 24
click at [325, 216] on span "Messages" at bounding box center [320, 215] width 55 height 15
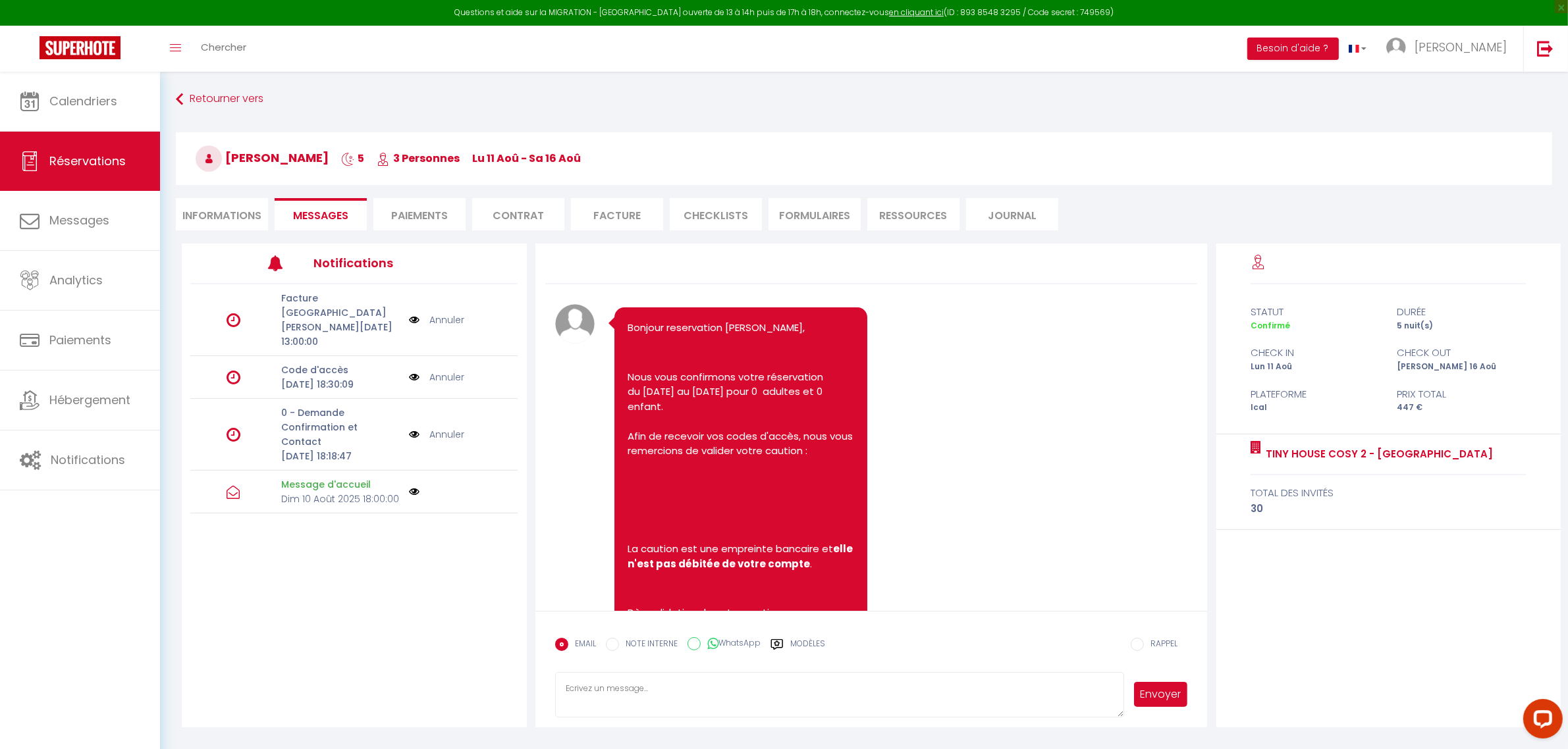
click at [410, 214] on li "Paiements" at bounding box center [419, 214] width 92 height 32
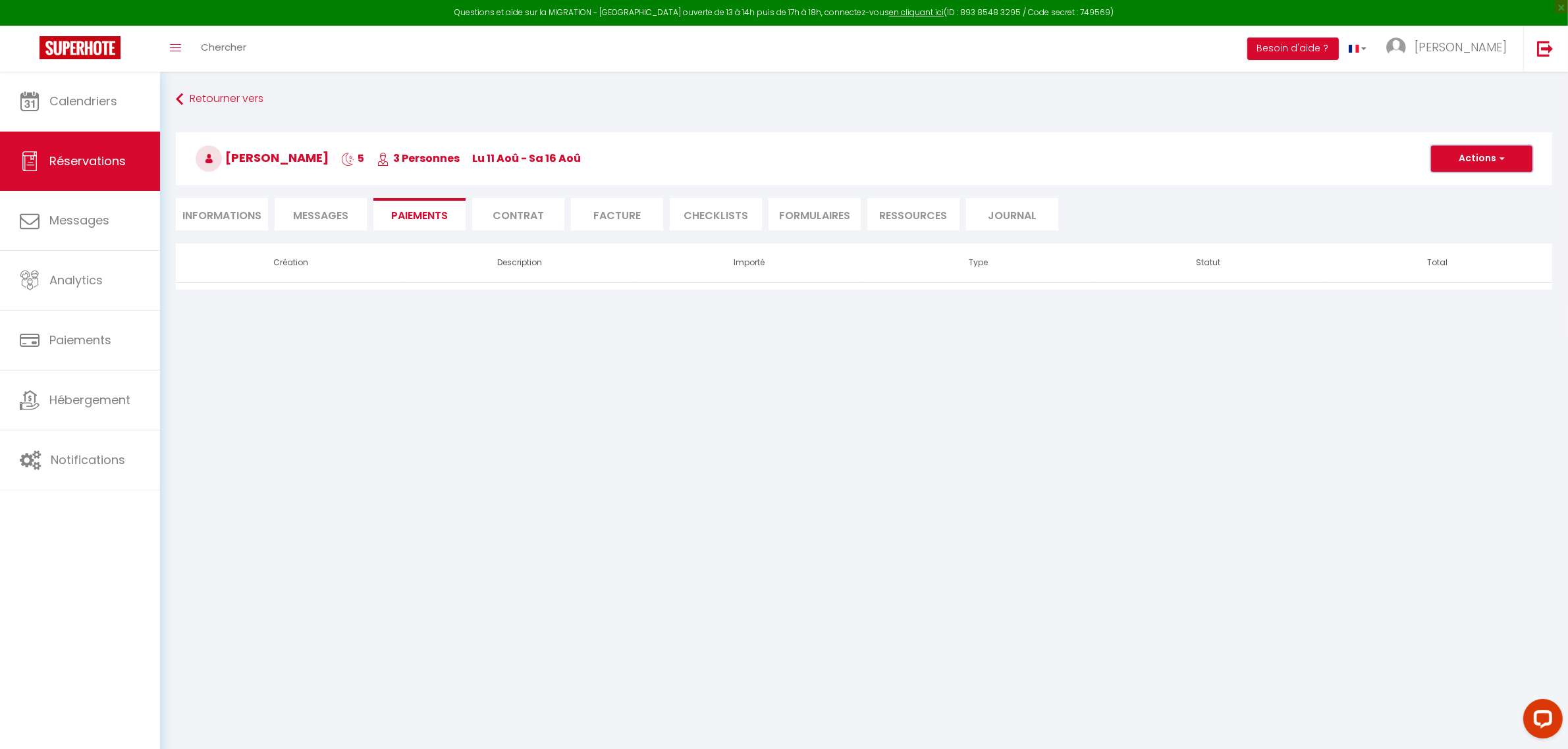
click at [1489, 159] on button "Actions" at bounding box center [1482, 158] width 102 height 26
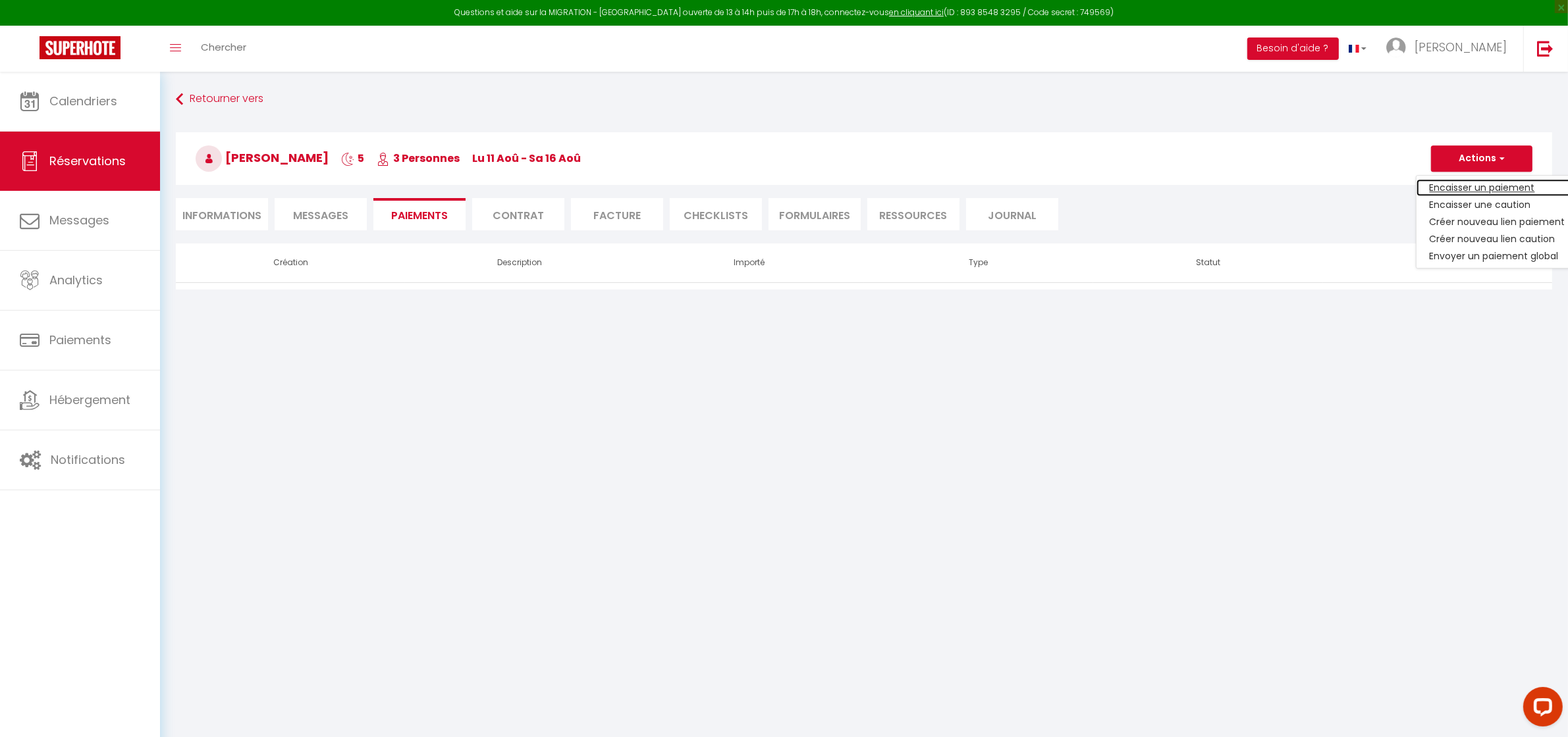
click at [1471, 187] on link "Encaisser un paiement" at bounding box center [1497, 187] width 162 height 17
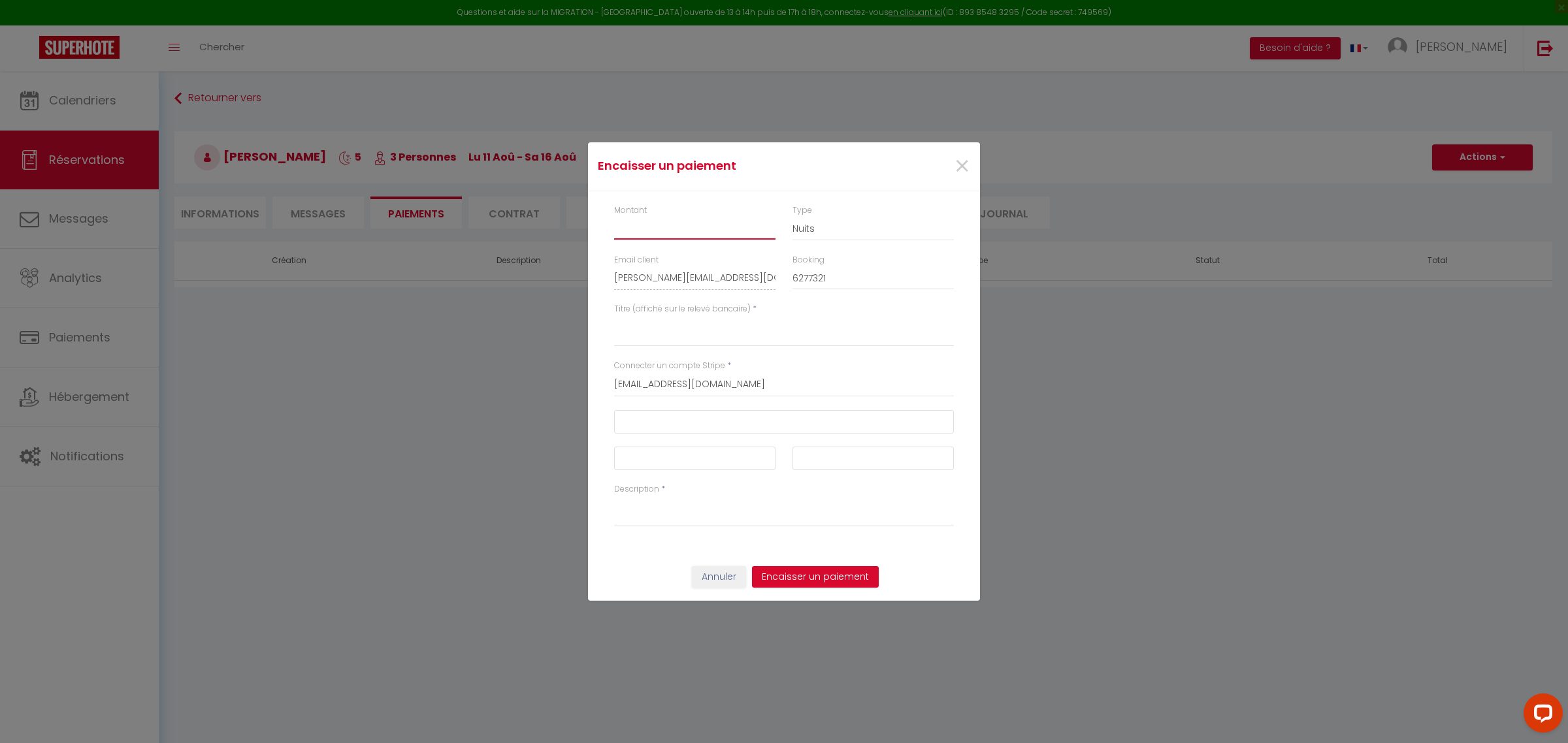
click at [678, 233] on input "Montant" at bounding box center [694, 228] width 161 height 24
click at [960, 162] on span "×" at bounding box center [961, 166] width 16 height 40
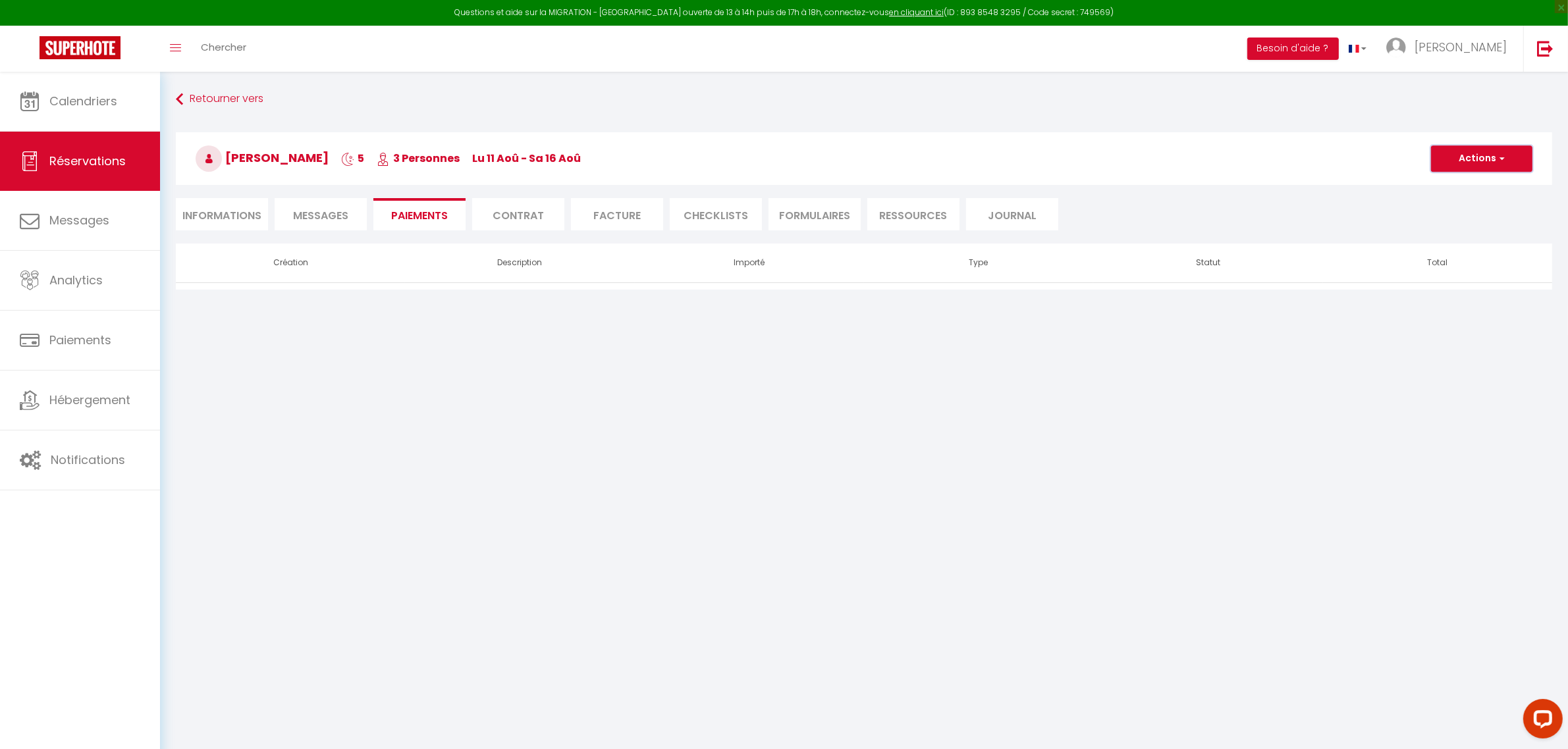
click at [1506, 158] on button "Actions" at bounding box center [1482, 158] width 102 height 26
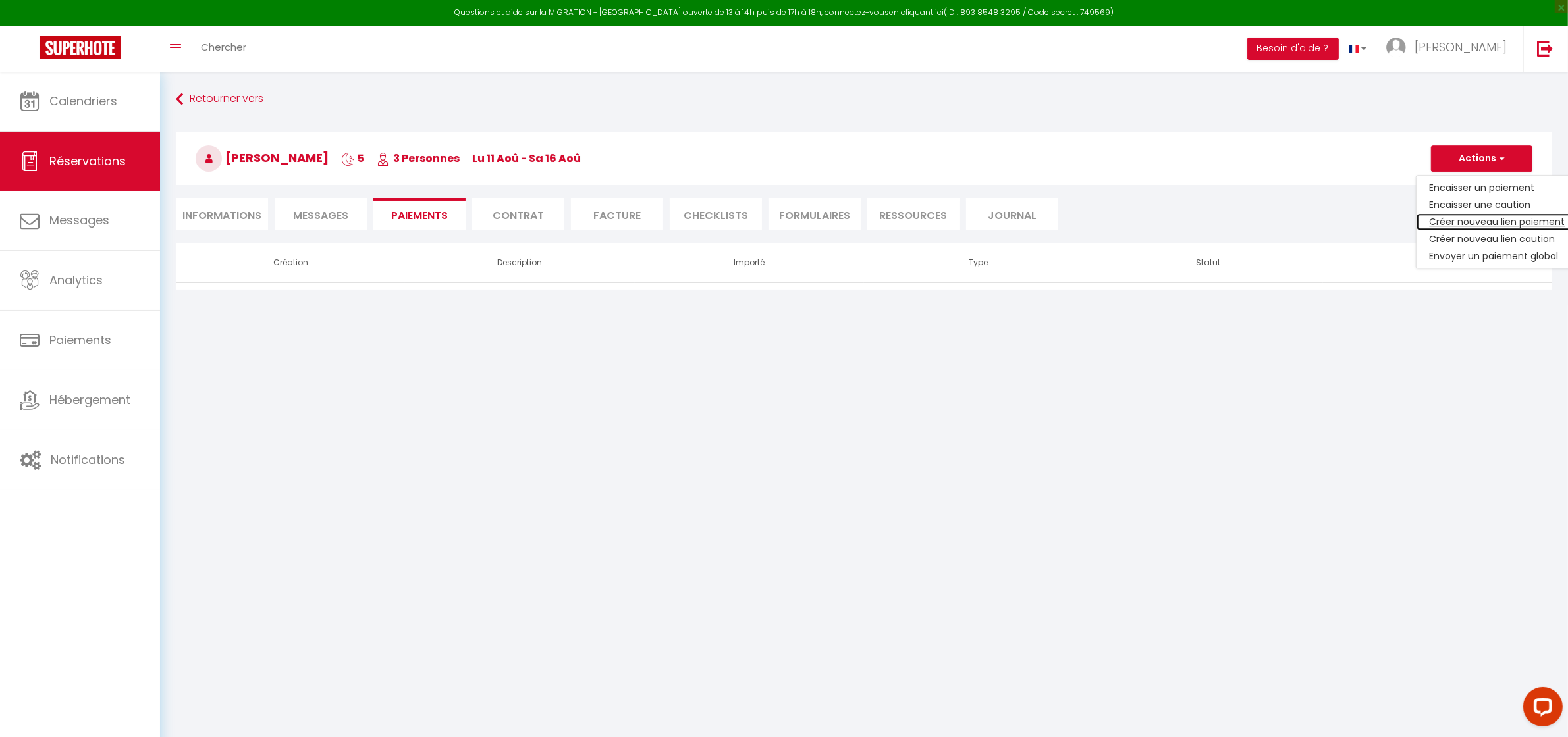
click at [1510, 219] on link "Créer nouveau lien paiement" at bounding box center [1497, 222] width 162 height 17
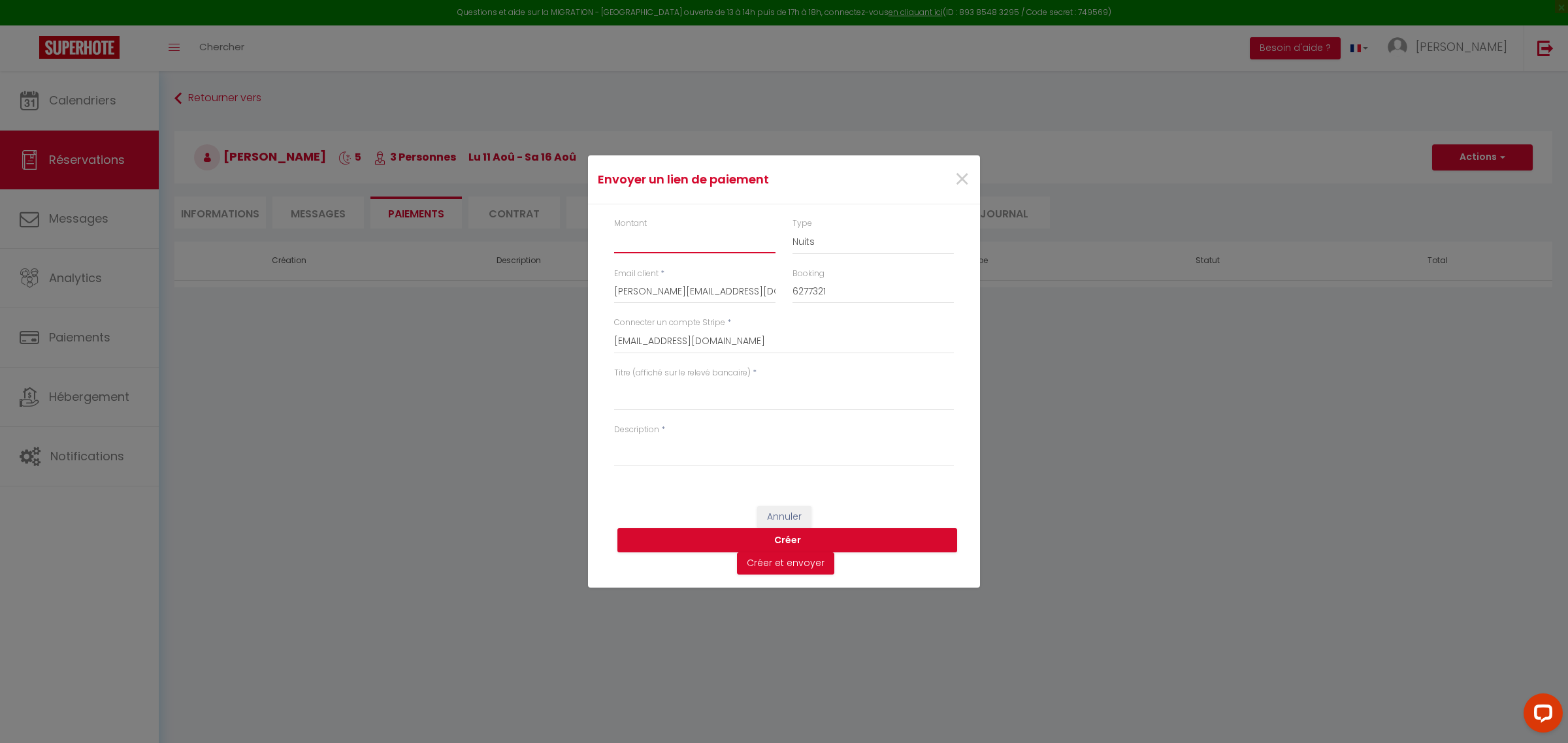
click at [675, 247] on input "Montant" at bounding box center [694, 241] width 161 height 24
click at [679, 403] on textarea "Titre (affiché sur le relevé bancaire)" at bounding box center [784, 394] width 340 height 31
click at [663, 455] on textarea "Description" at bounding box center [784, 451] width 340 height 31
click at [675, 540] on button "Créer" at bounding box center [787, 540] width 340 height 25
click at [689, 540] on button "Créer" at bounding box center [787, 540] width 340 height 25
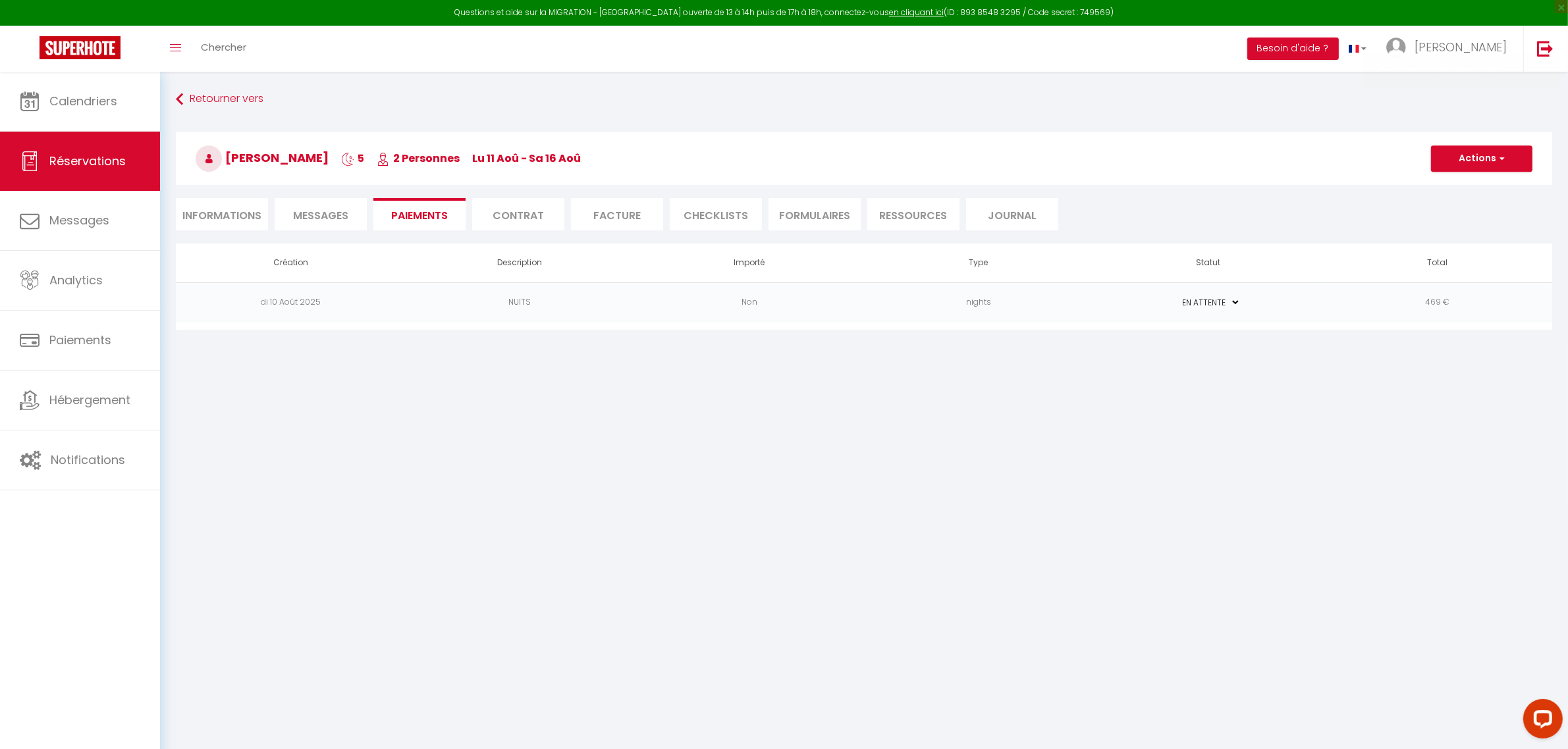
click at [1232, 302] on select "PAYÉ EN ATTENTE" at bounding box center [1208, 302] width 66 height 13
click at [1175, 297] on select "PAYÉ EN ATTENTE" at bounding box center [1208, 302] width 66 height 13
click at [624, 218] on li "Facture" at bounding box center [617, 214] width 92 height 32
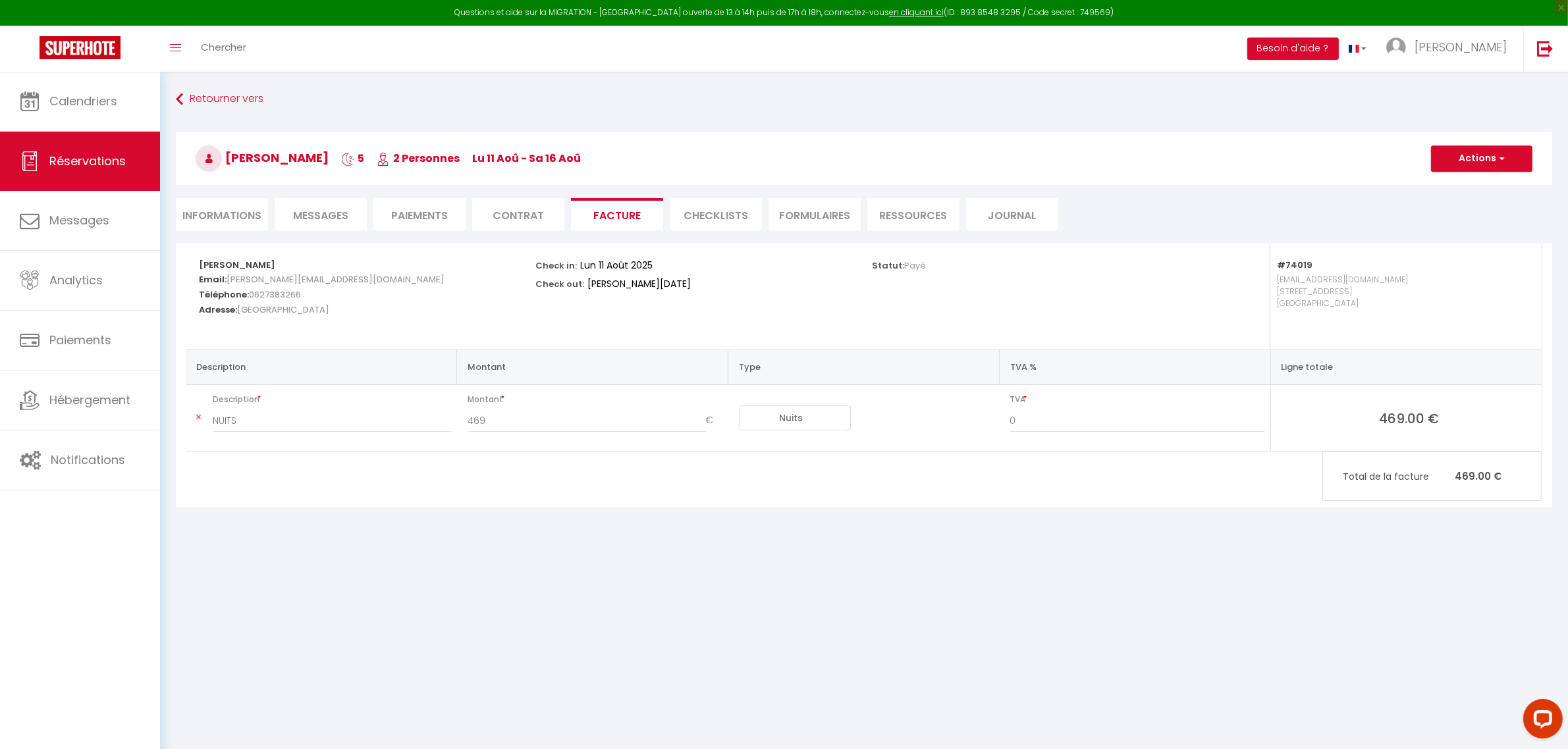
click at [522, 211] on li "Contrat" at bounding box center [518, 214] width 92 height 32
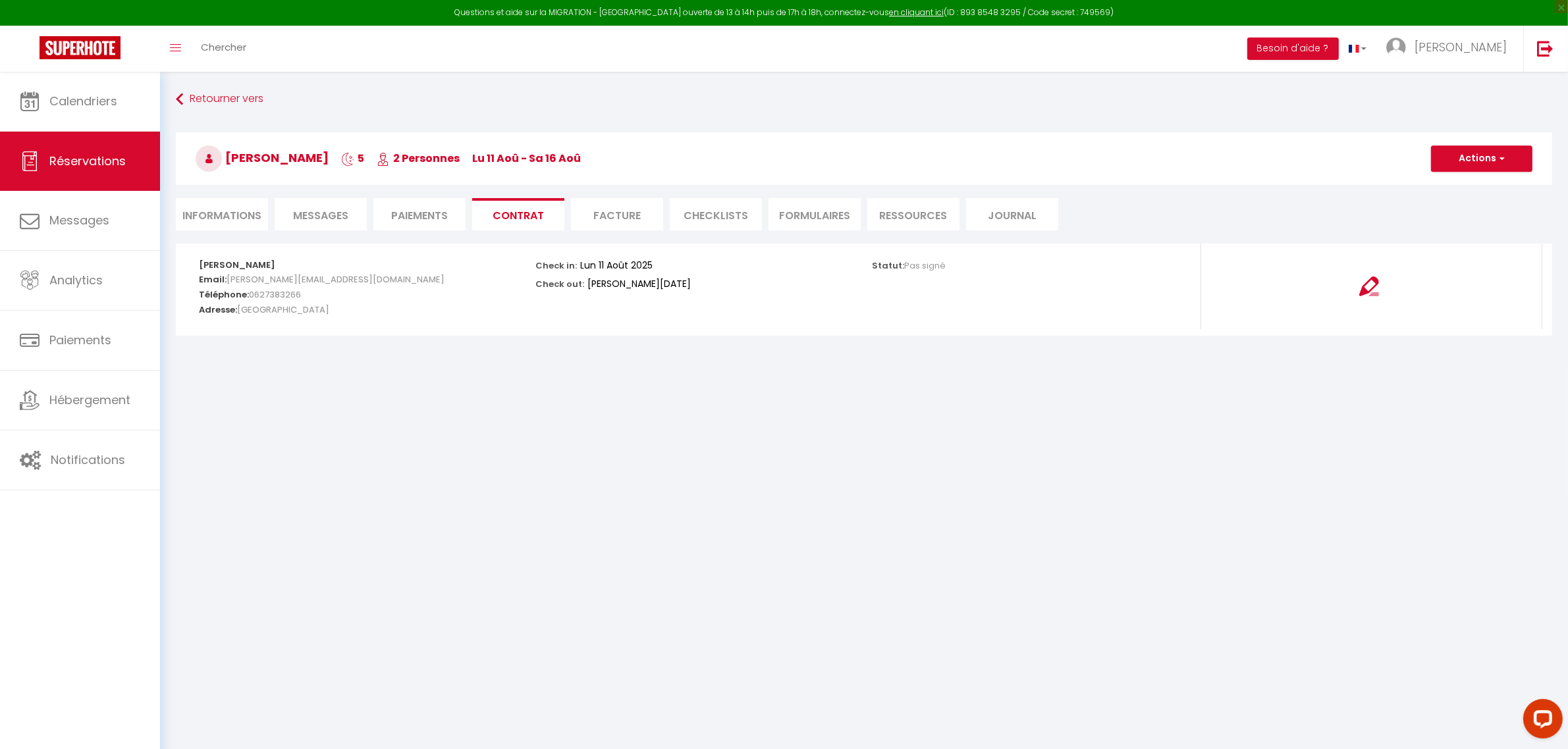
click at [239, 209] on li "Informations" at bounding box center [221, 214] width 92 height 32
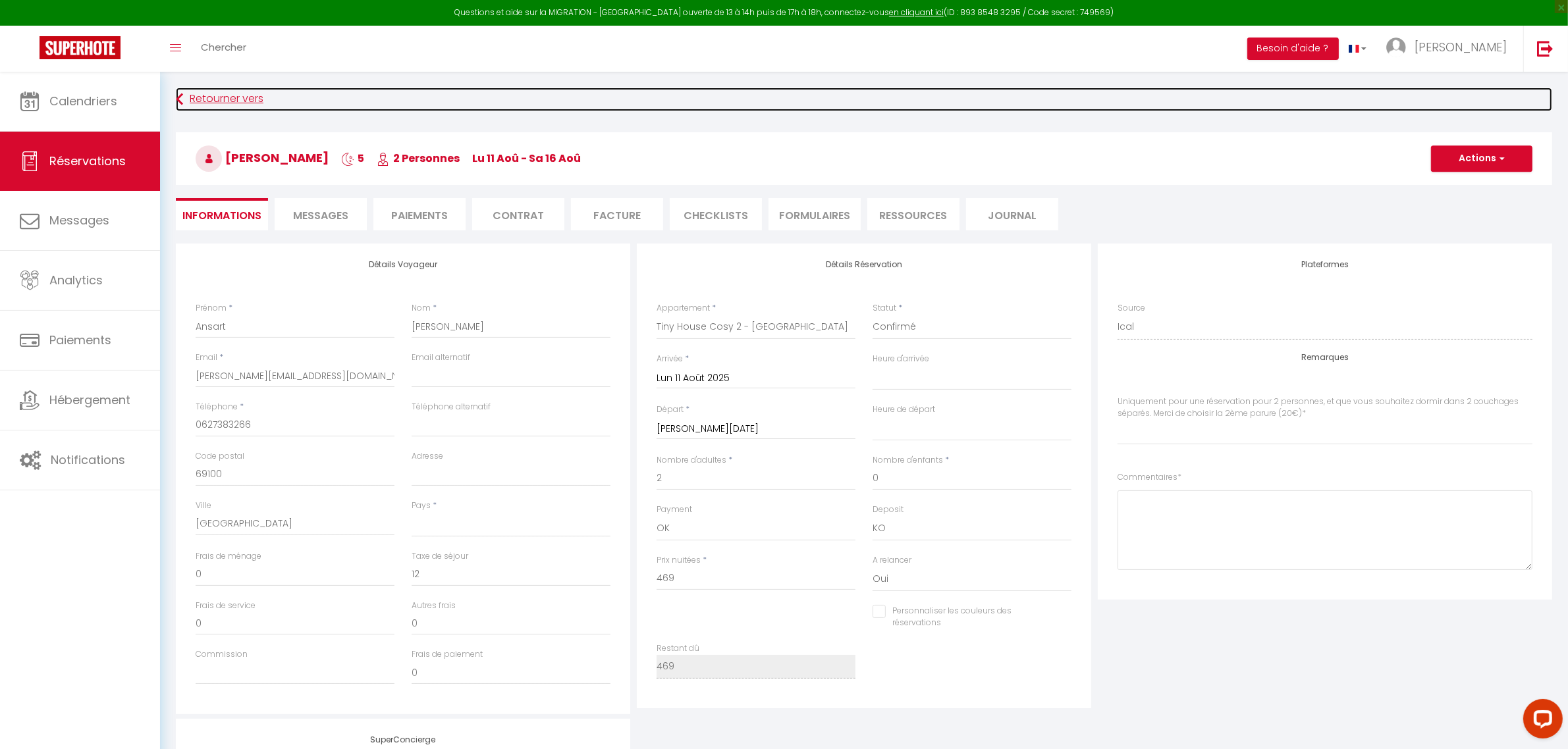
click at [227, 99] on link "Retourner vers" at bounding box center [864, 99] width 1376 height 24
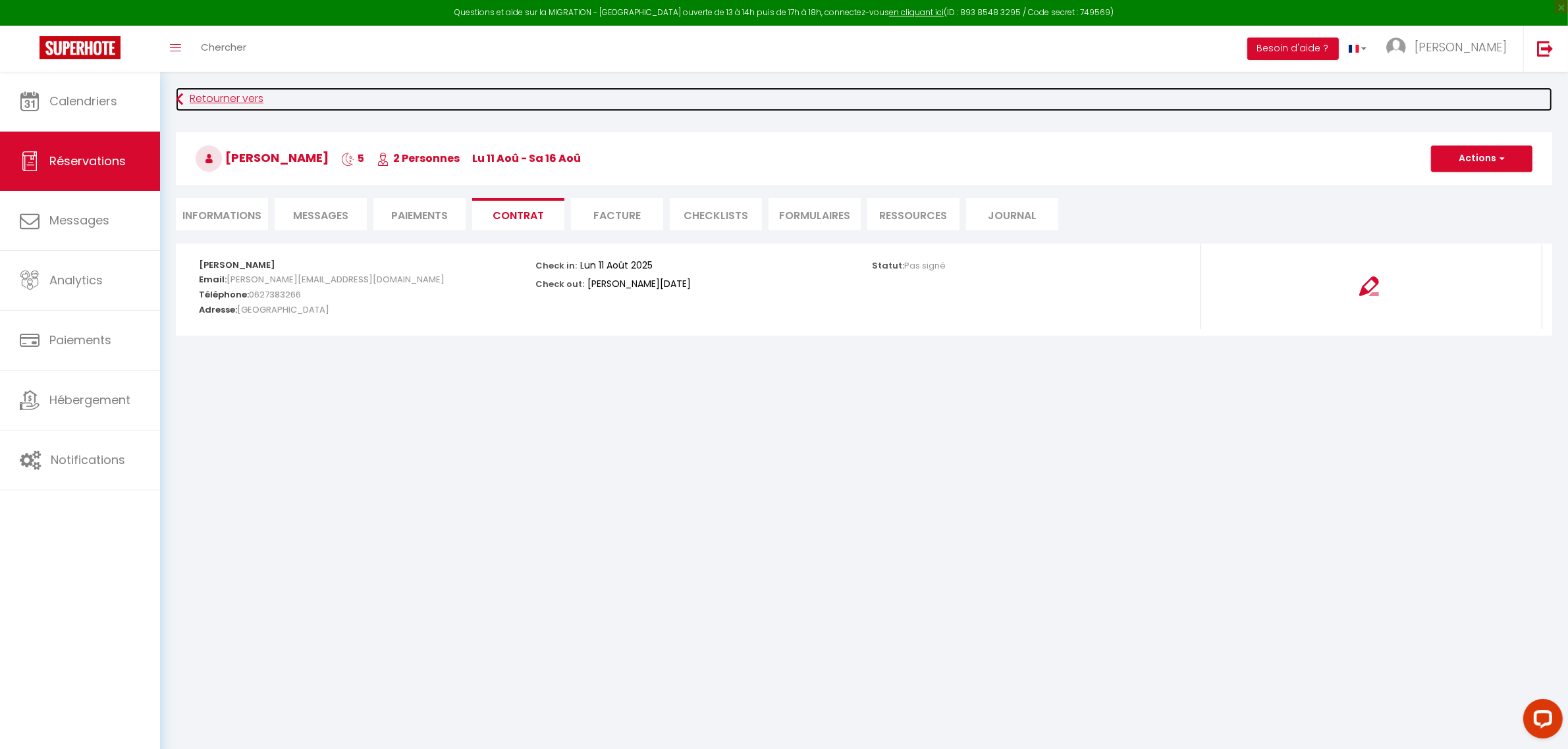
click at [227, 99] on link "Retourner vers" at bounding box center [864, 99] width 1376 height 24
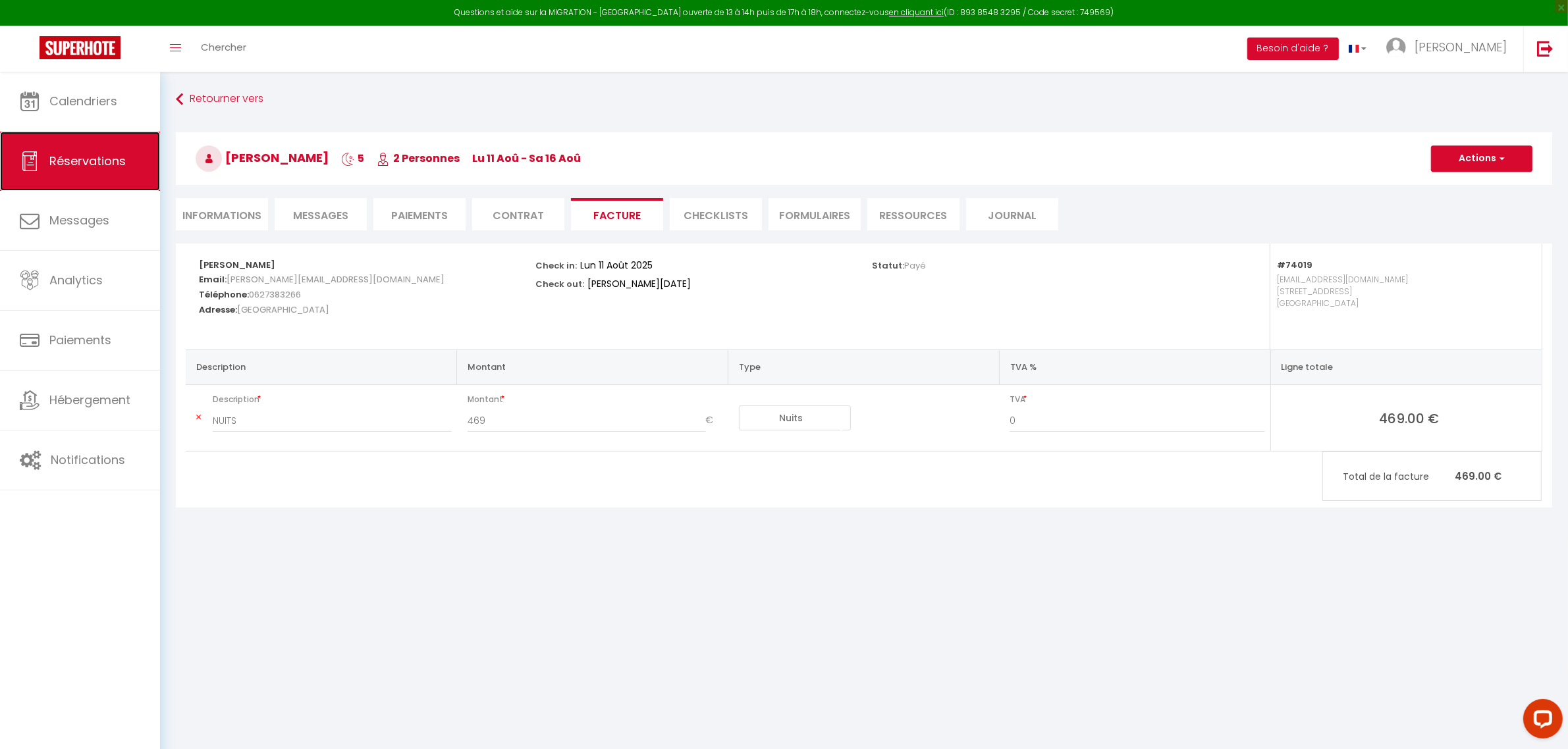
click at [81, 153] on span "Réservations" at bounding box center [87, 160] width 76 height 16
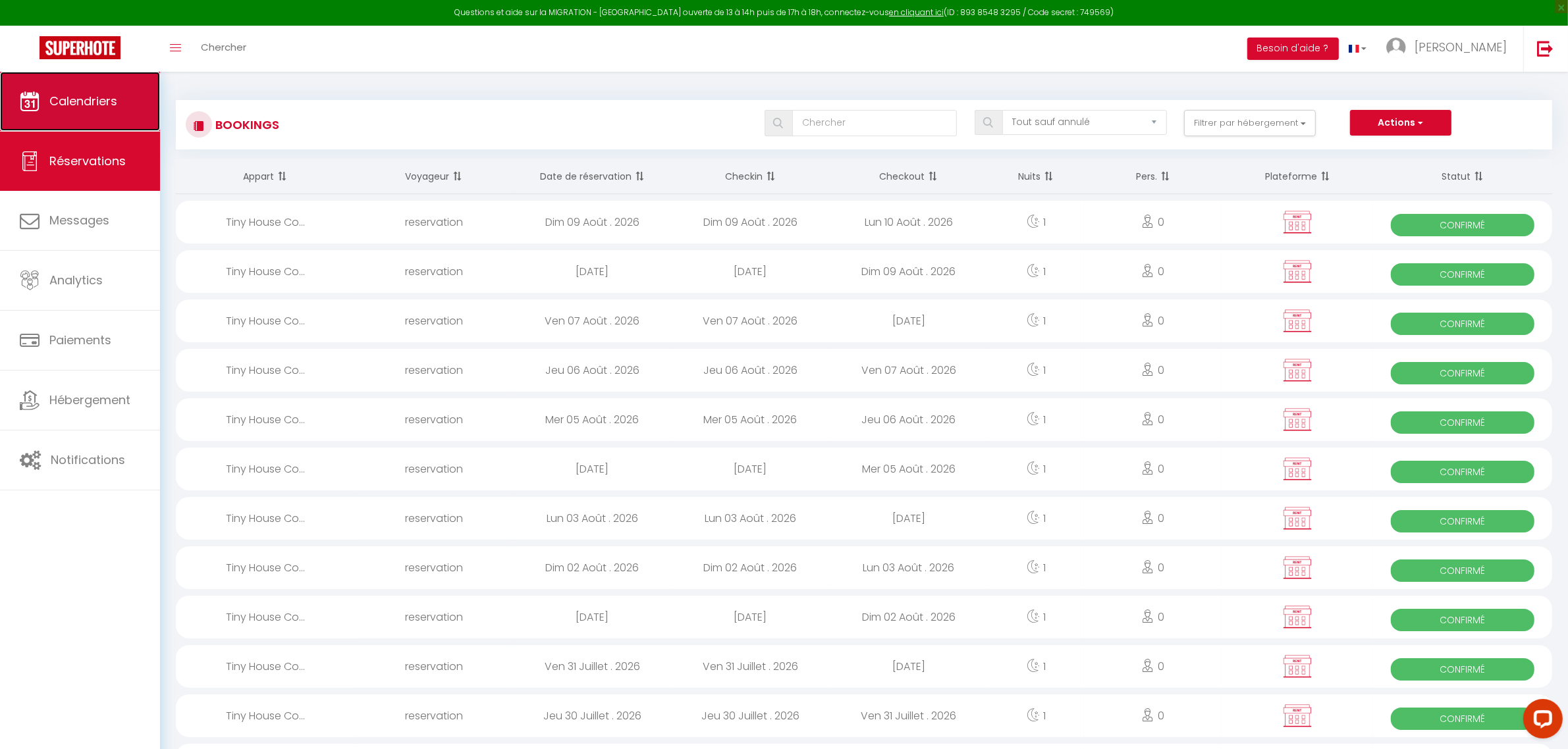
click at [70, 103] on span "Calendriers" at bounding box center [83, 101] width 68 height 16
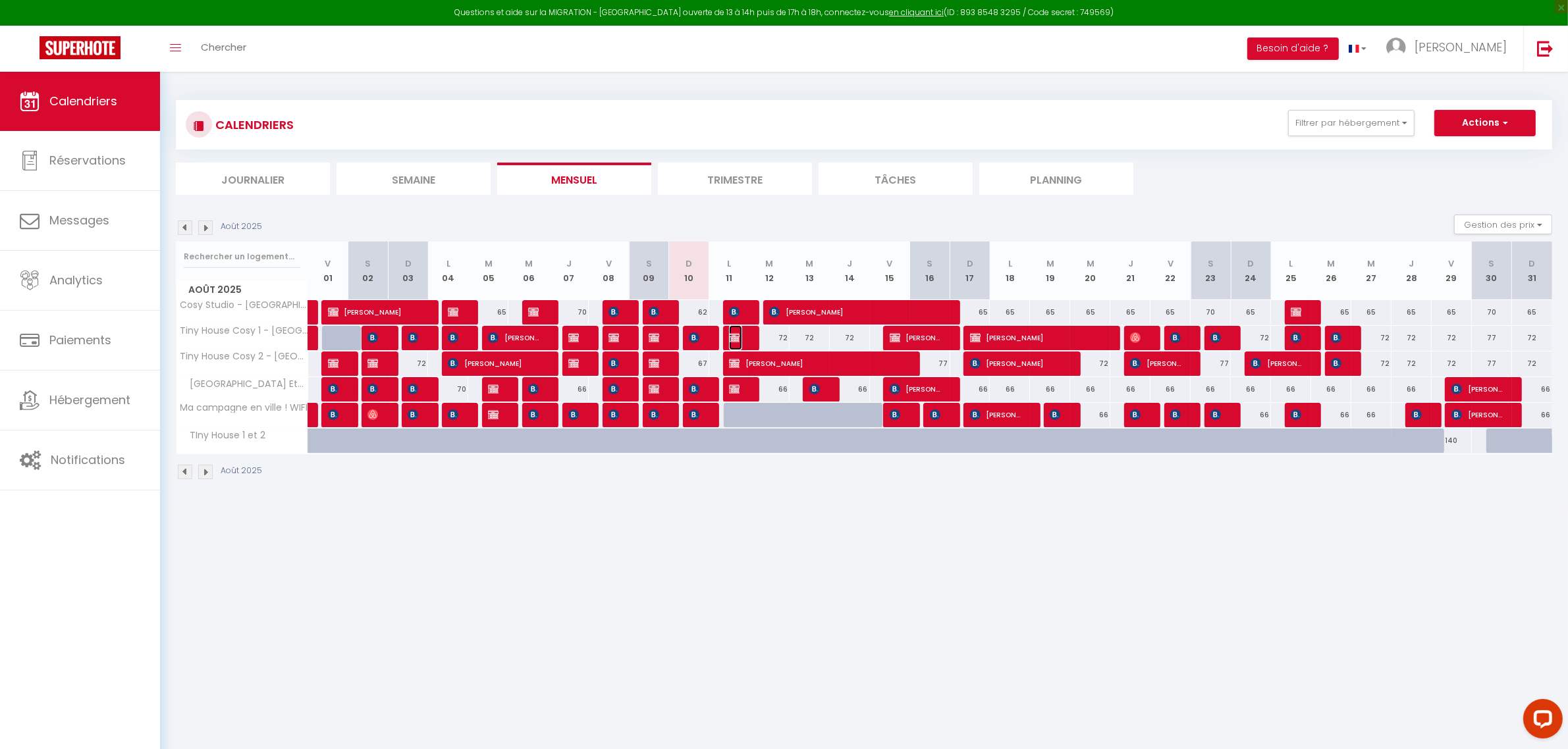
click at [741, 337] on span "[PERSON_NAME]" at bounding box center [736, 338] width 14 height 25
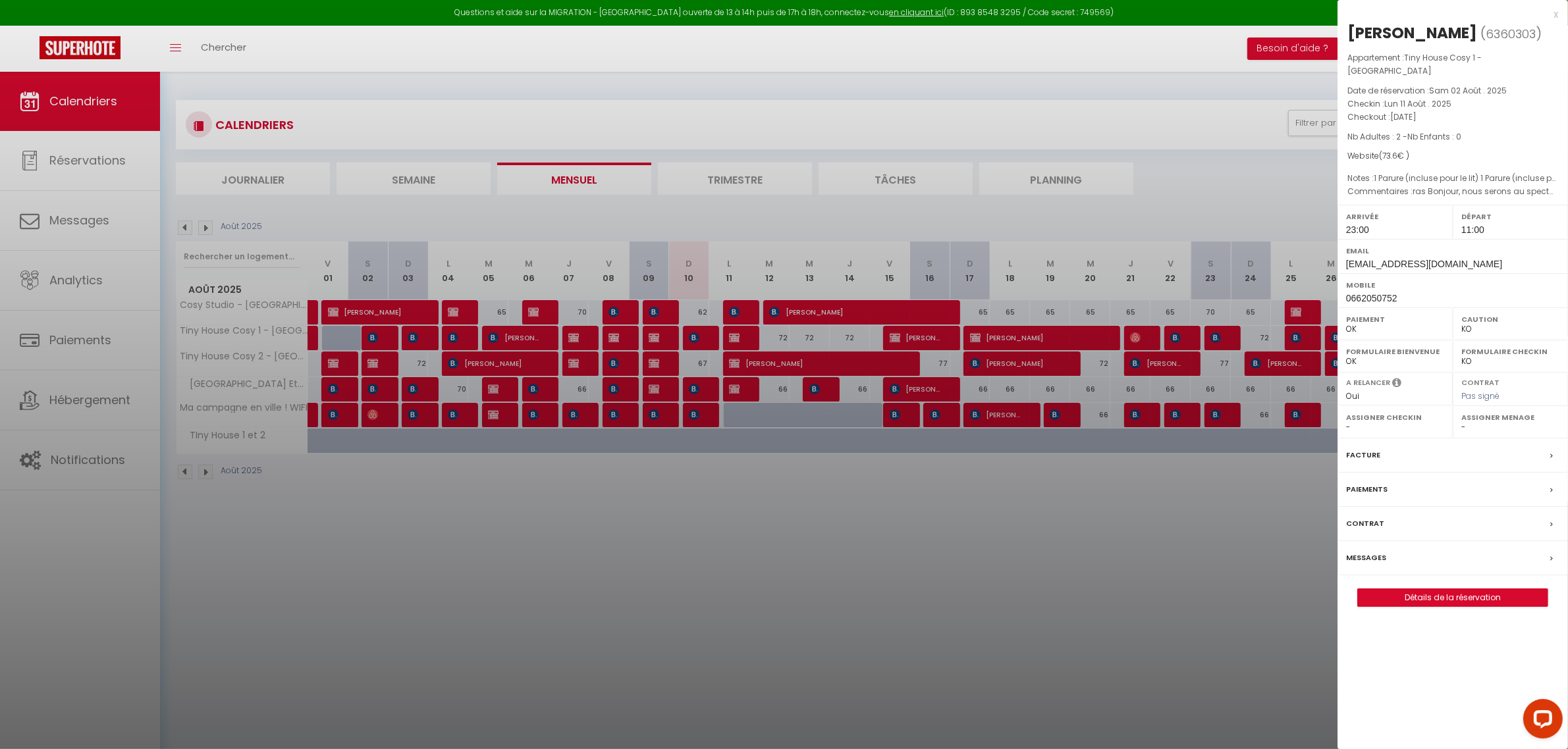
click at [746, 387] on div at bounding box center [784, 374] width 1568 height 749
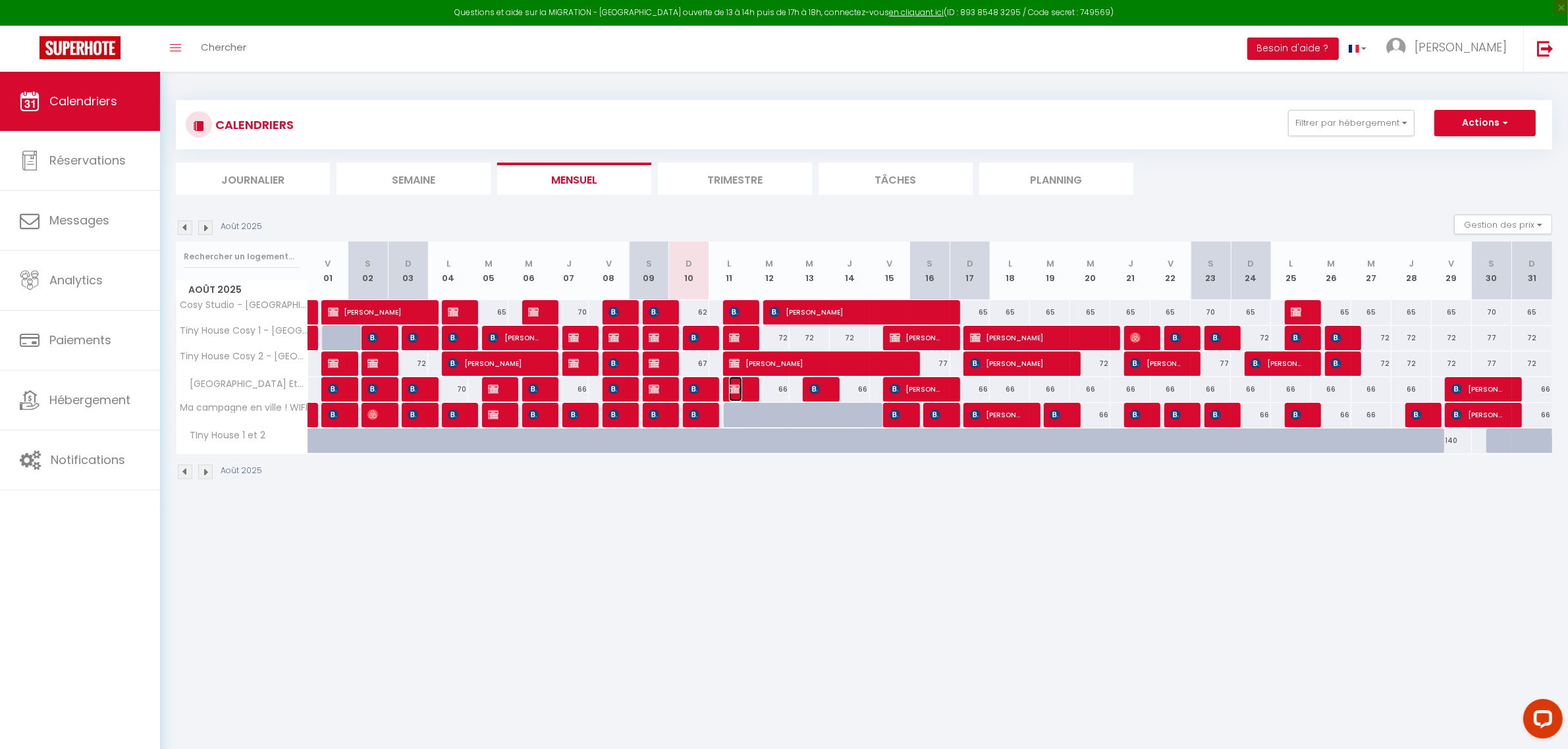
click at [737, 387] on img at bounding box center [734, 389] width 10 height 10
